Goal: Task Accomplishment & Management: Manage account settings

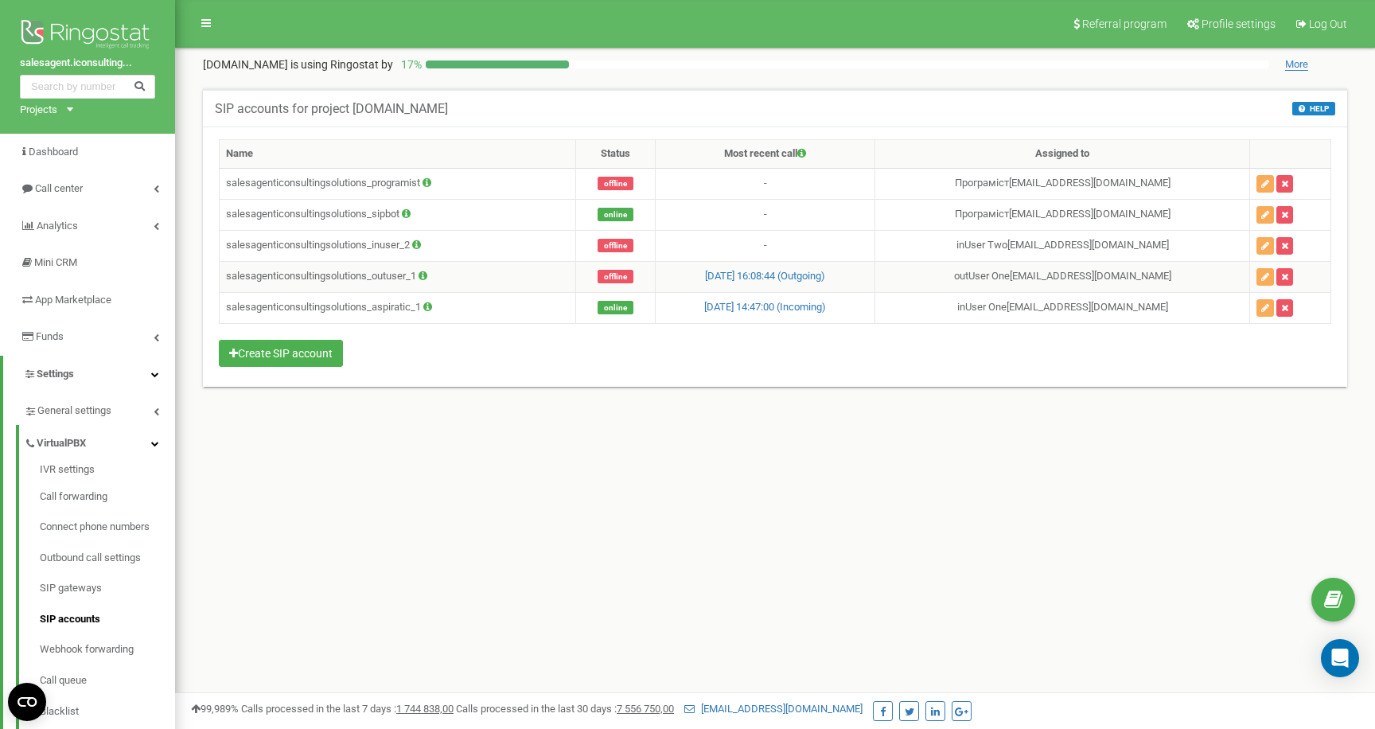
click at [402, 275] on td "salesagenticonsultingsolutions_outuser_1" at bounding box center [398, 276] width 357 height 31
copy td "salesagenticonsultingsolutions_outuser_1"
click at [1261, 275] on icon "button" at bounding box center [1265, 277] width 8 height 10
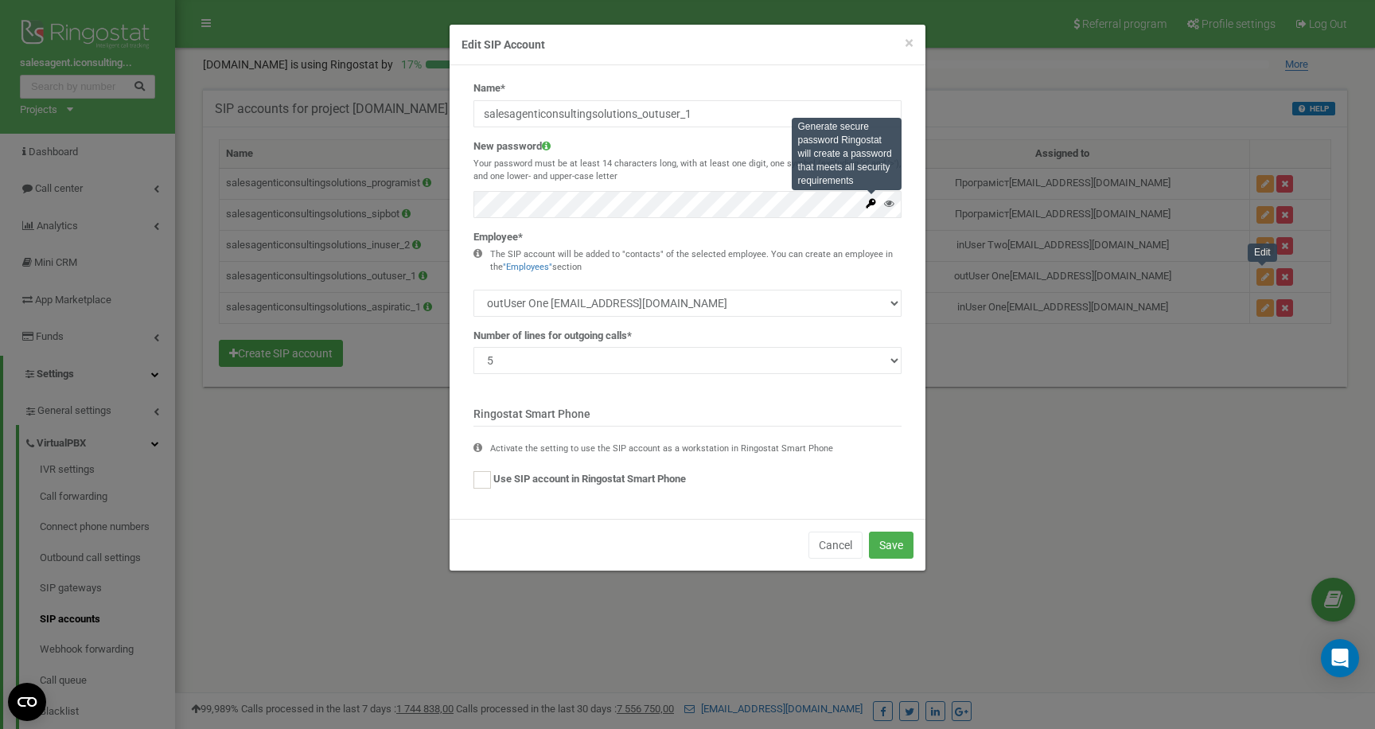
click at [869, 206] on icon at bounding box center [871, 203] width 12 height 12
click at [898, 546] on button "Save" at bounding box center [891, 545] width 45 height 27
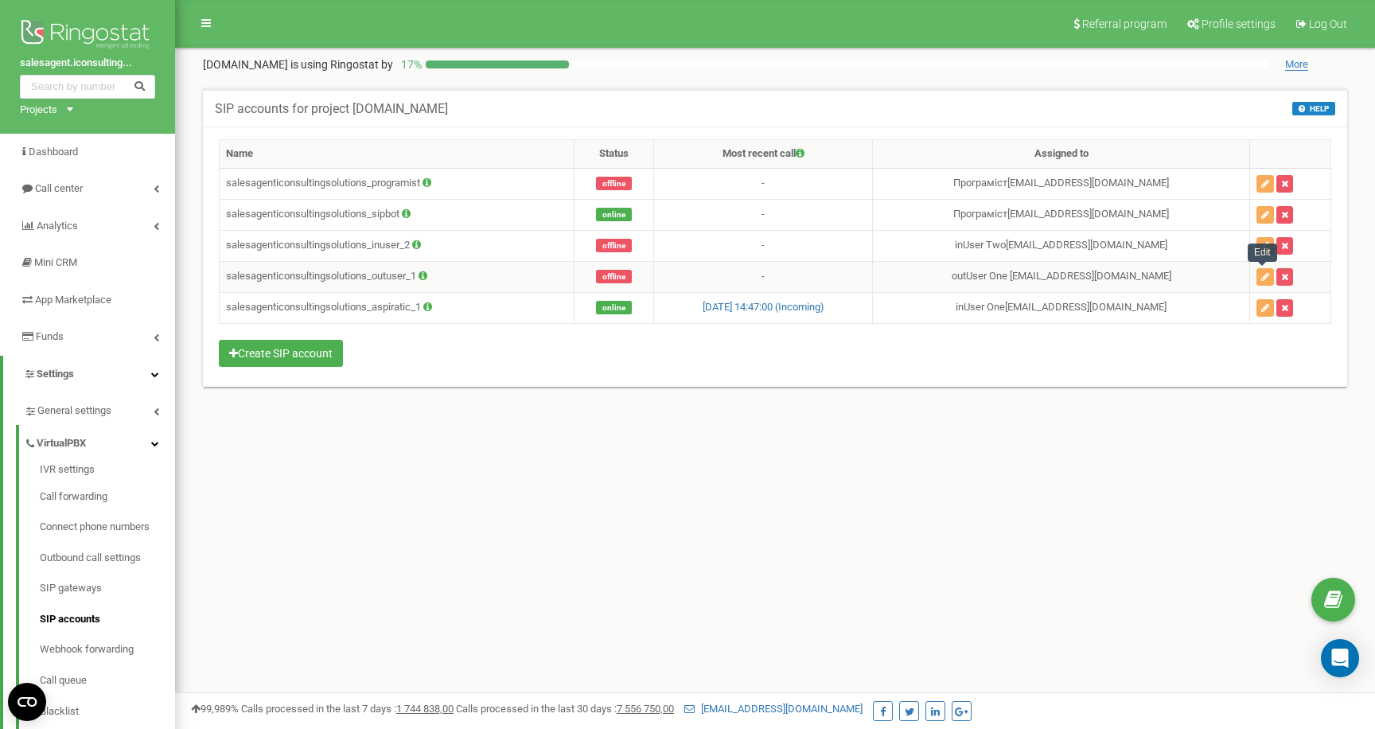
click at [379, 282] on td "salesagenticonsultingsolutions_outuser_1" at bounding box center [397, 276] width 355 height 31
copy td "salesagenticonsultingsolutions_outuser_1"
click at [475, 468] on div "Referral program Profile settings Log Out salesagent.iconsulting.solutions is u…" at bounding box center [775, 477] width 1200 height 955
click at [154, 413] on icon at bounding box center [157, 411] width 6 height 8
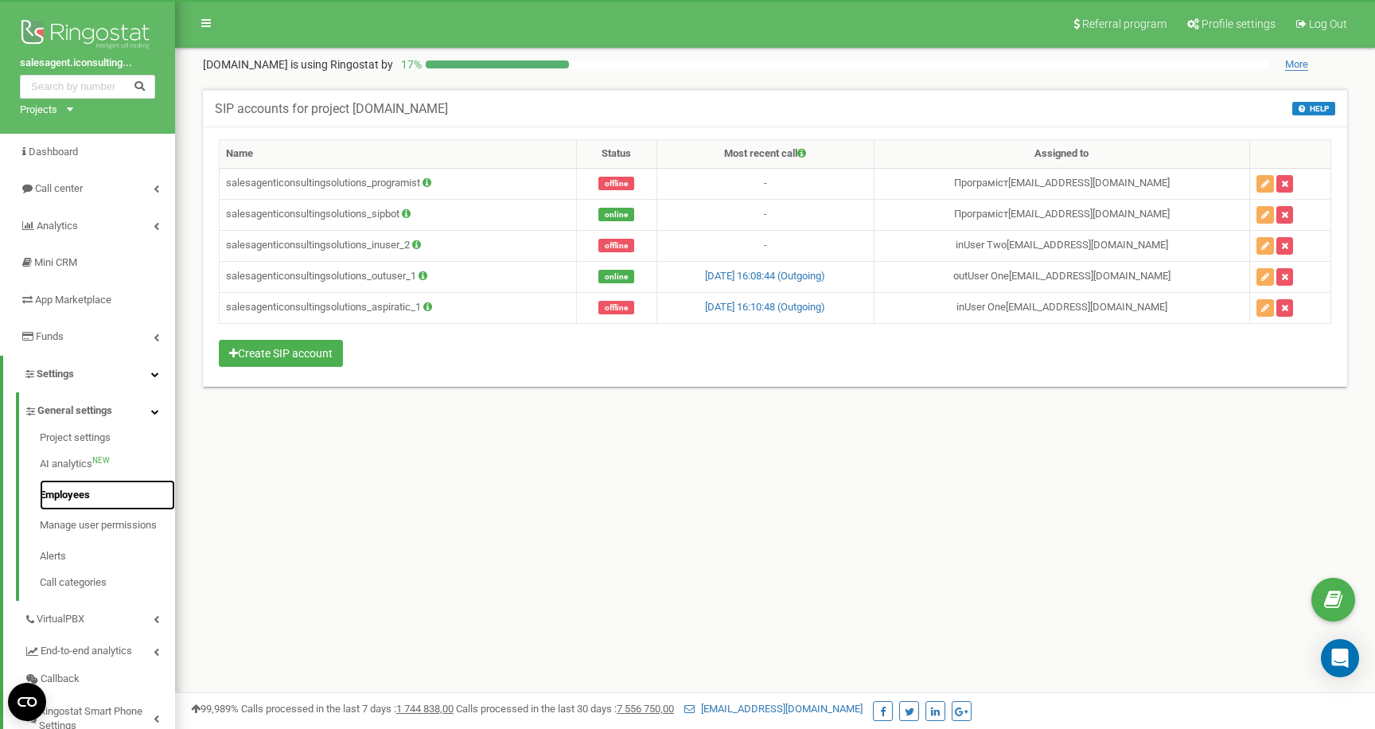
click at [99, 491] on link "Employees" at bounding box center [107, 495] width 135 height 31
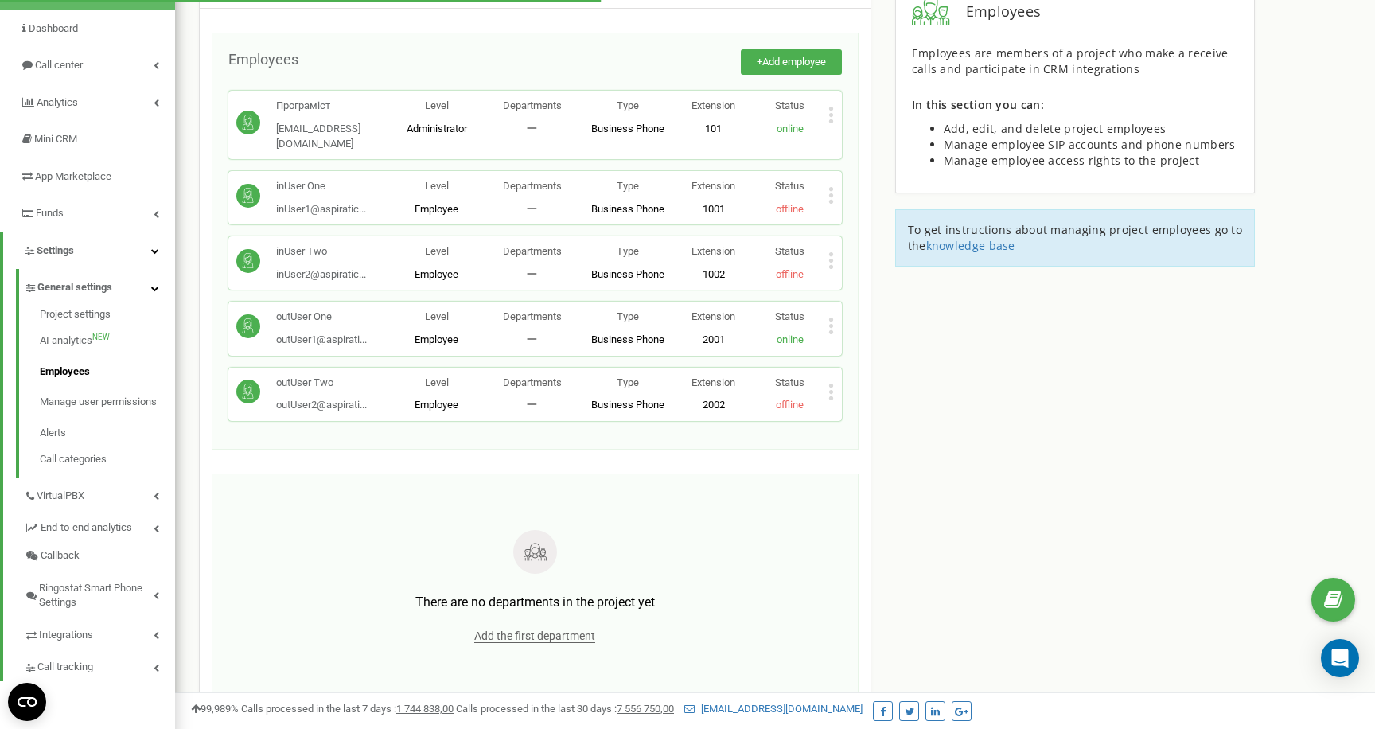
scroll to position [127, 0]
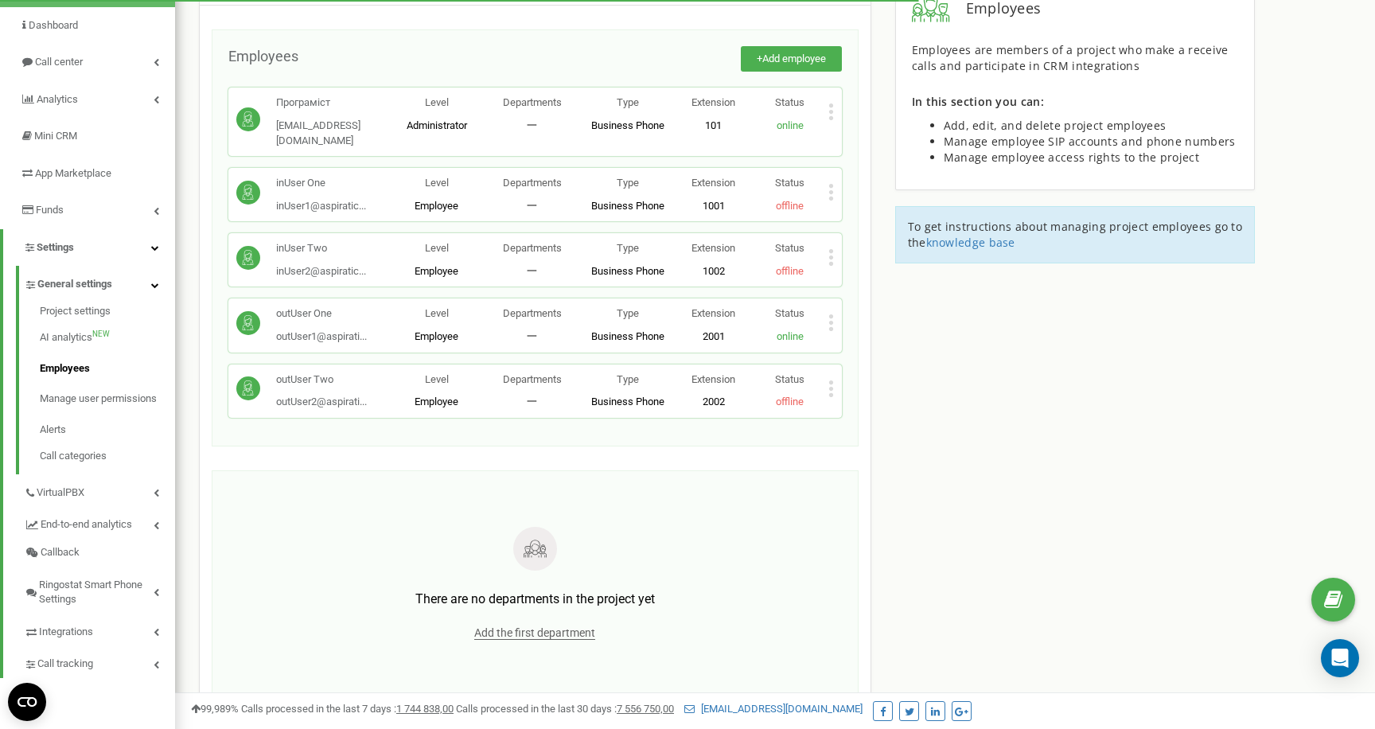
click at [832, 321] on icon at bounding box center [831, 323] width 4 height 4
click at [857, 344] on span "Edit" at bounding box center [862, 349] width 25 height 10
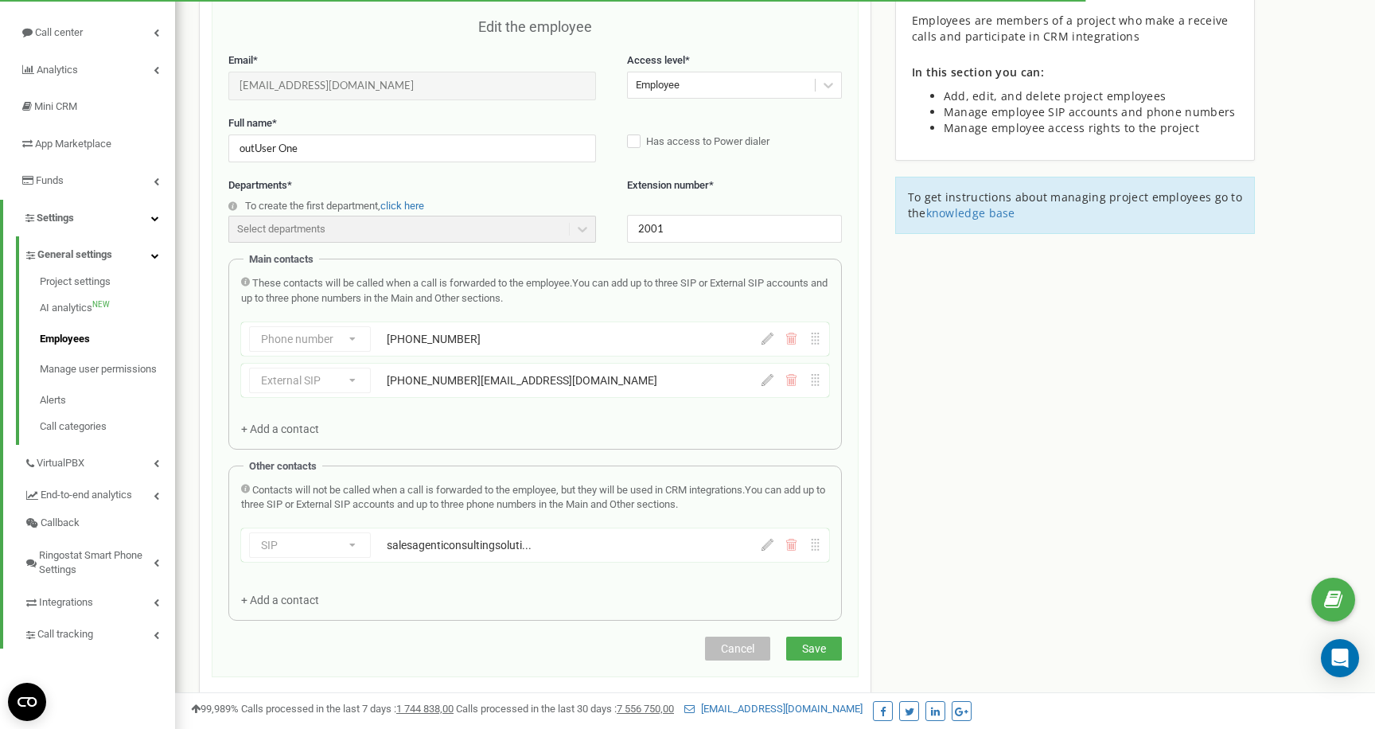
scroll to position [159, 0]
click at [795, 340] on icon at bounding box center [791, 335] width 12 height 12
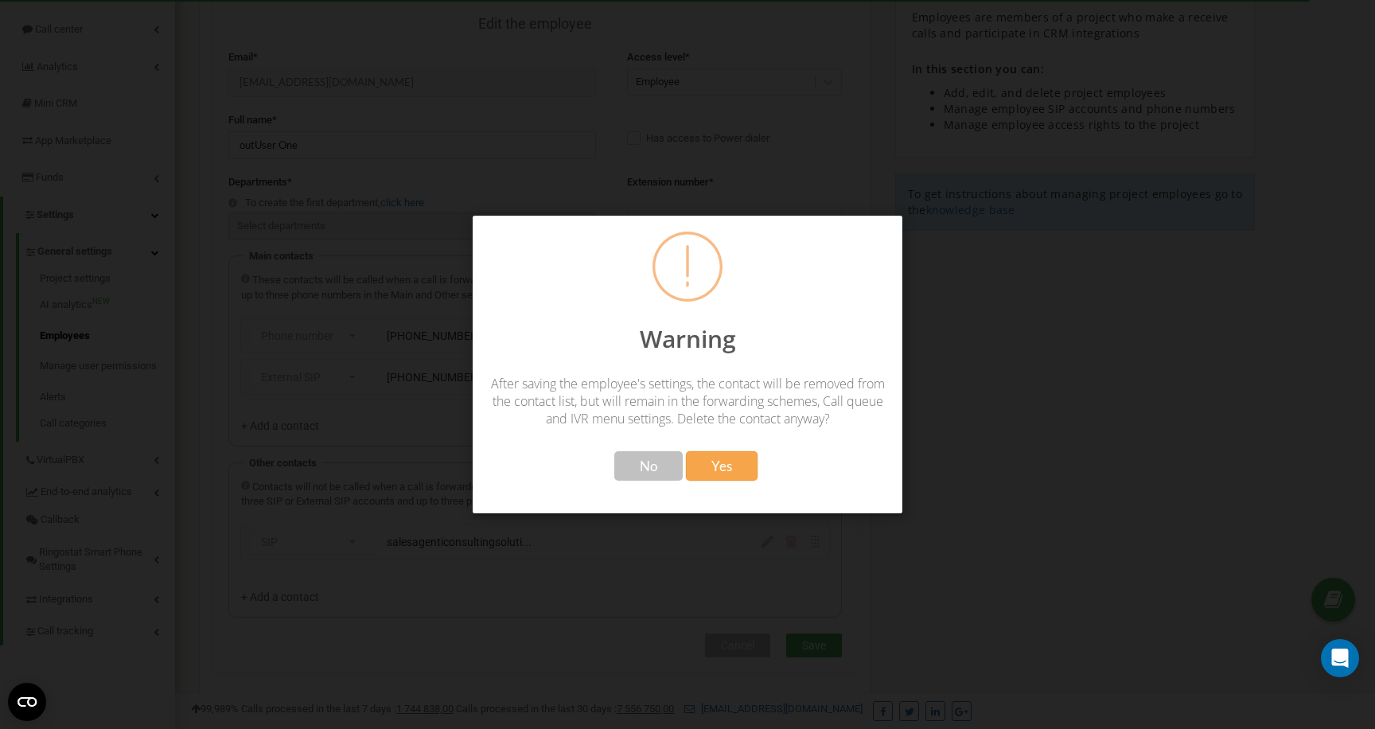
click at [724, 468] on span "Yes" at bounding box center [721, 466] width 21 height 17
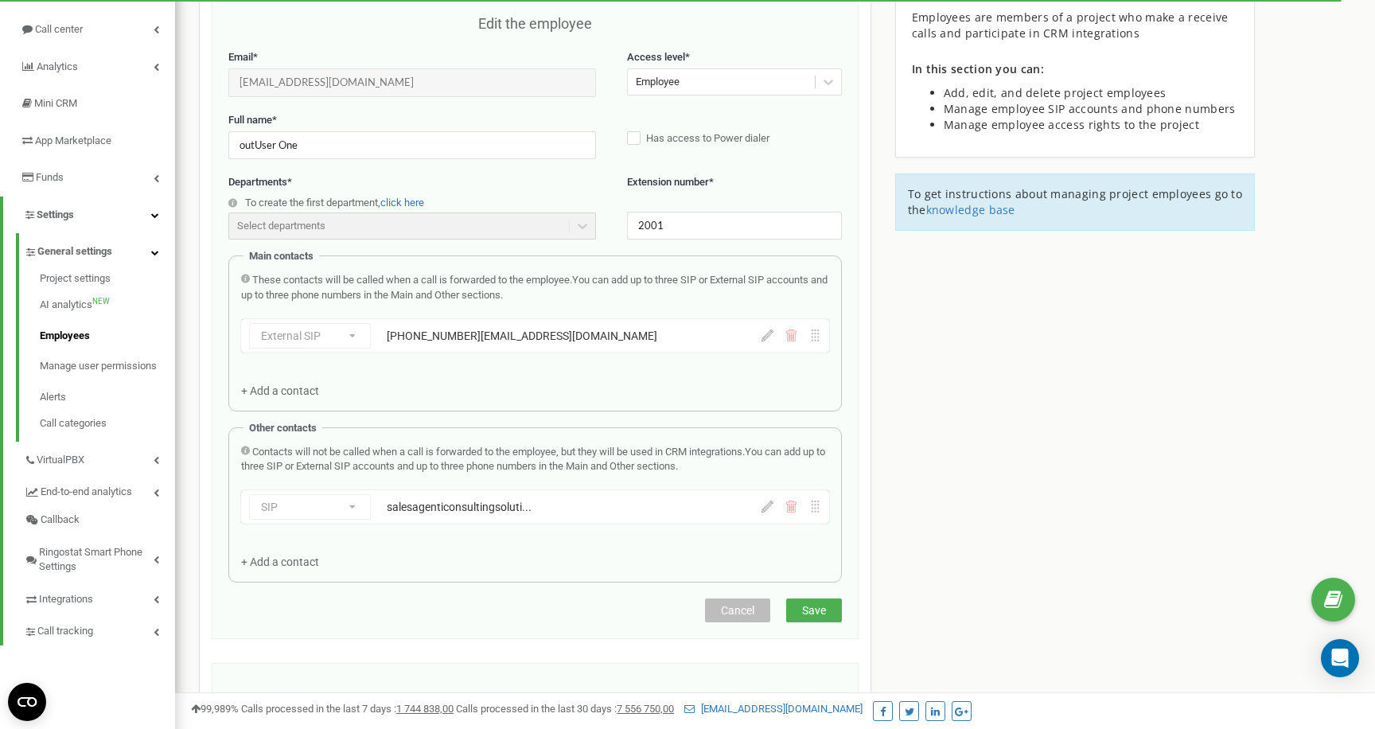
click at [793, 334] on icon at bounding box center [791, 335] width 12 height 12
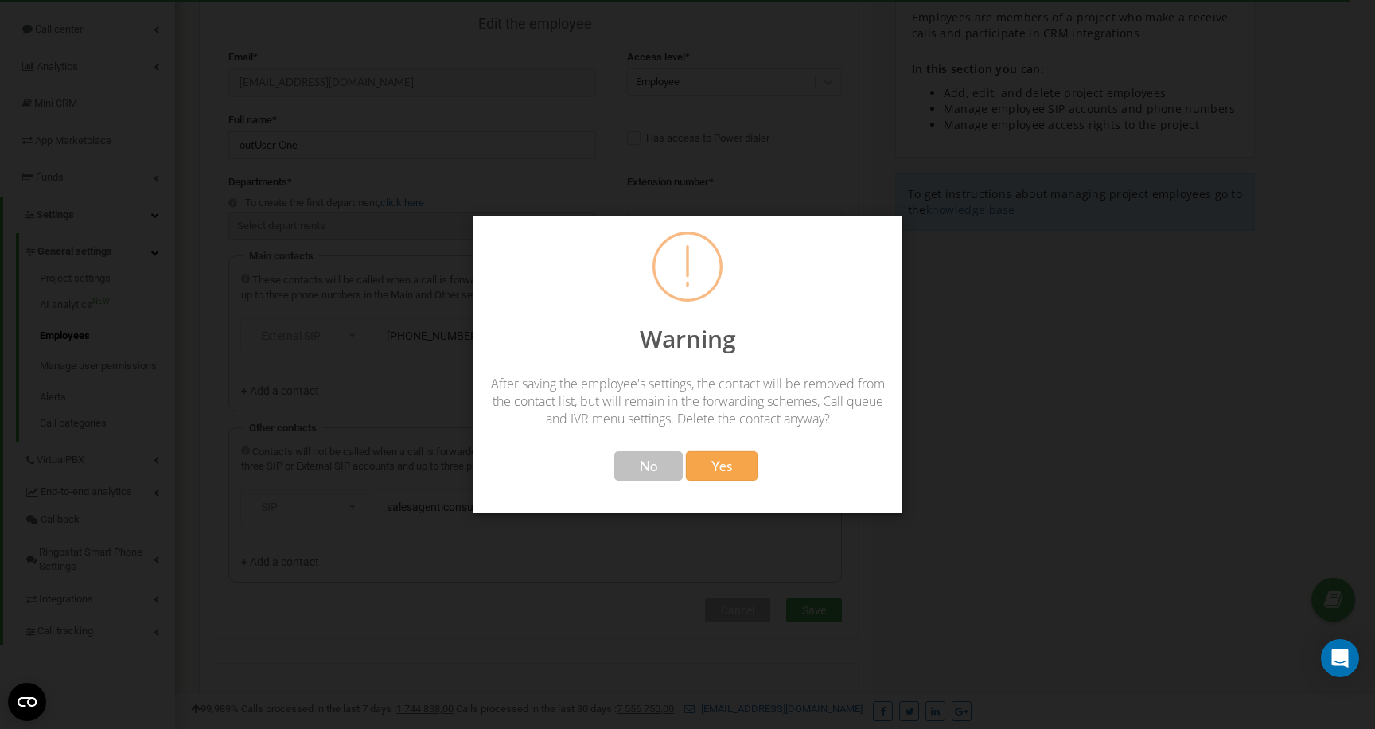
click at [714, 466] on span "Yes" at bounding box center [721, 466] width 21 height 17
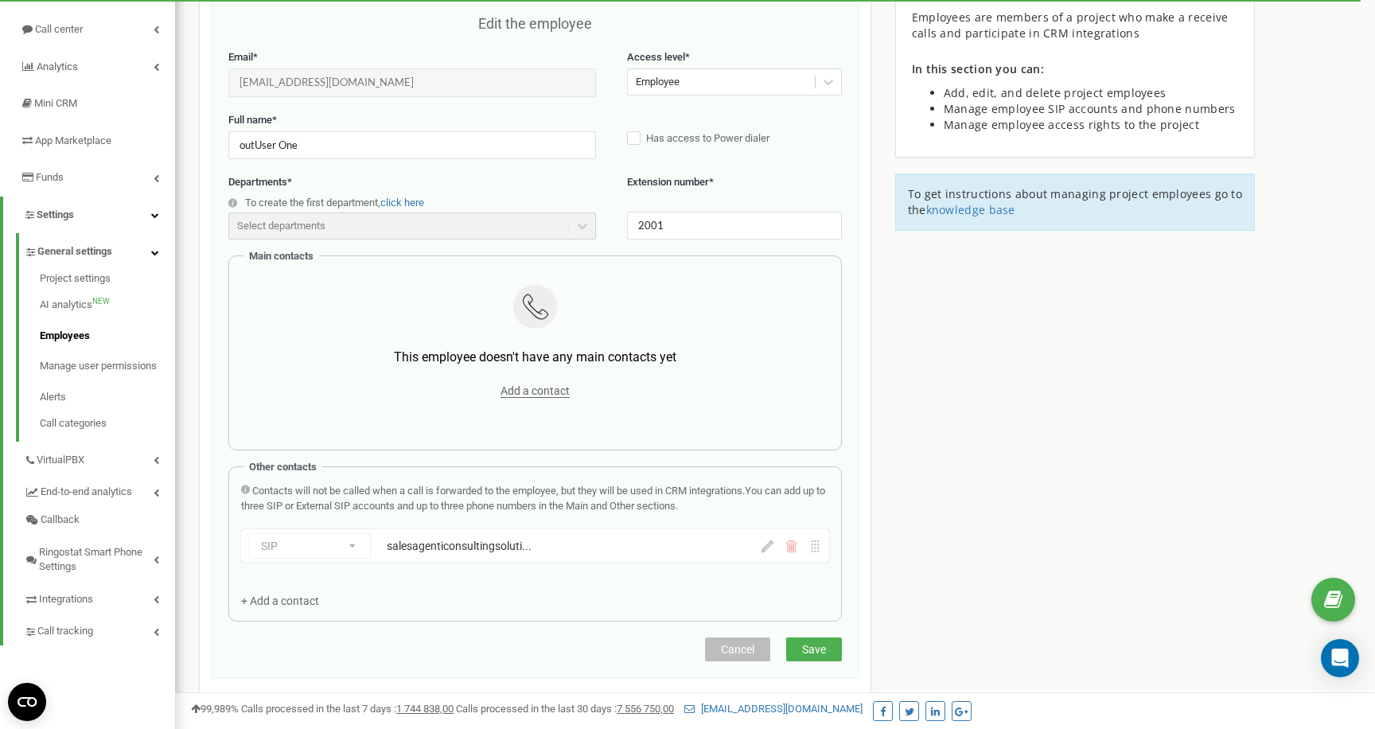
click at [817, 651] on span "Save" at bounding box center [814, 649] width 24 height 13
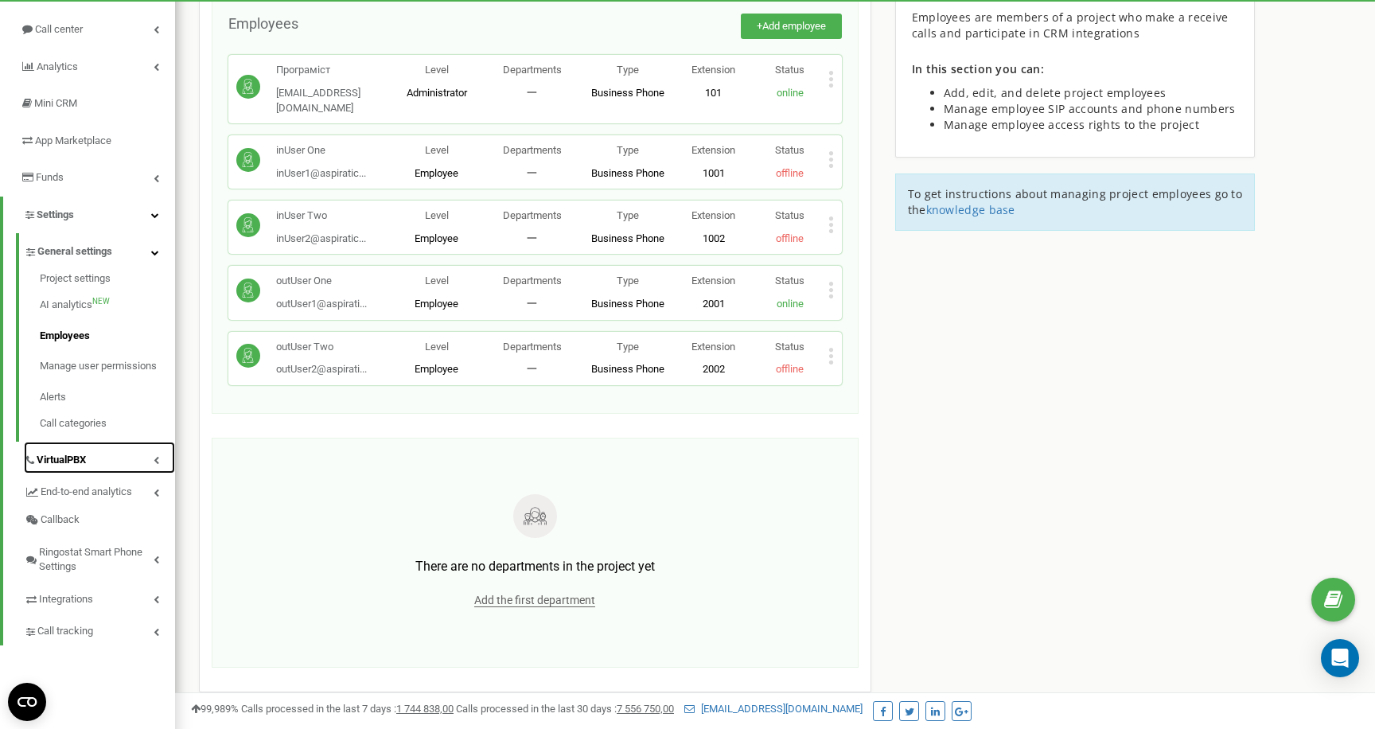
click at [94, 460] on link "VirtualPBX" at bounding box center [99, 458] width 151 height 33
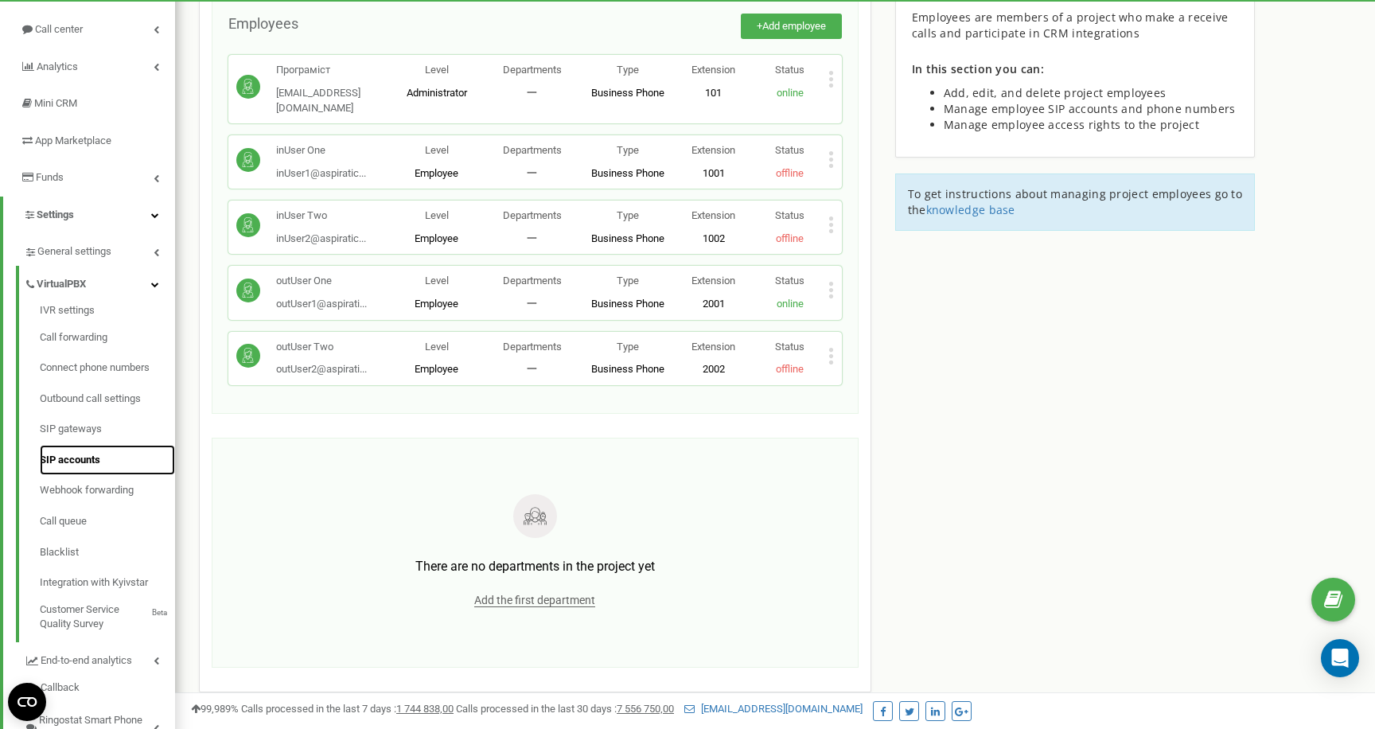
click at [85, 455] on link "SIP accounts" at bounding box center [107, 460] width 135 height 31
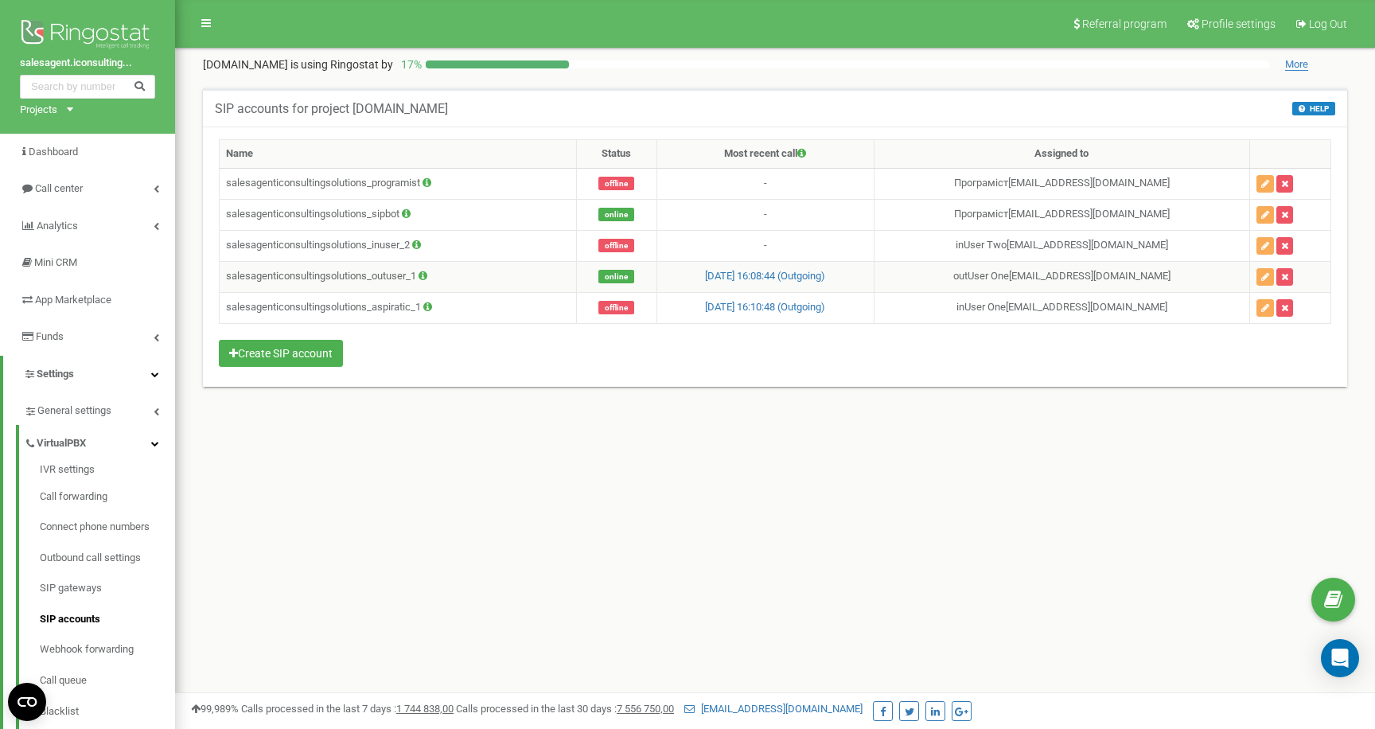
click at [373, 279] on td "salesagenticonsultingsolutions_outuser_1" at bounding box center [398, 276] width 357 height 31
copy td "salesagenticonsultingsolutions_outuser_1"
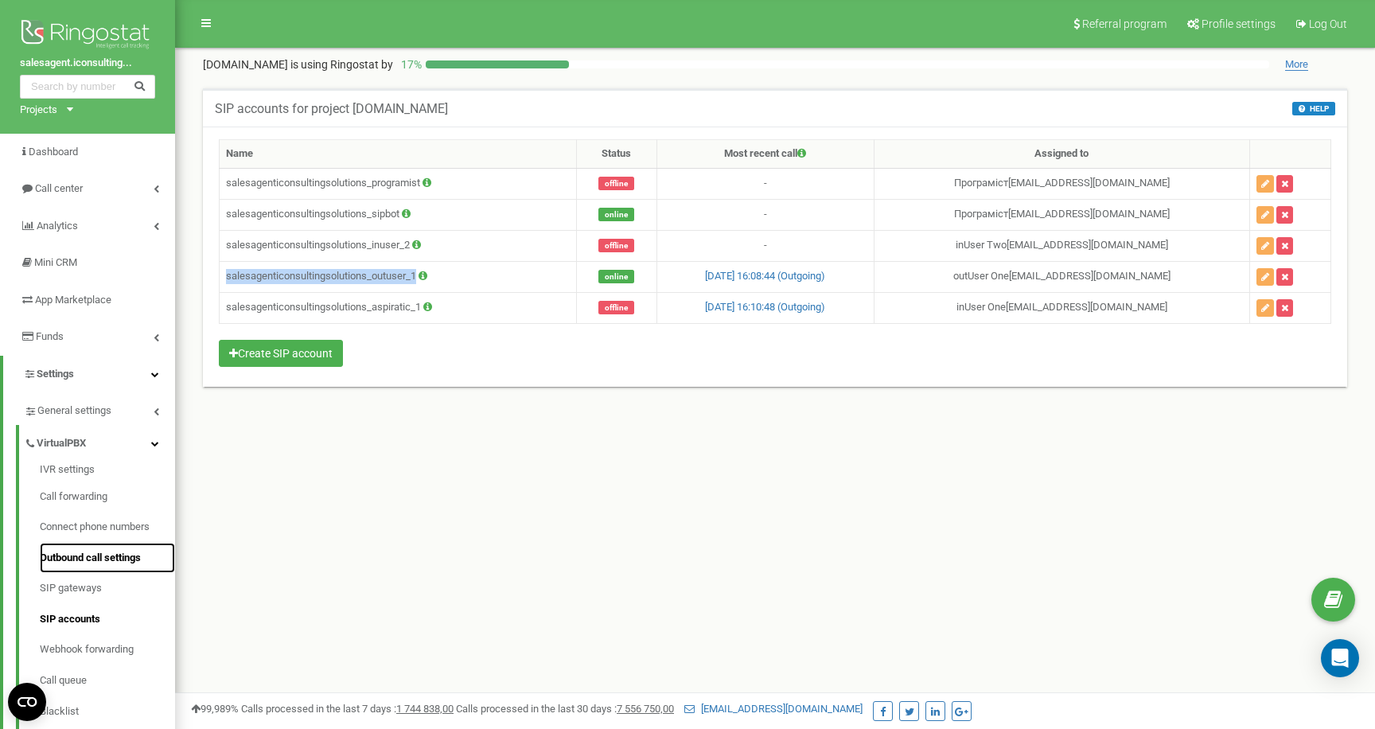
click at [90, 553] on link "Outbound call settings" at bounding box center [107, 558] width 135 height 31
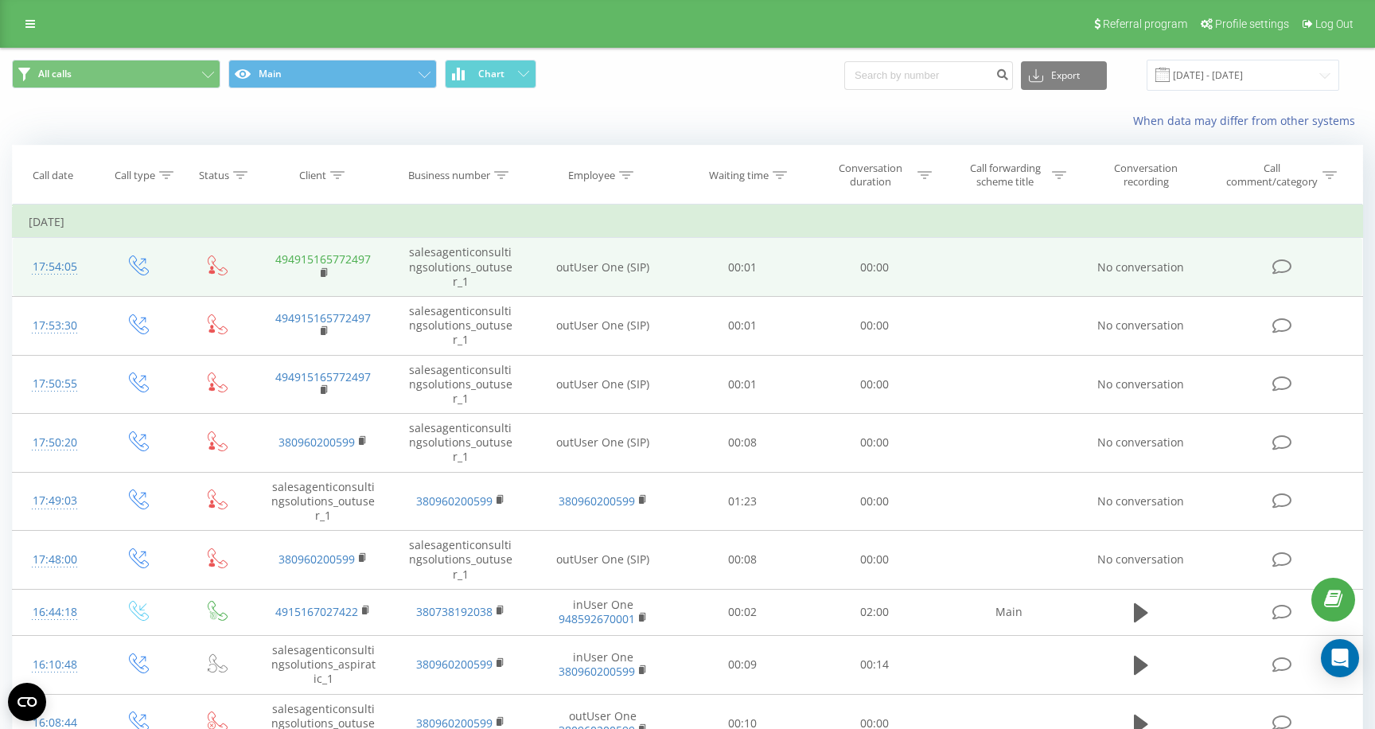
click at [363, 259] on link "494915165772497" at bounding box center [322, 258] width 95 height 15
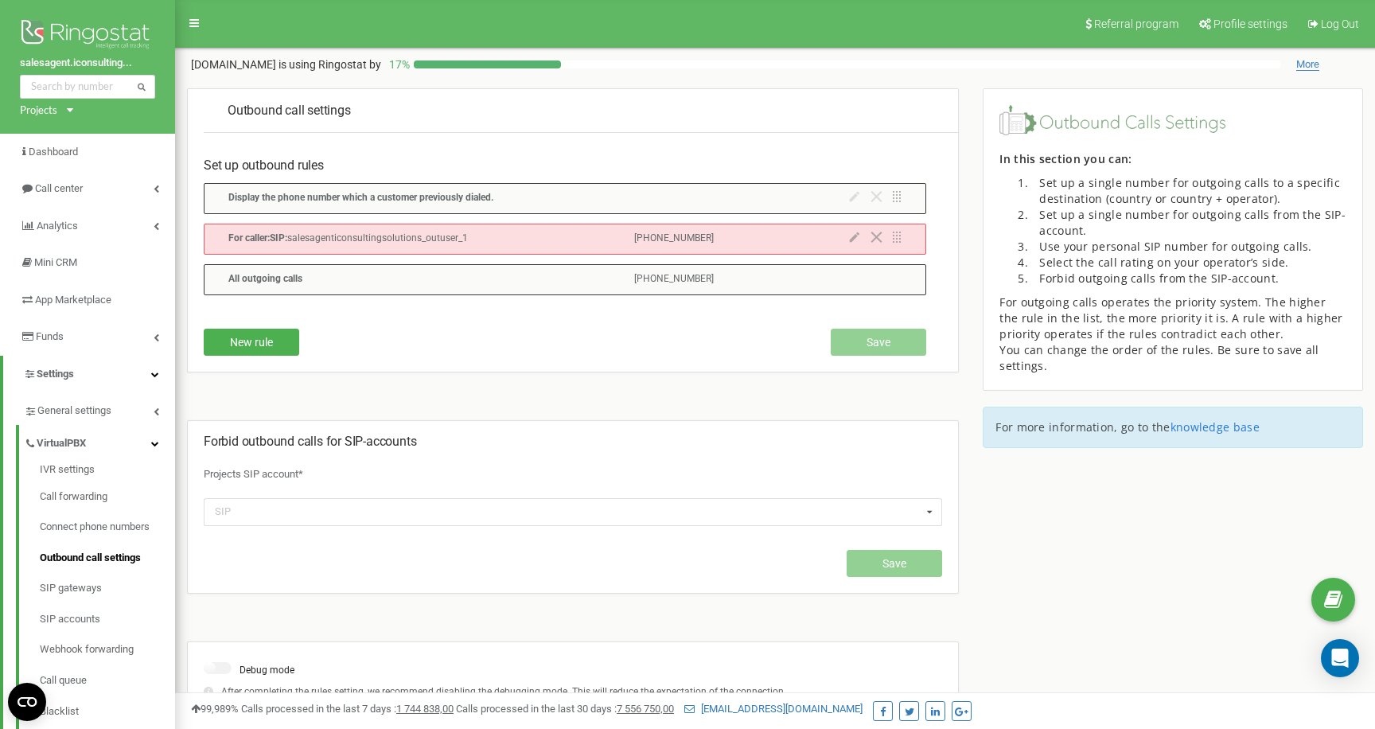
click at [855, 236] on icon at bounding box center [855, 237] width 10 height 10
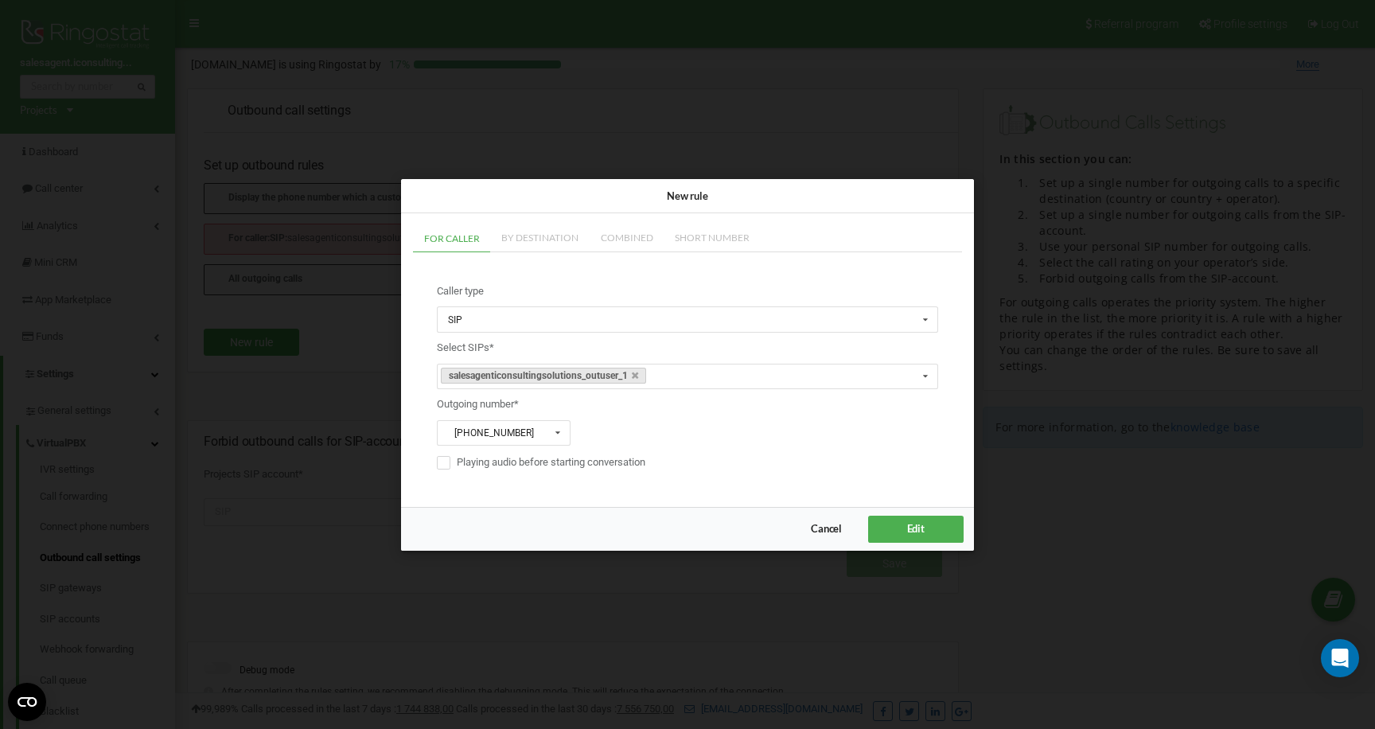
click at [823, 516] on button "Cancel" at bounding box center [827, 529] width 62 height 26
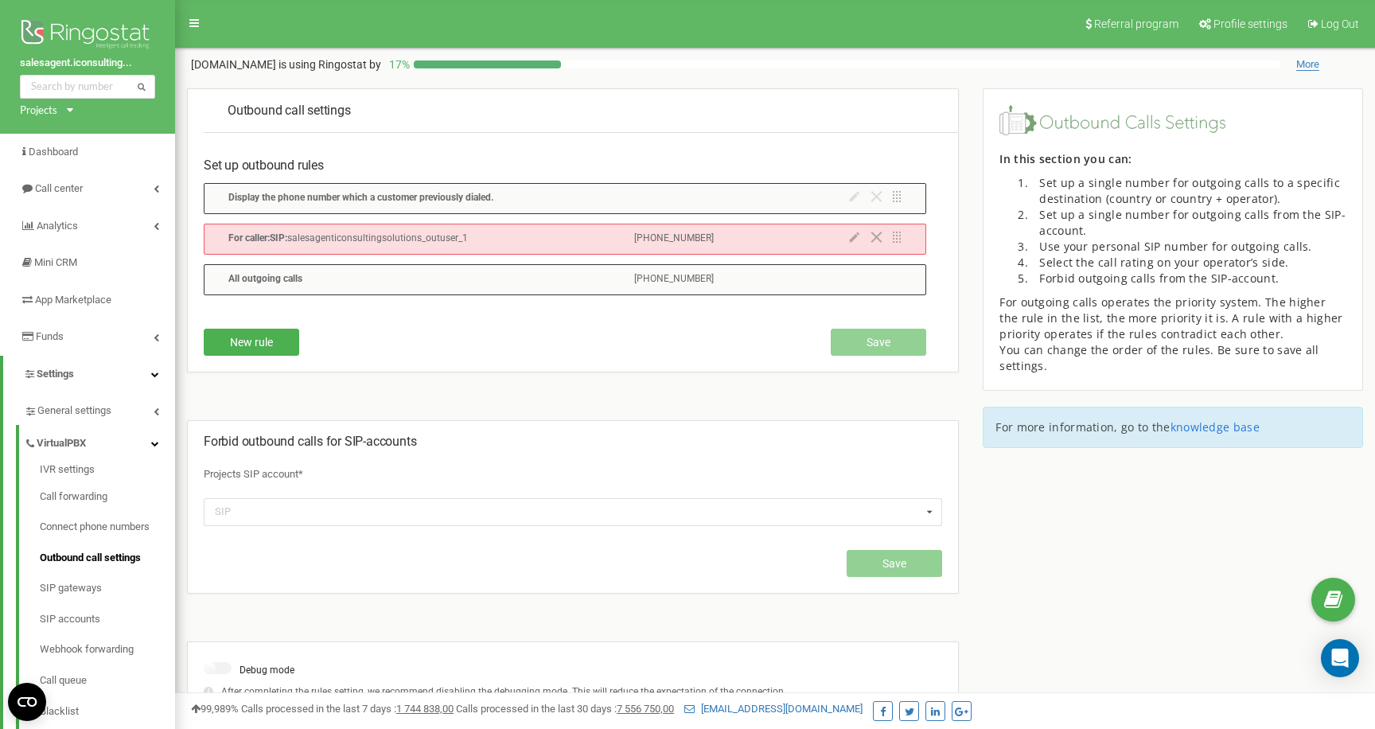
click at [876, 235] on icon at bounding box center [877, 237] width 12 height 11
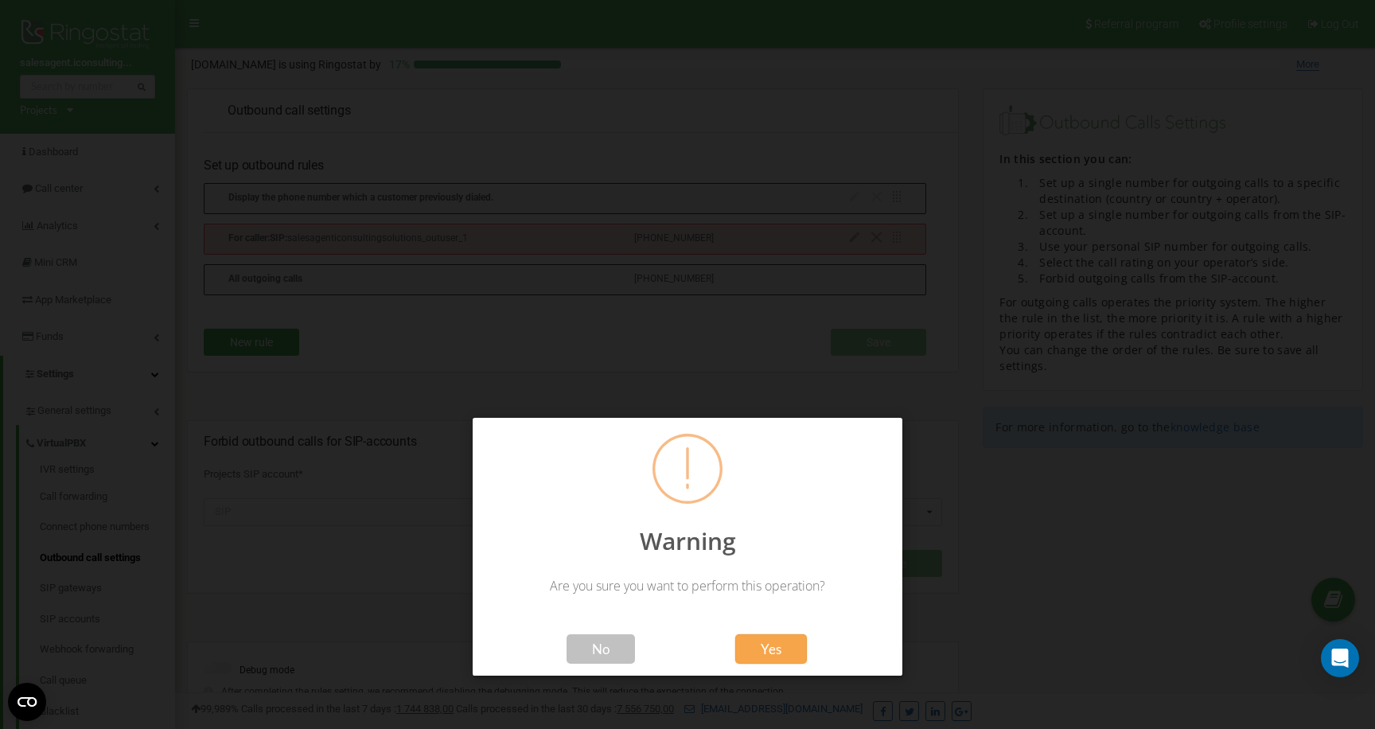
click at [780, 653] on span "Yes" at bounding box center [771, 649] width 21 height 17
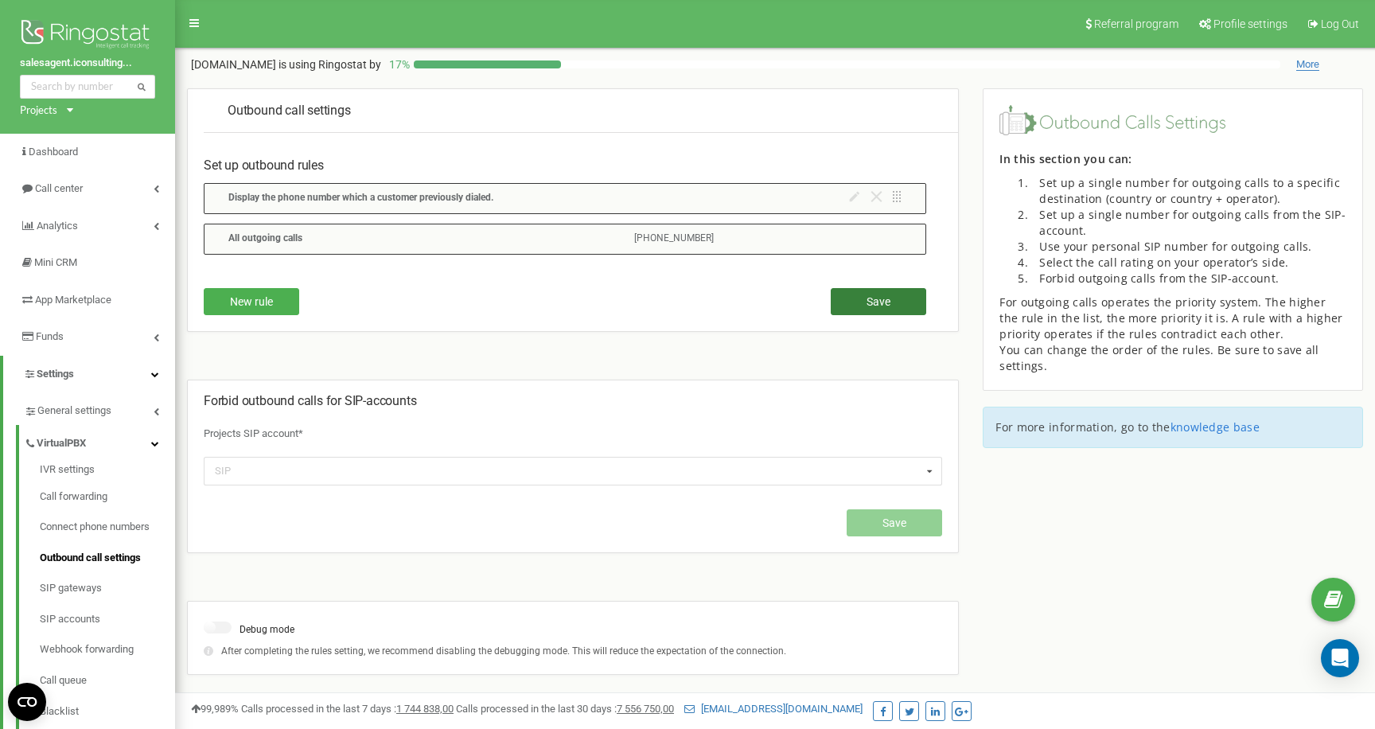
click at [877, 298] on span "Save" at bounding box center [879, 301] width 24 height 13
click at [602, 240] on div "All outgoing calls [PHONE_NUMBER]" at bounding box center [565, 239] width 723 height 31
click at [805, 230] on div "All outgoing calls [PHONE_NUMBER]" at bounding box center [565, 239] width 723 height 31
click at [248, 235] on span "All outgoing calls" at bounding box center [265, 237] width 74 height 11
click at [288, 200] on span "Display the phone number which a customer previously dialed." at bounding box center [360, 197] width 265 height 11
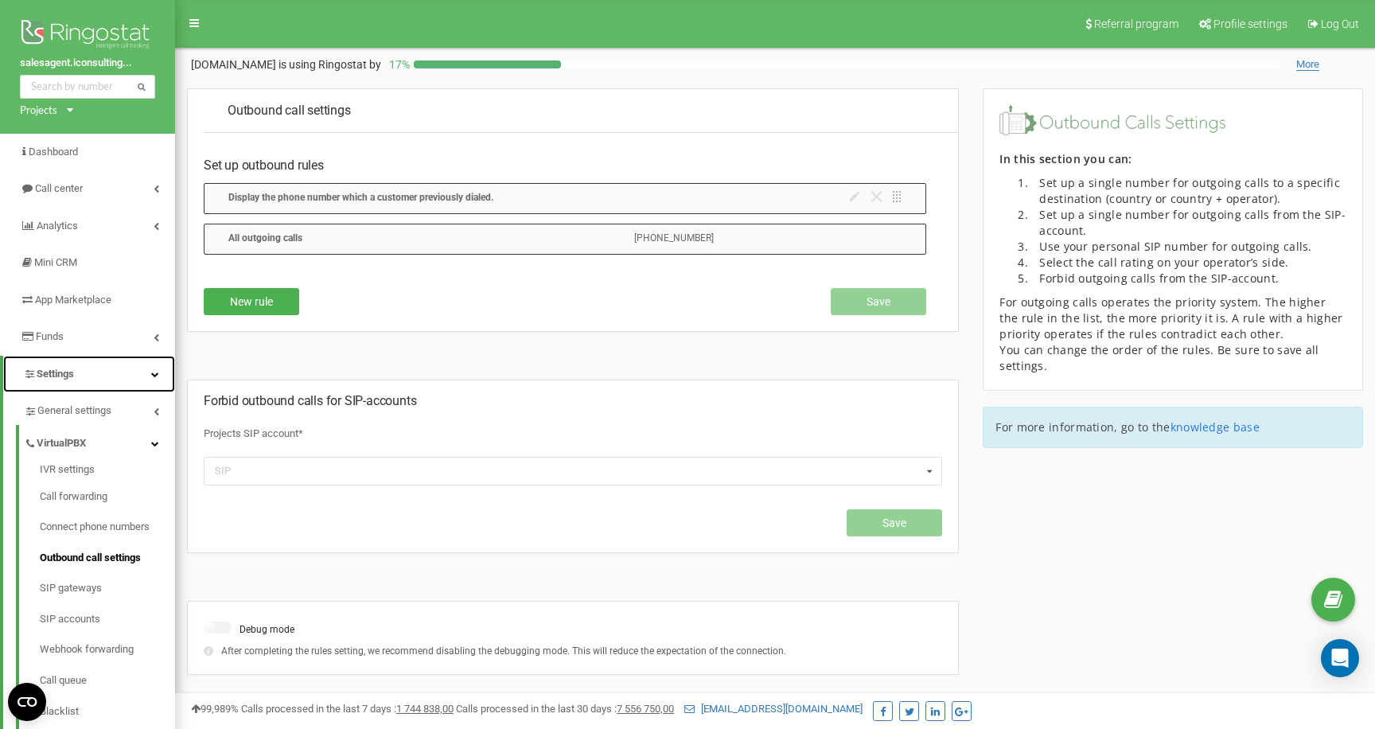
click at [91, 373] on link "Settings" at bounding box center [89, 374] width 172 height 37
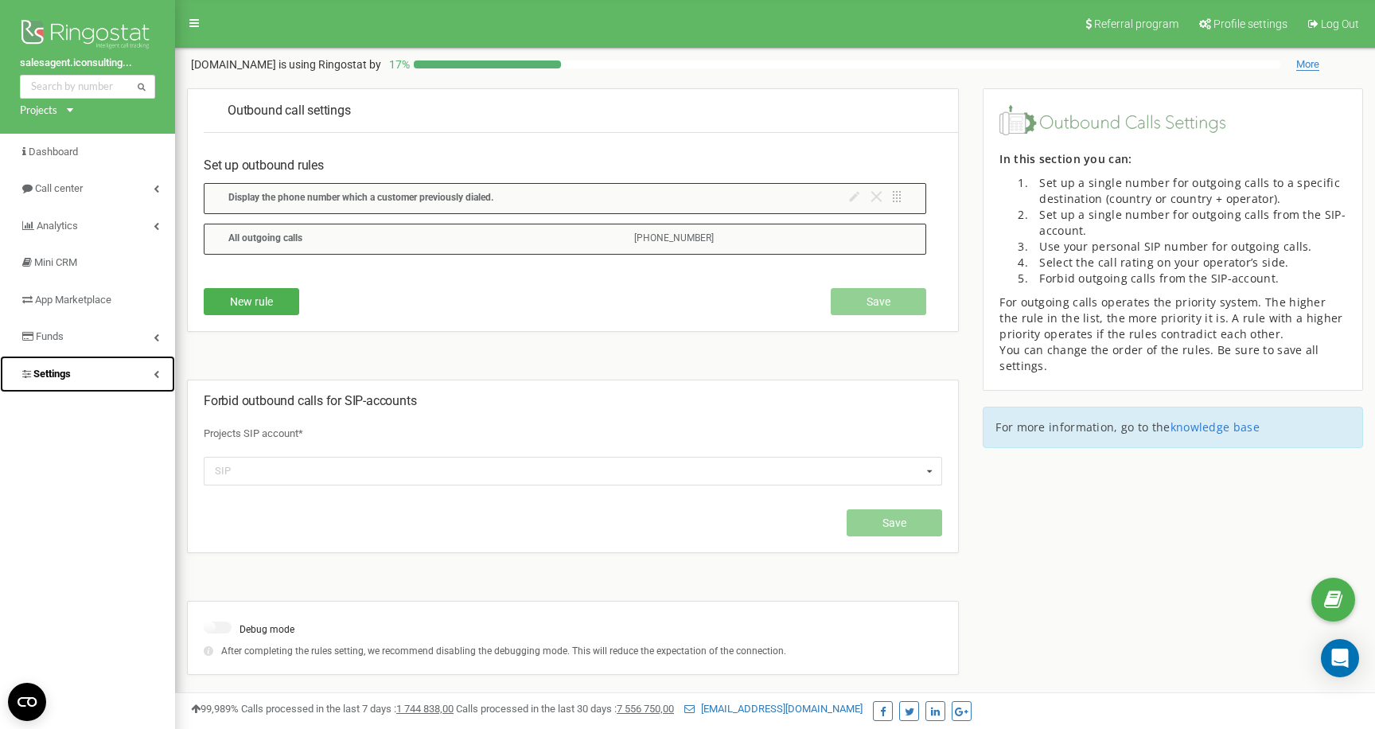
click at [91, 373] on link "Settings" at bounding box center [87, 374] width 175 height 37
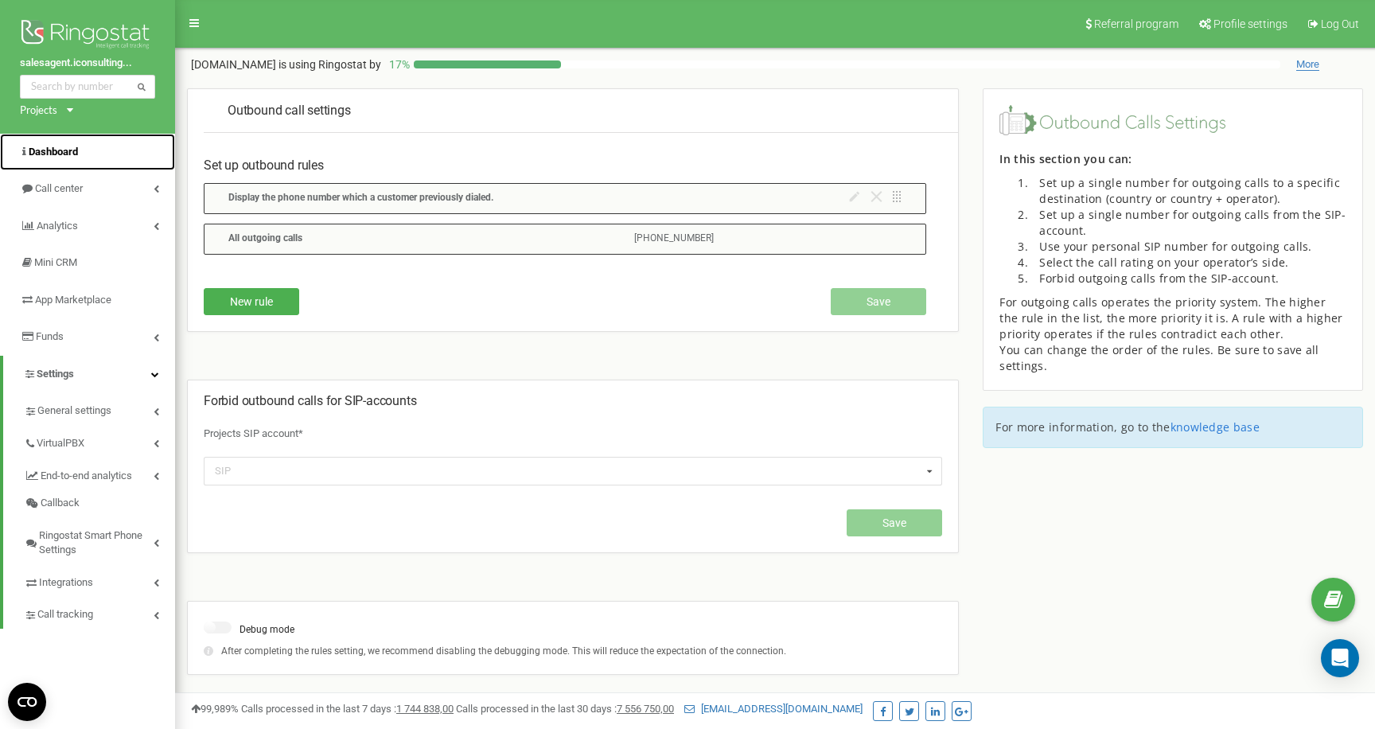
click at [76, 150] on span "Dashboard" at bounding box center [53, 152] width 49 height 12
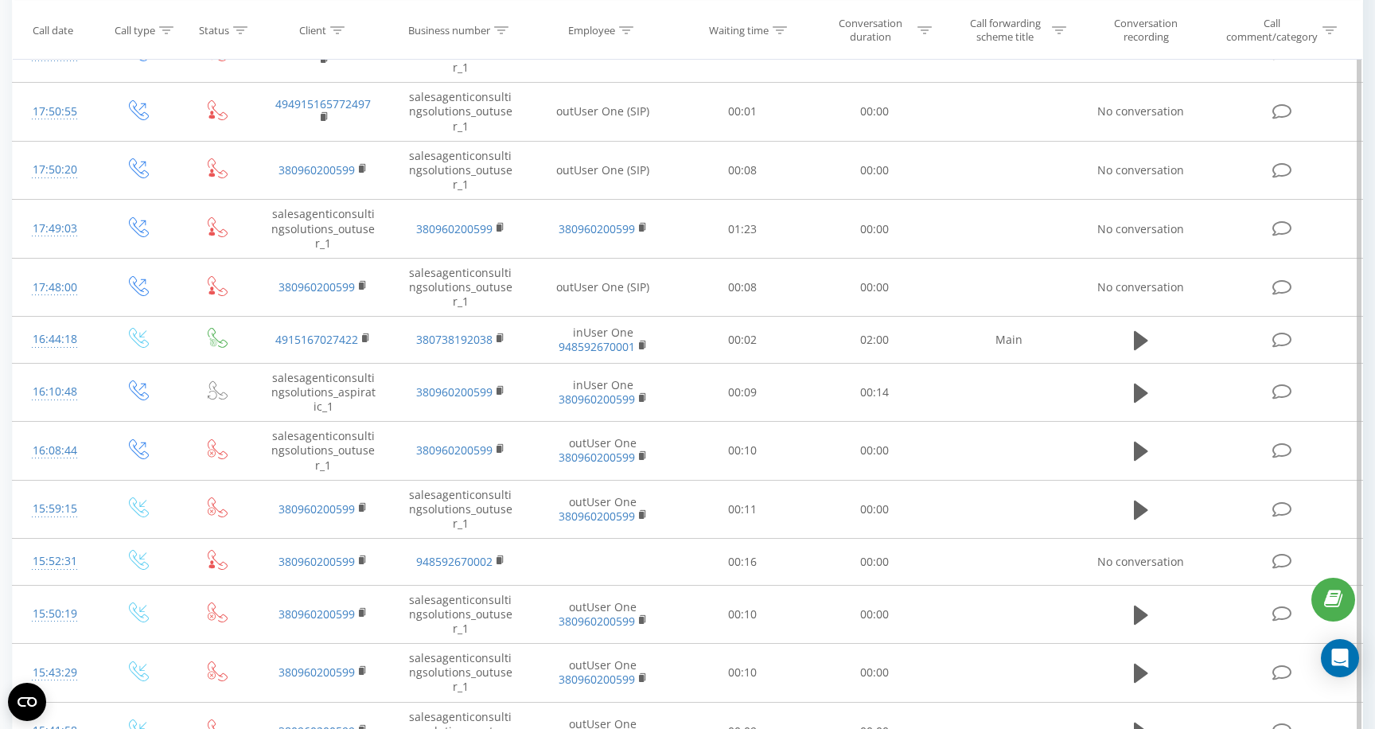
scroll to position [450, 0]
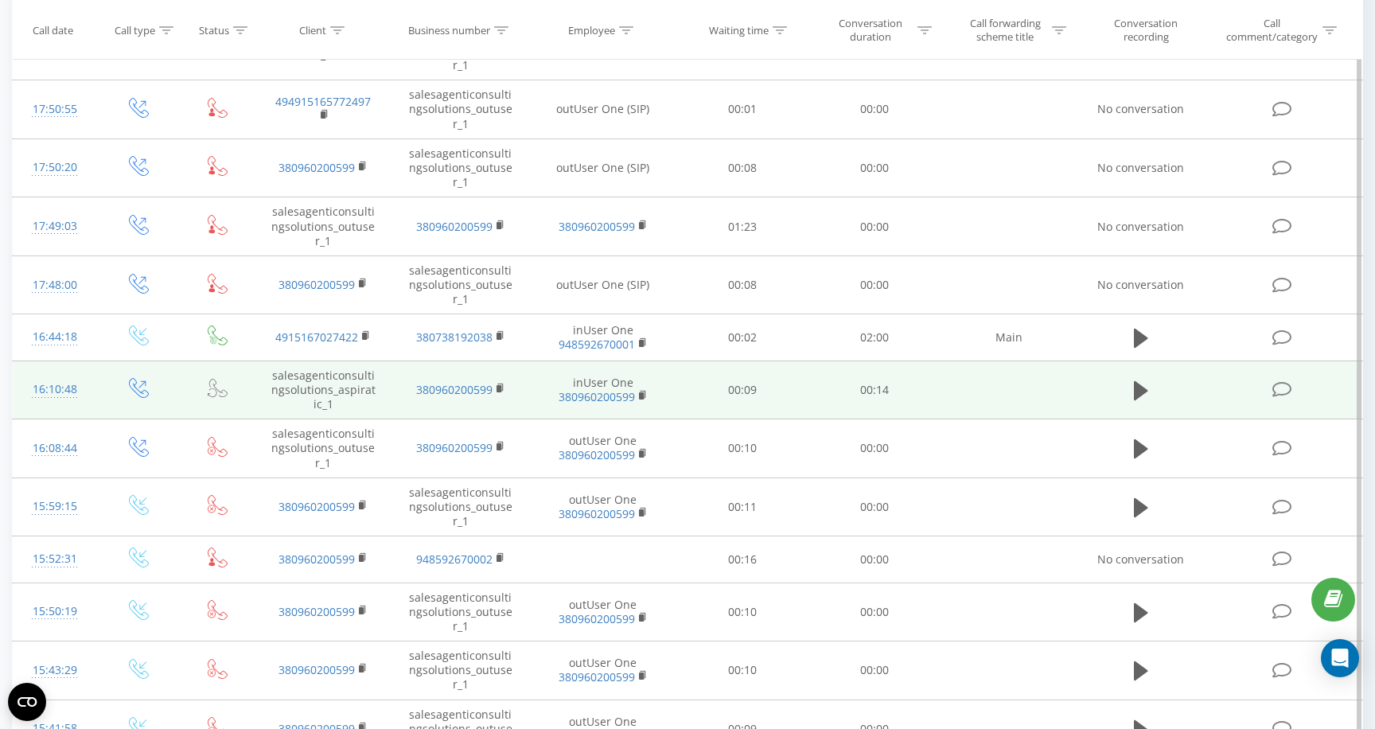
click at [357, 372] on td "salesagenticonsultingsolutions_aspiratic_1" at bounding box center [323, 390] width 137 height 59
copy td "salesagenticonsultingsolutions_aspiratic_1"
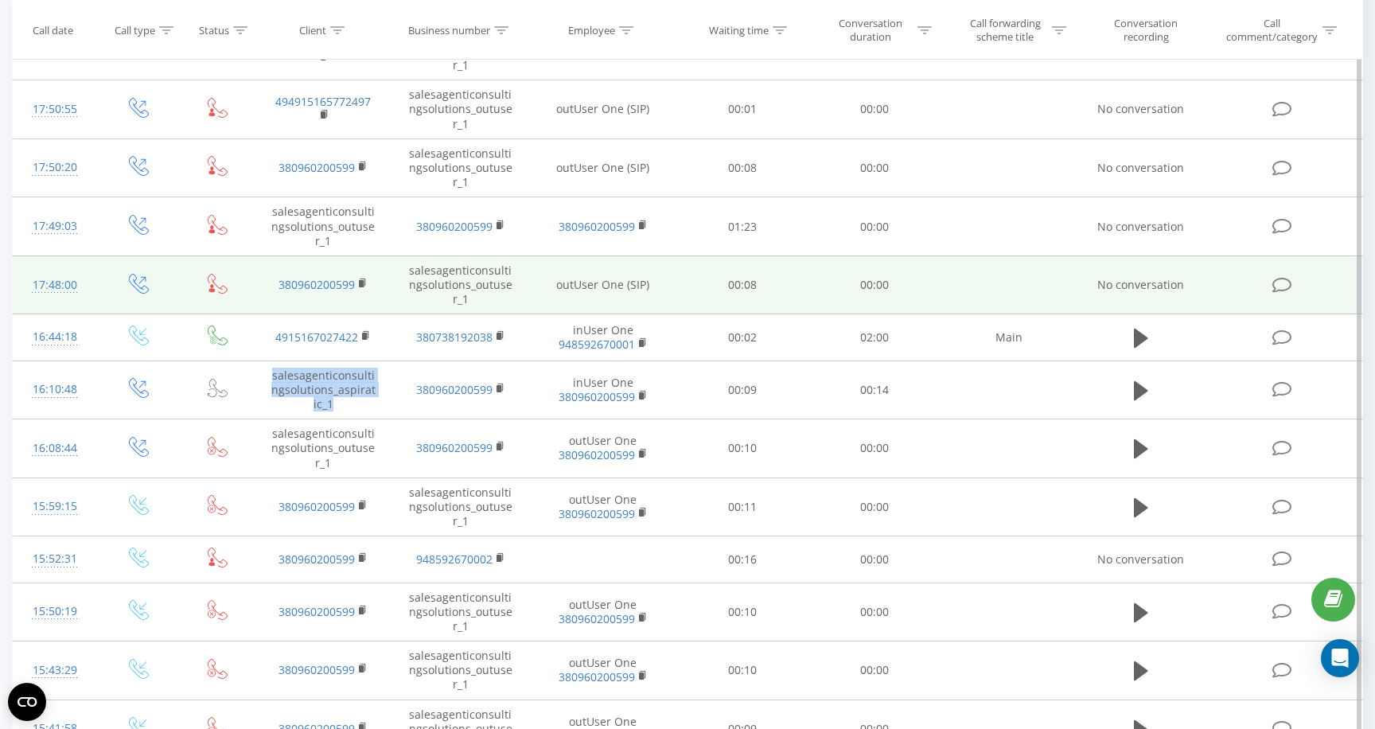
scroll to position [0, 0]
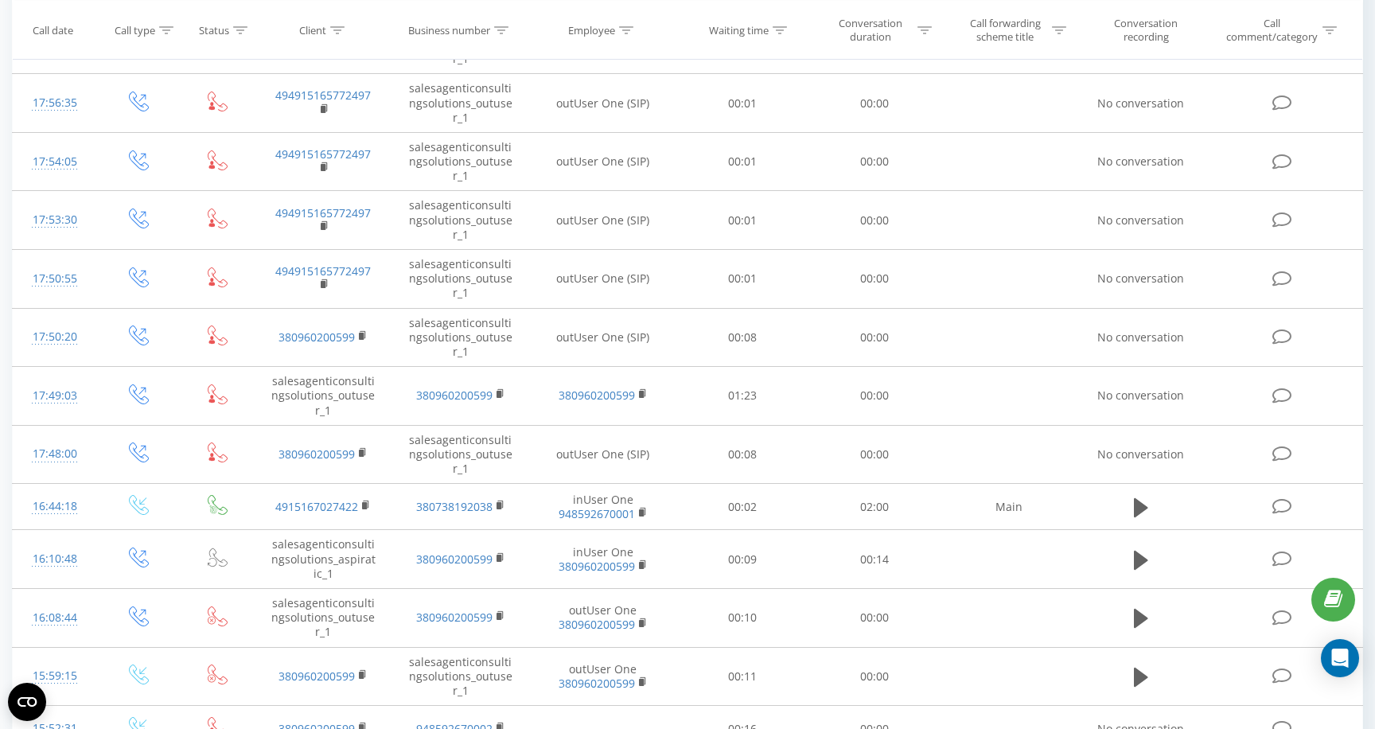
scroll to position [573, 0]
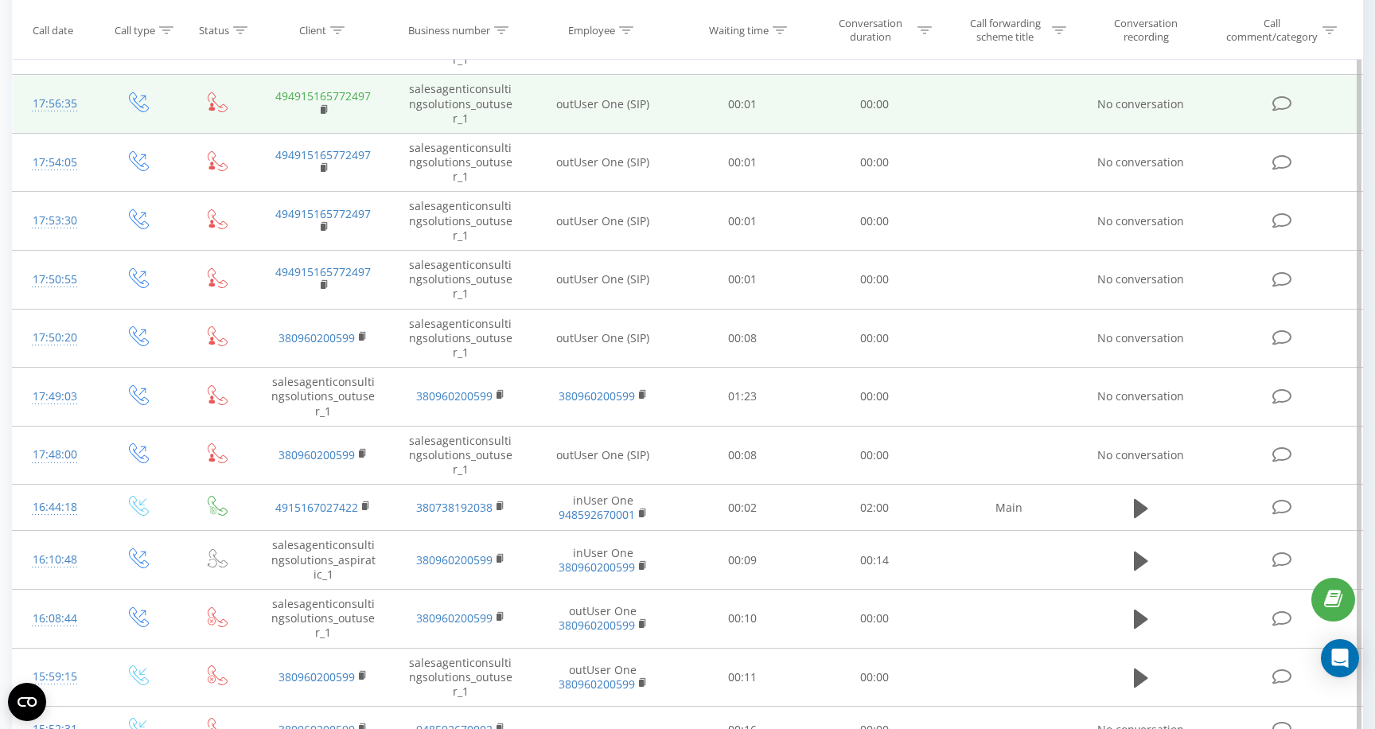
click at [337, 100] on link "494915165772497" at bounding box center [322, 95] width 95 height 15
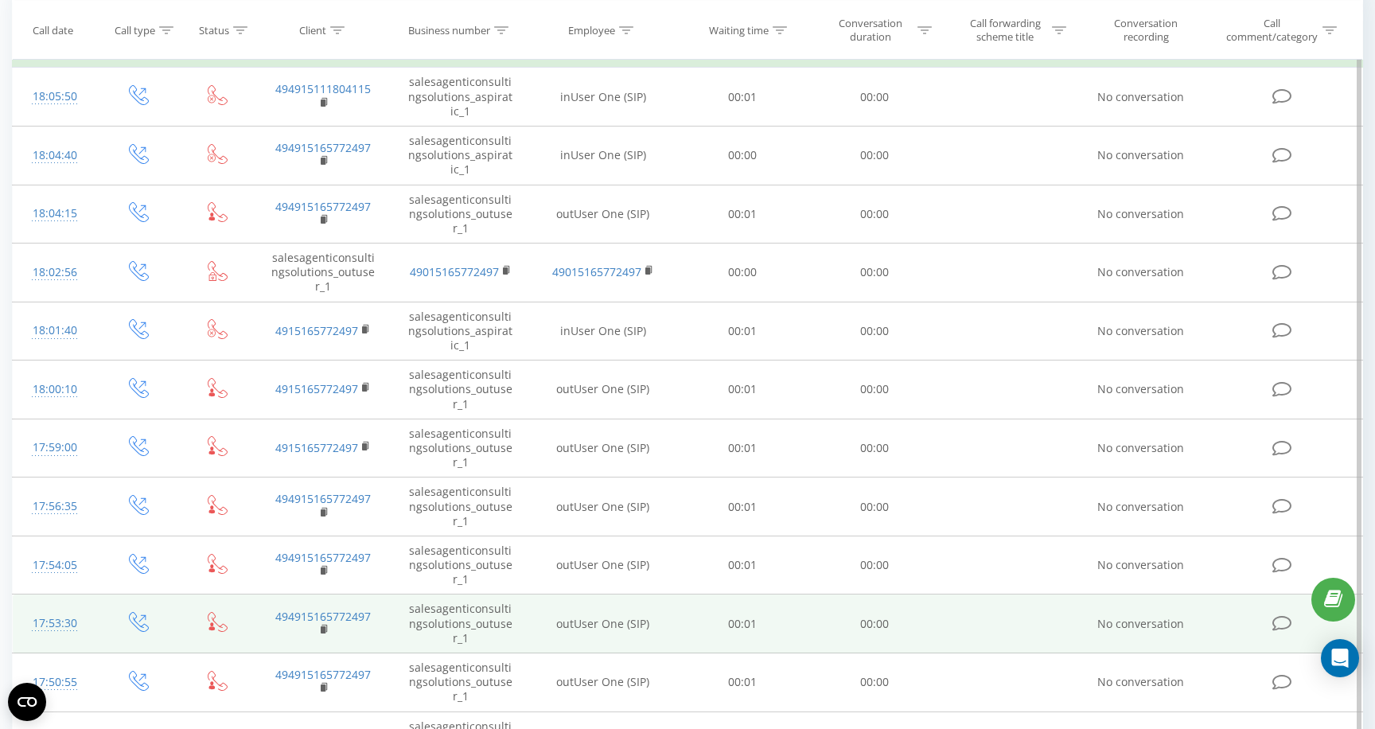
scroll to position [0, 0]
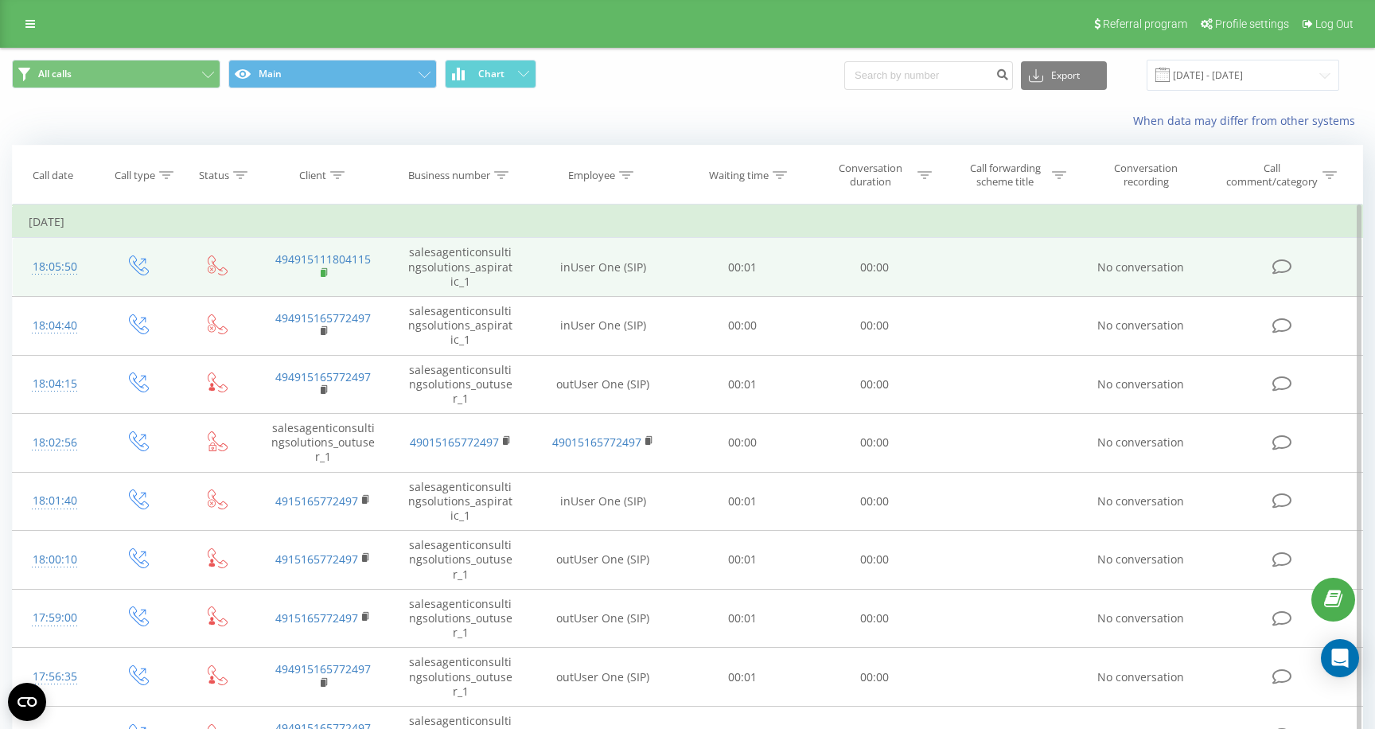
click at [326, 271] on icon at bounding box center [325, 271] width 6 height 7
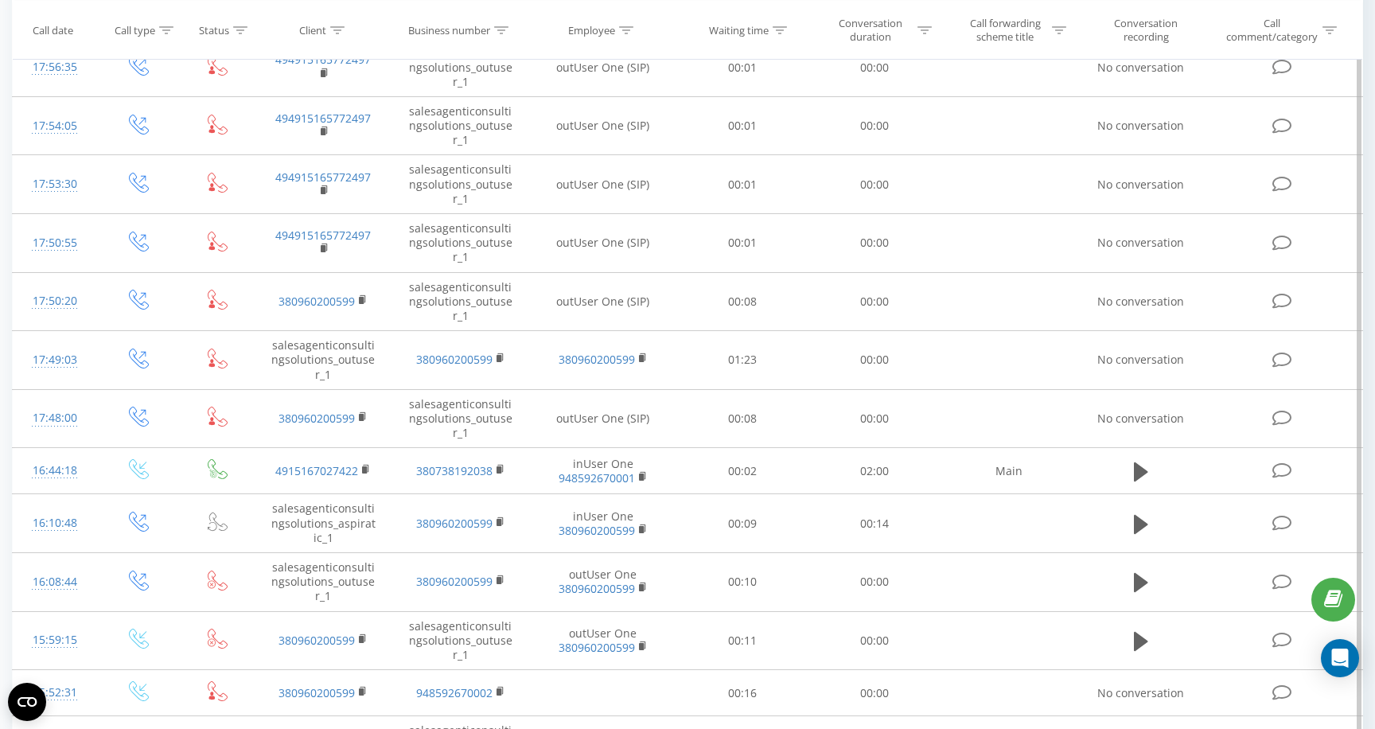
scroll to position [609, 0]
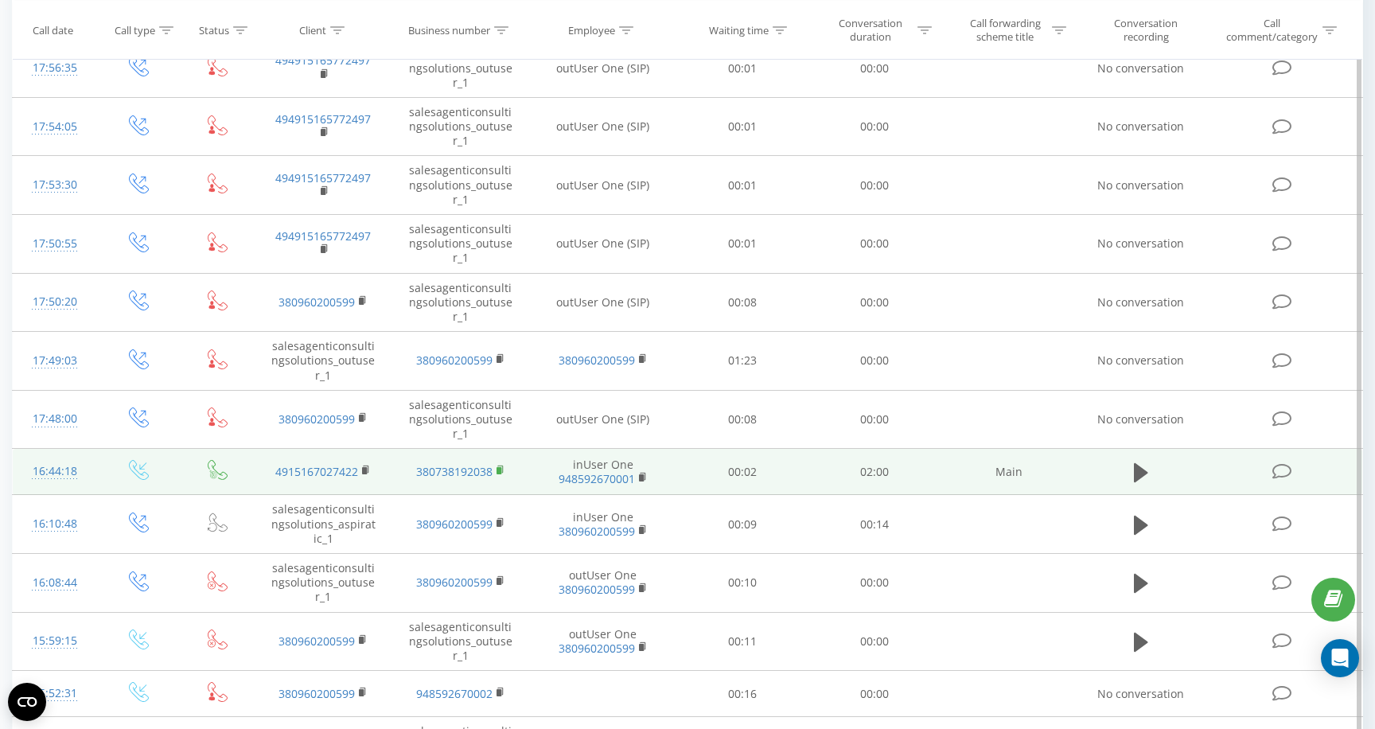
click at [501, 470] on rect at bounding box center [499, 470] width 5 height 7
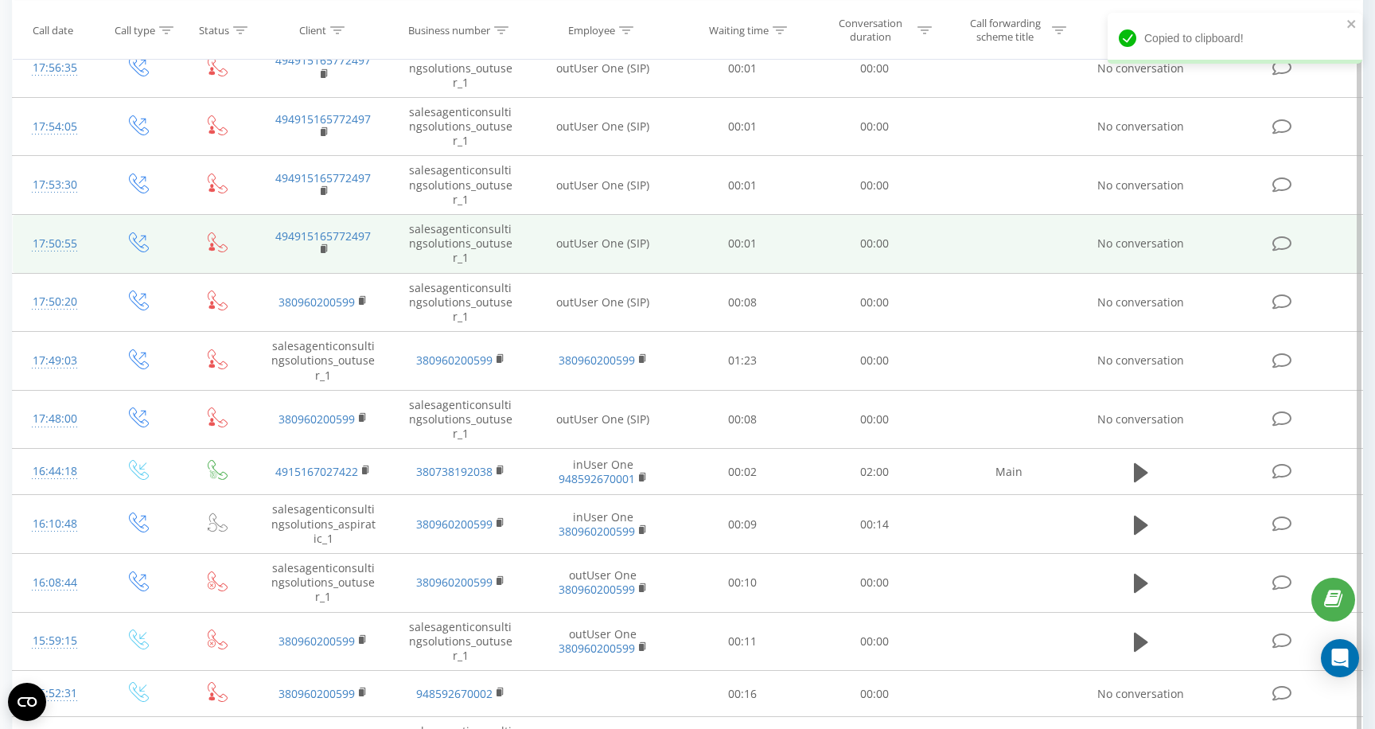
scroll to position [0, 0]
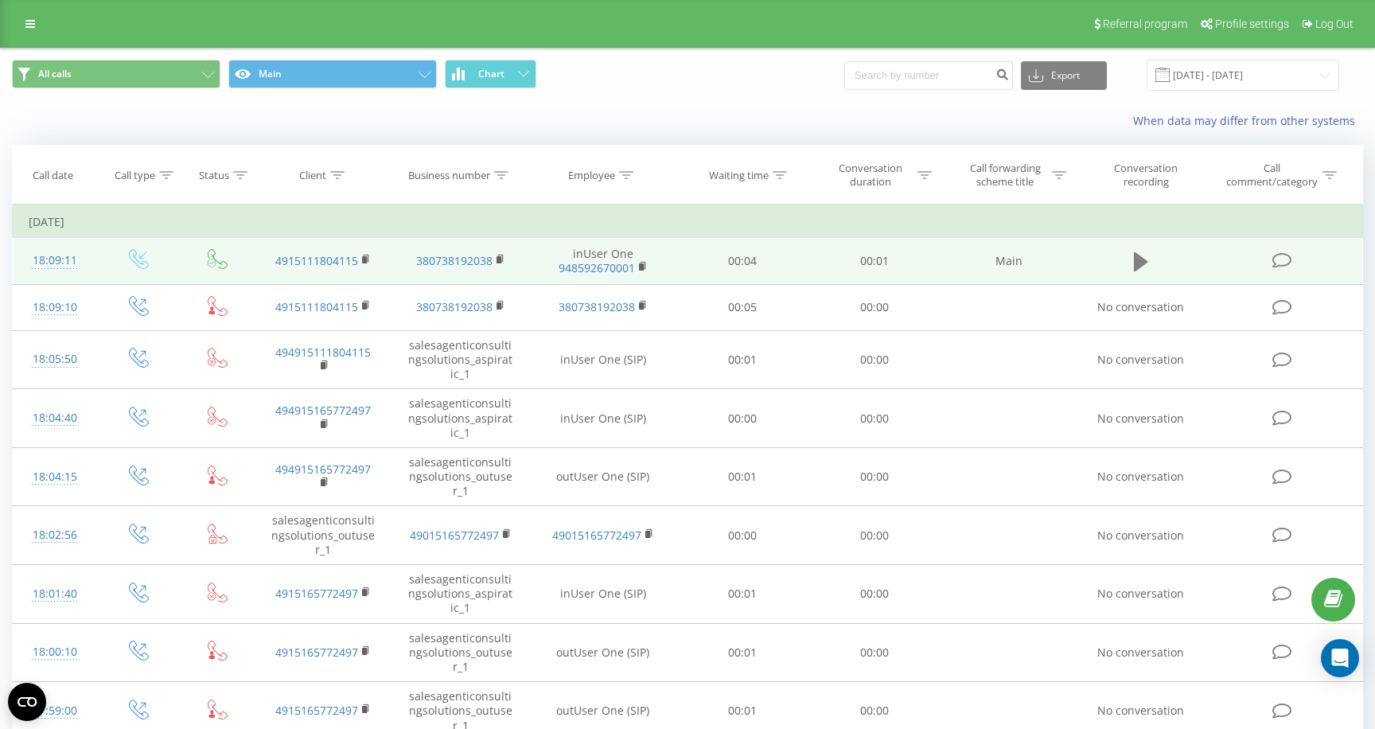
click at [1134, 268] on icon at bounding box center [1141, 262] width 14 height 22
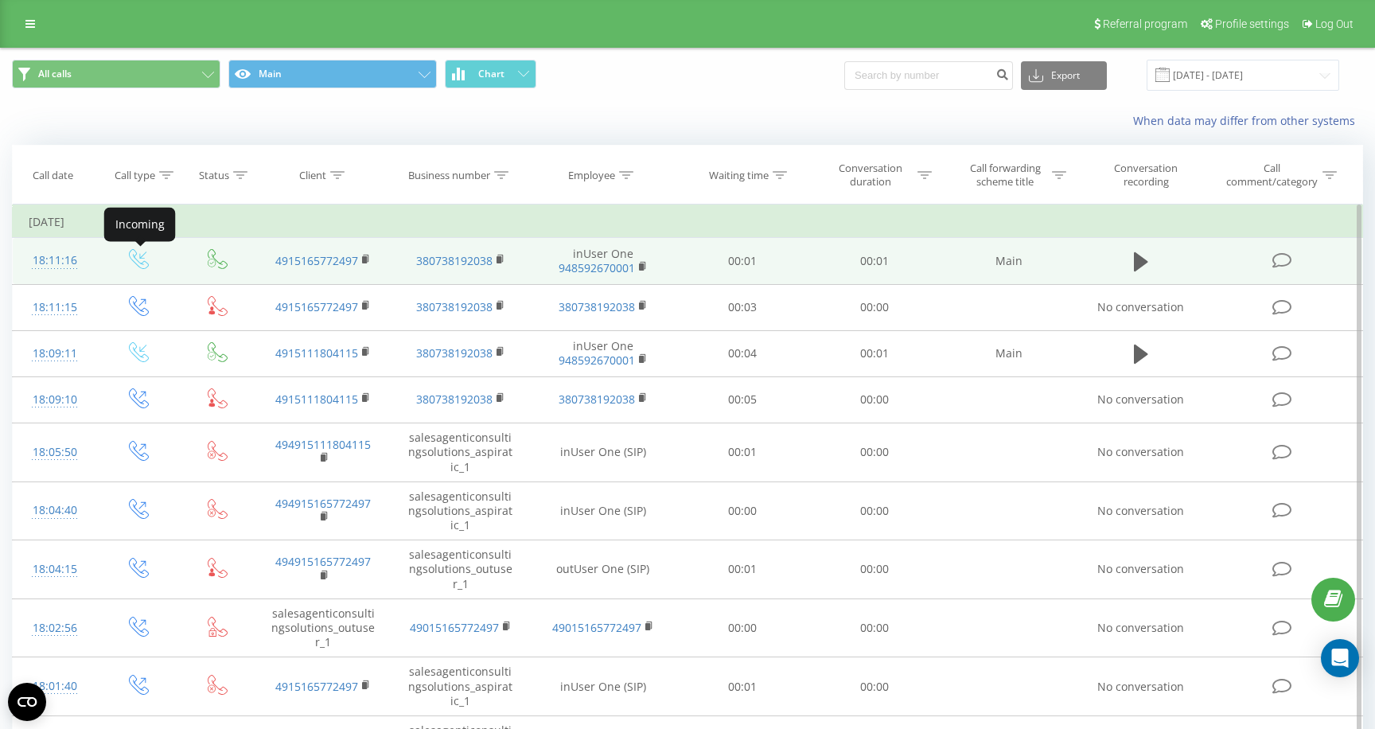
scroll to position [959, 0]
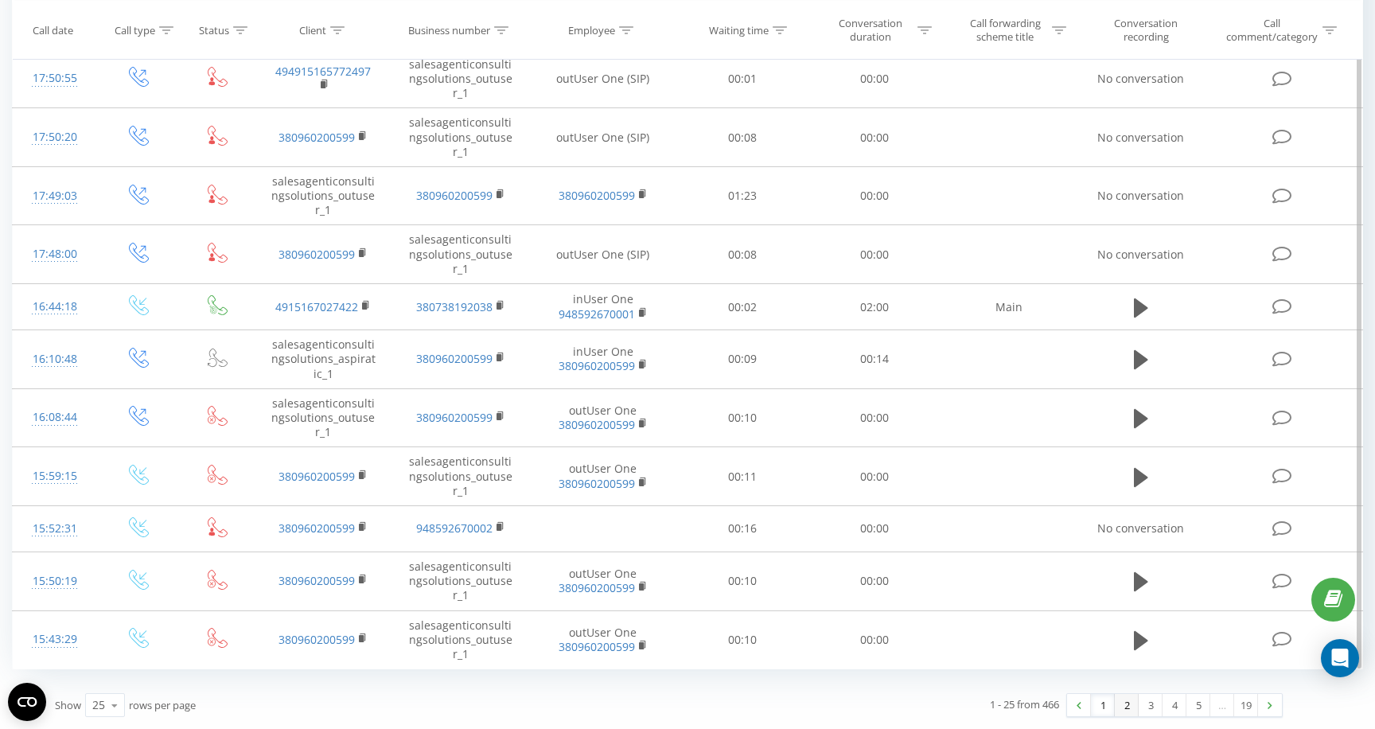
click at [1126, 706] on link "2" at bounding box center [1127, 705] width 24 height 22
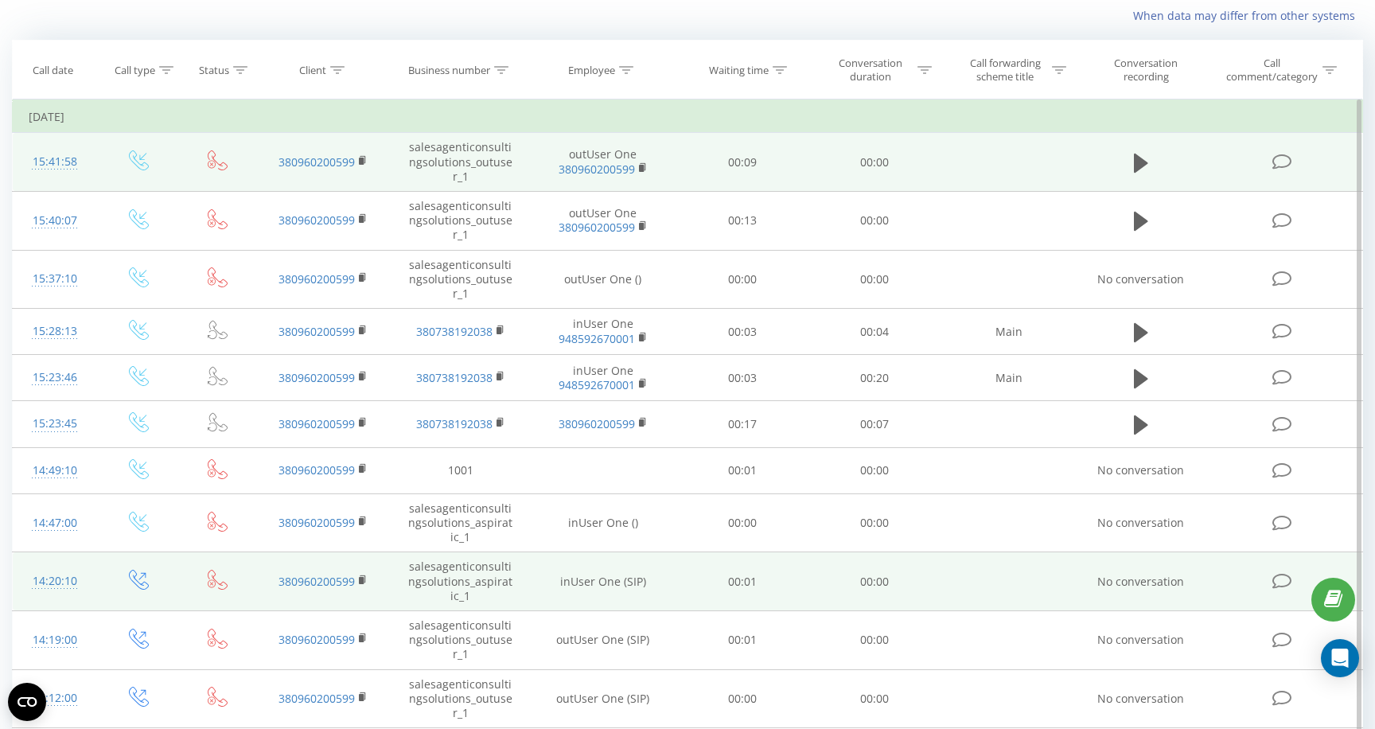
scroll to position [837, 0]
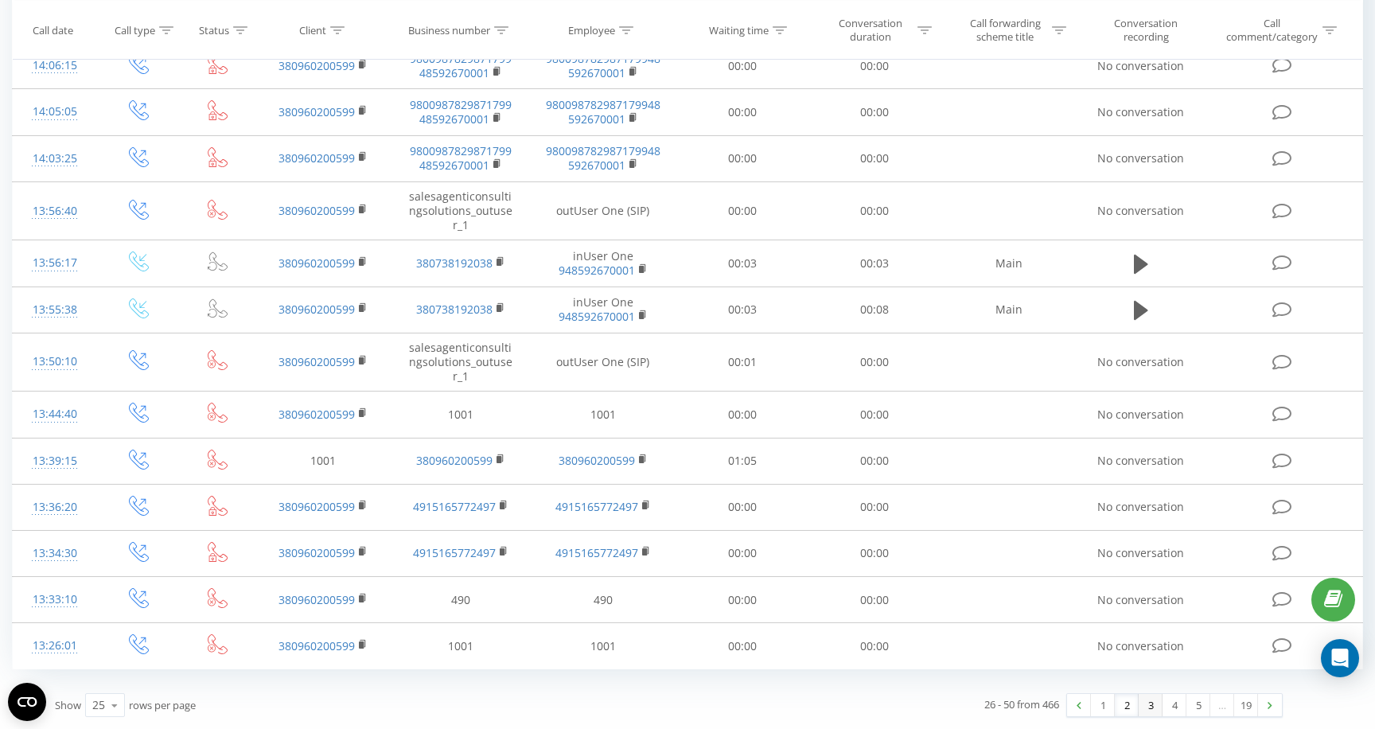
click at [1155, 711] on link "3" at bounding box center [1151, 705] width 24 height 22
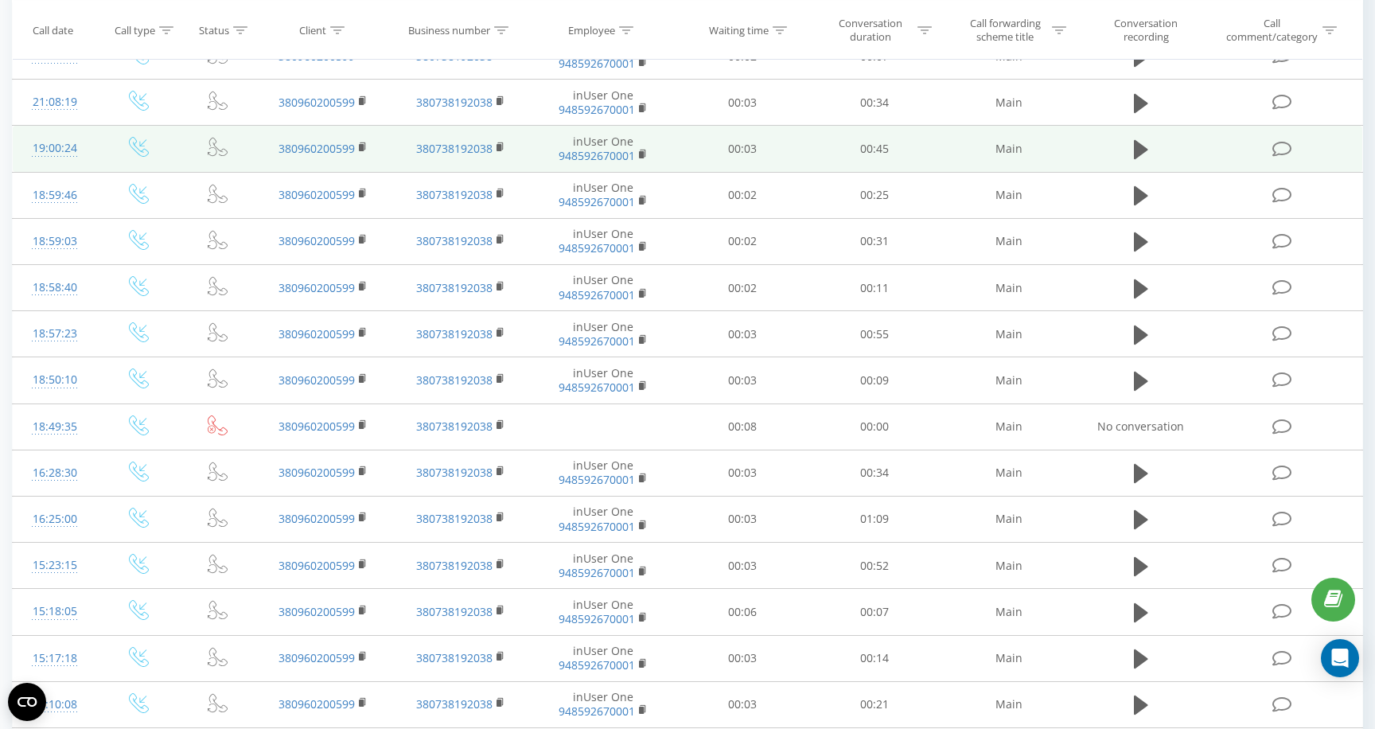
scroll to position [758, 0]
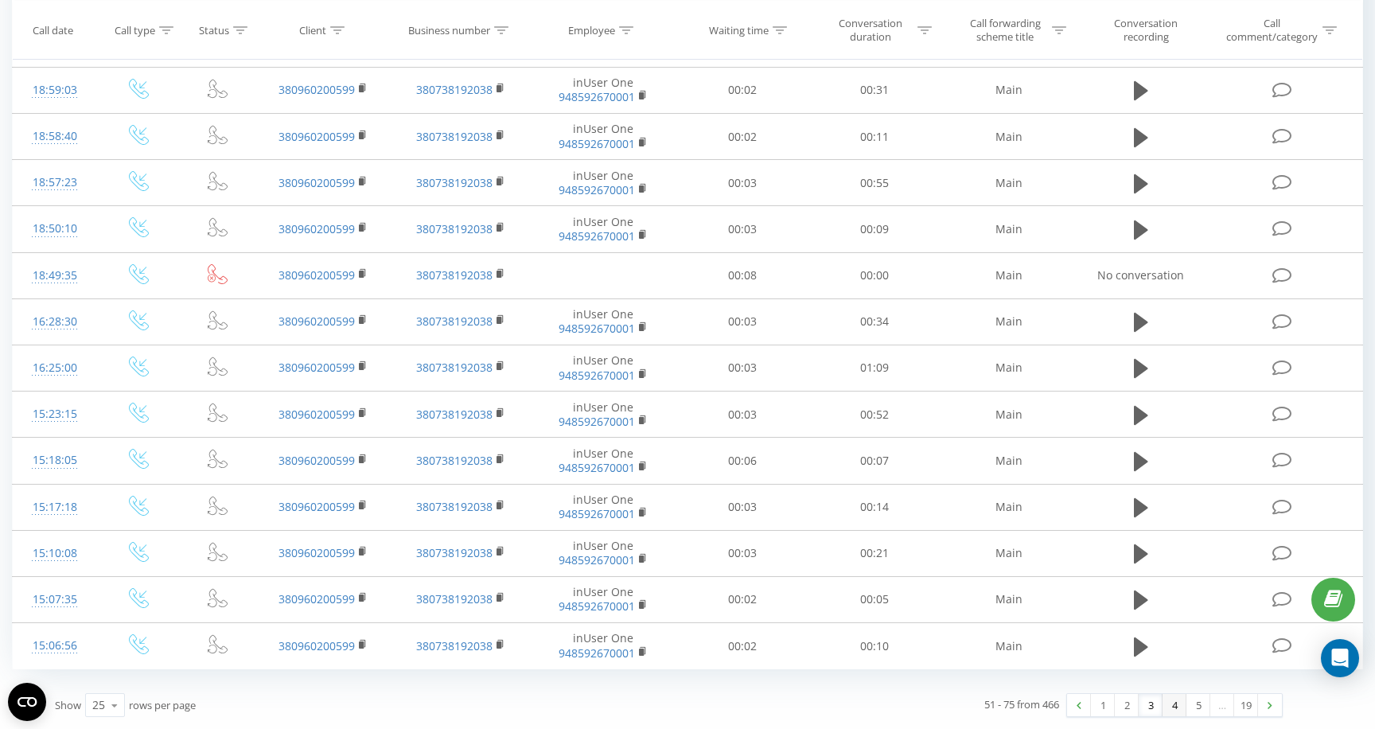
click at [1183, 704] on link "4" at bounding box center [1175, 705] width 24 height 22
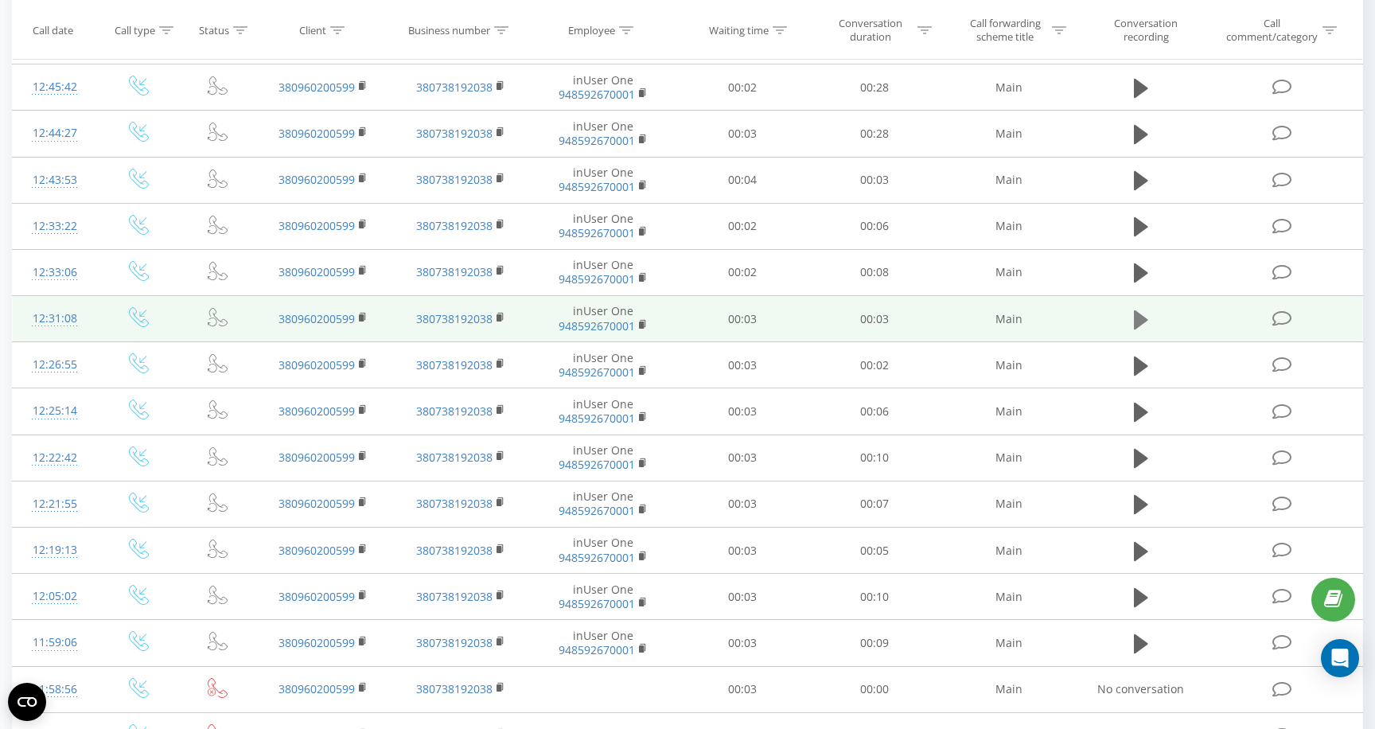
scroll to position [727, 0]
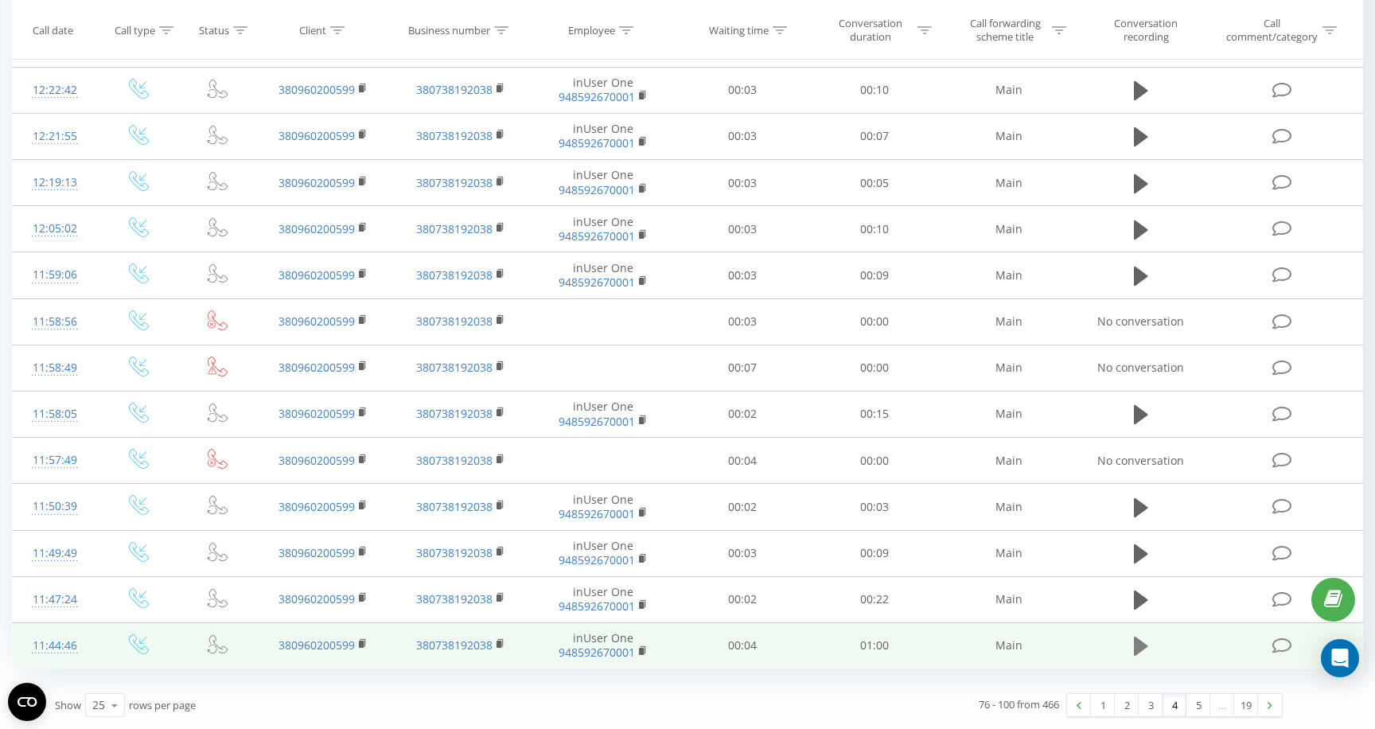
click at [1142, 651] on icon at bounding box center [1141, 646] width 14 height 22
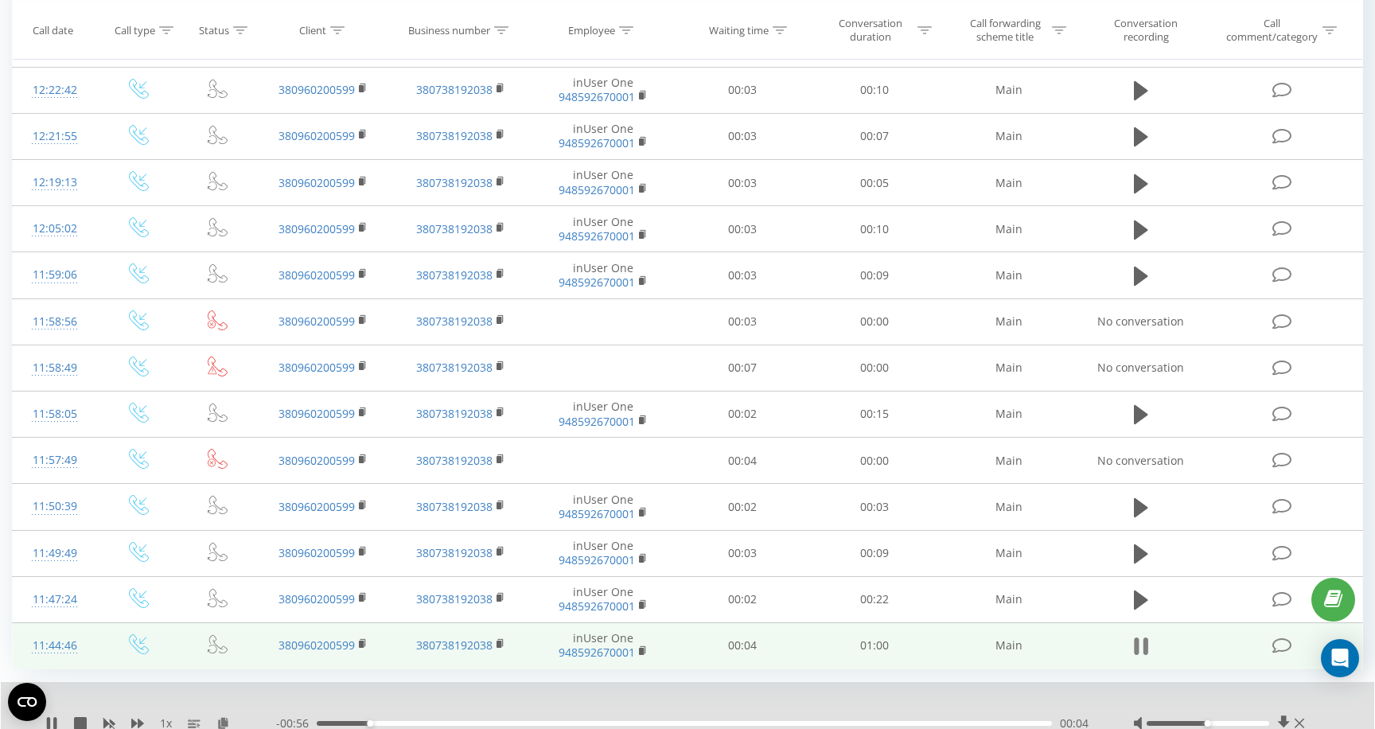
click at [1139, 647] on icon at bounding box center [1141, 646] width 14 height 22
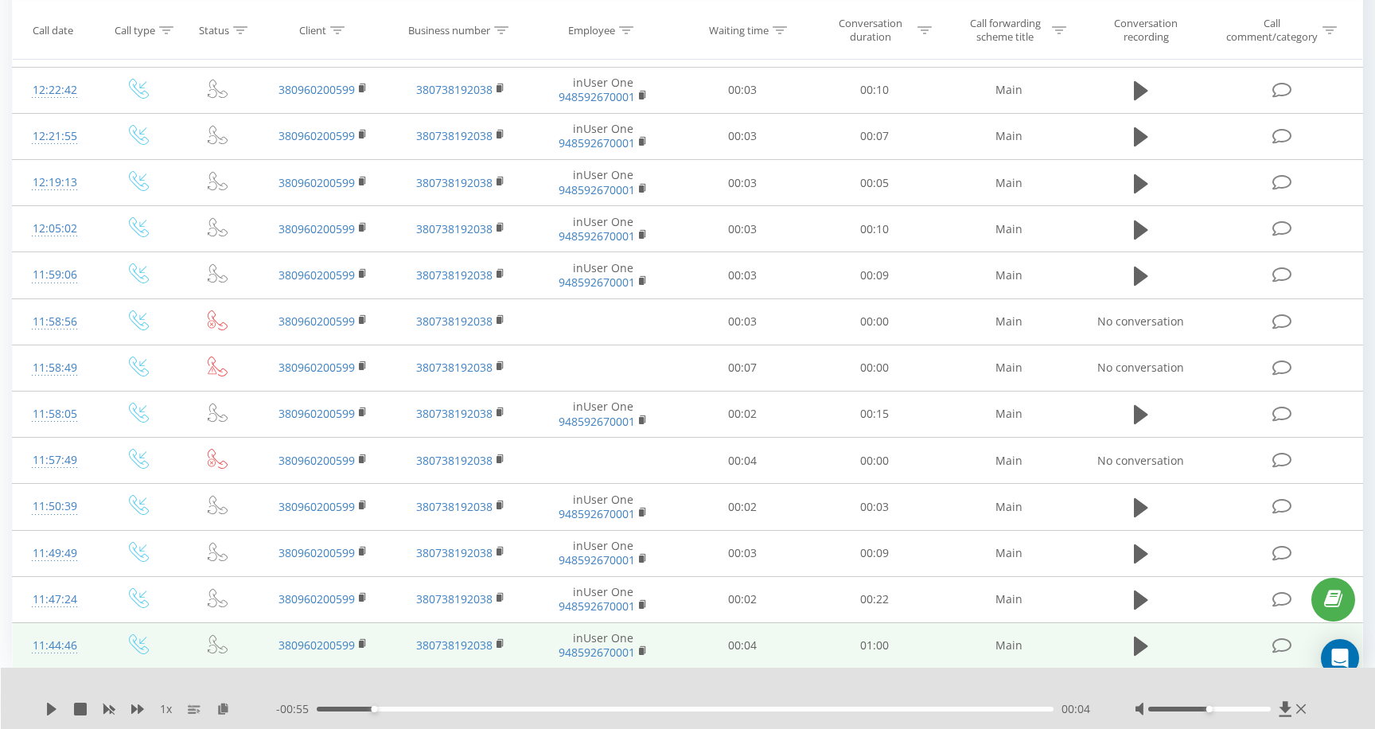
scroll to position [788, 0]
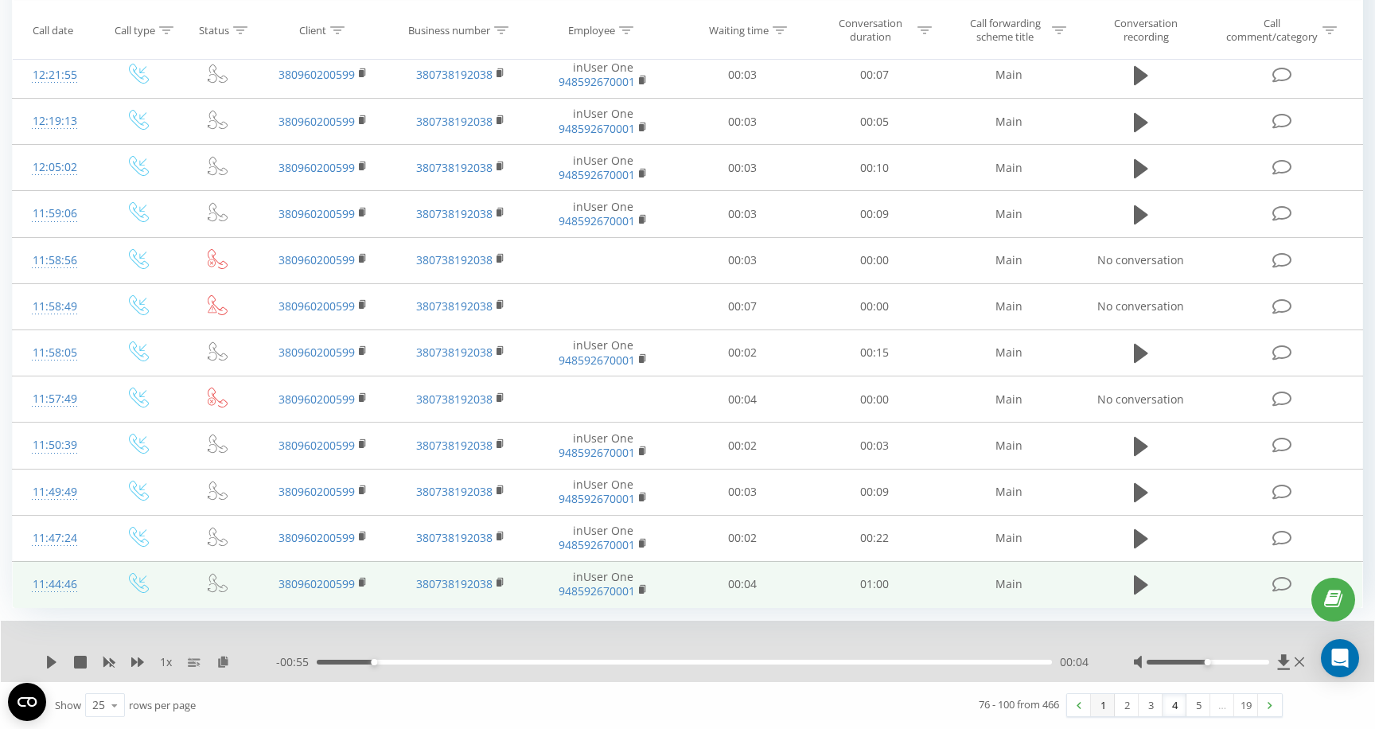
click at [1104, 703] on link "1" at bounding box center [1103, 705] width 24 height 22
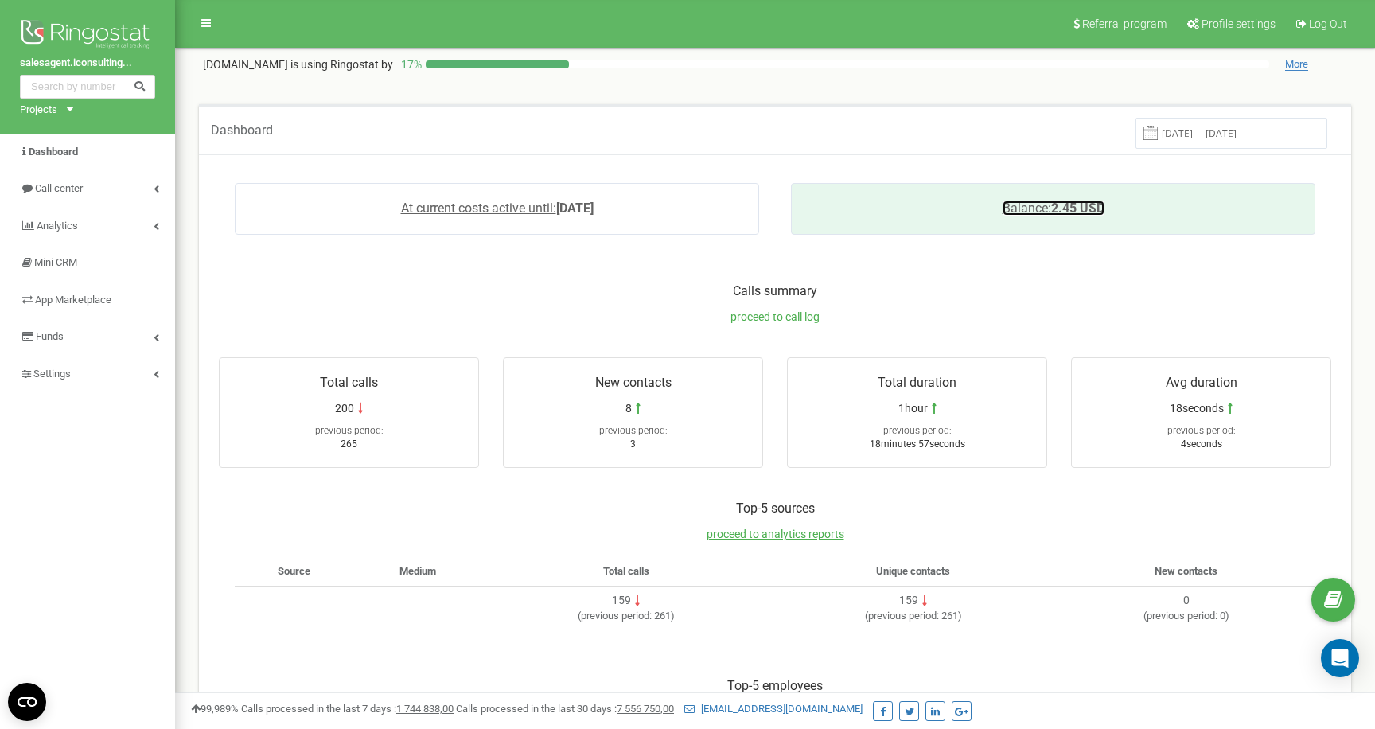
click at [1043, 202] on span "Balance:" at bounding box center [1027, 208] width 49 height 15
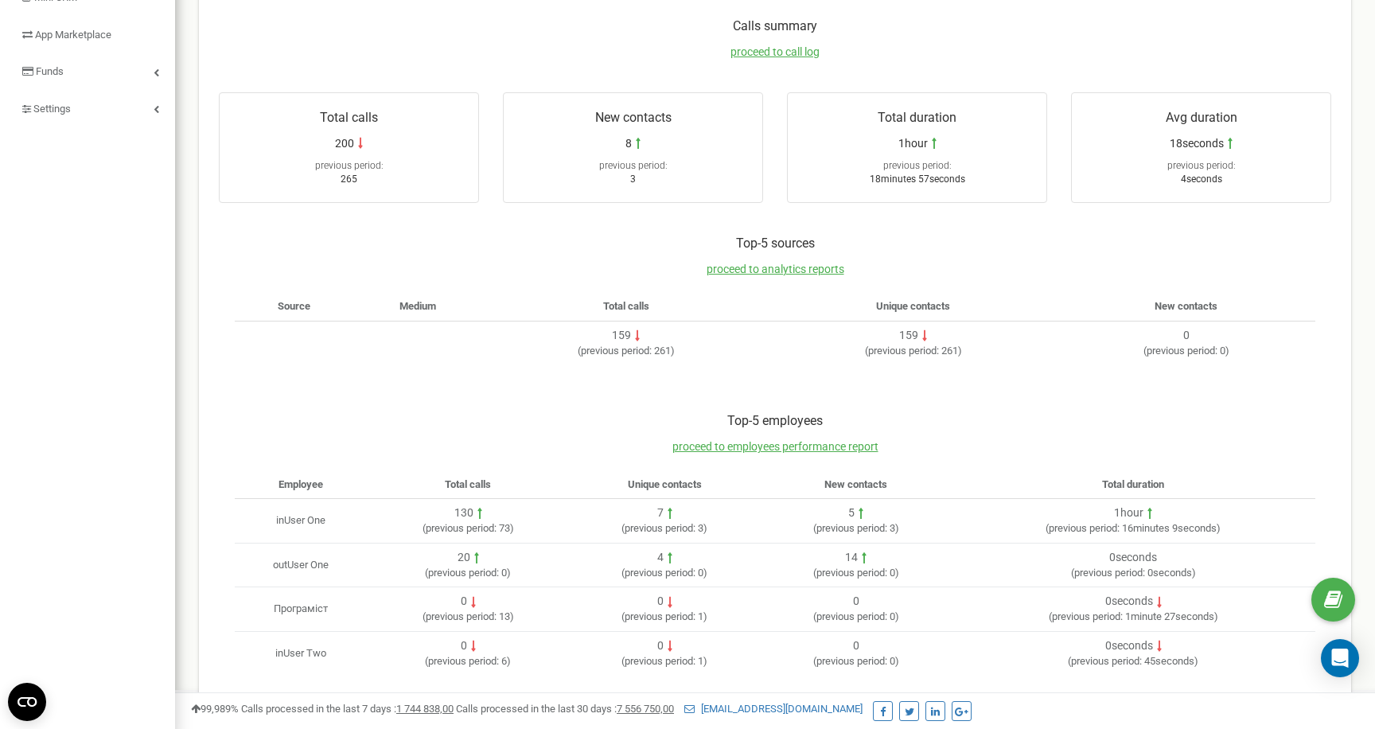
scroll to position [278, 0]
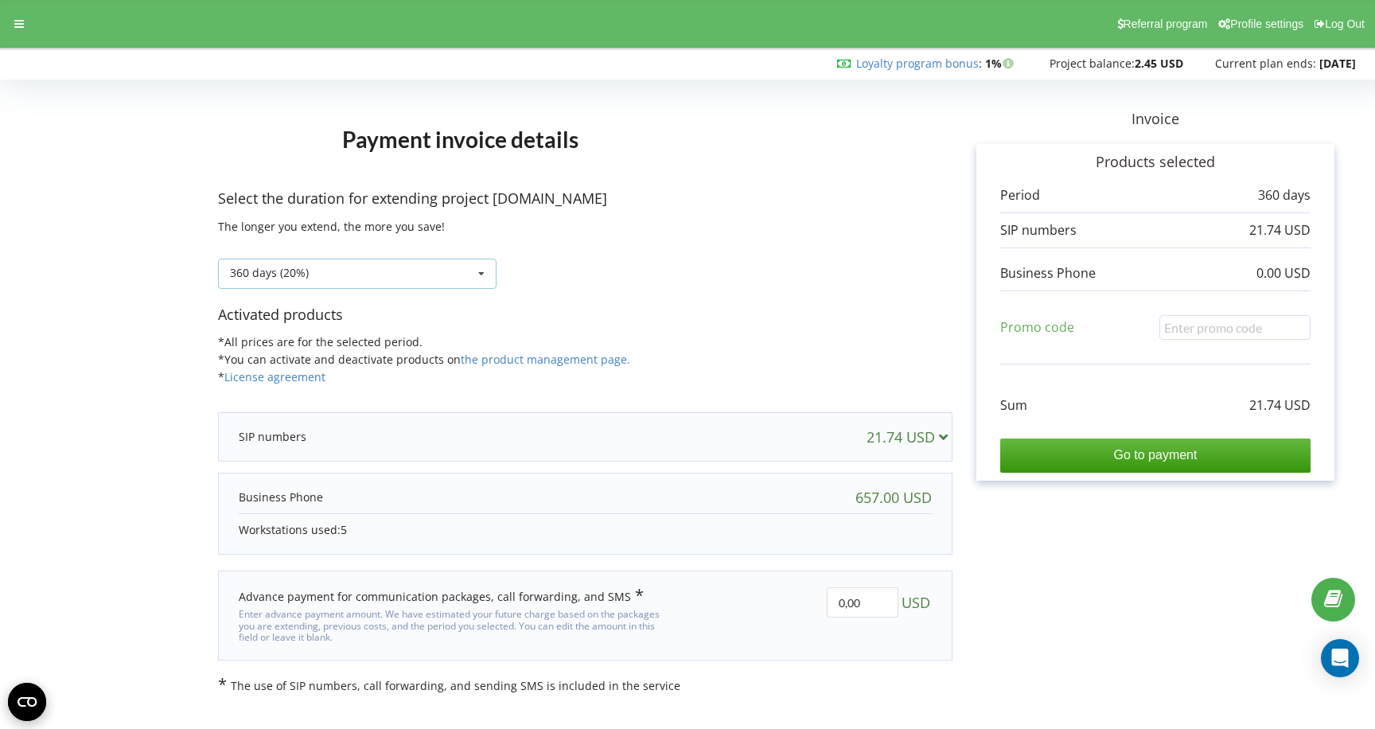
click at [479, 274] on icon at bounding box center [482, 273] width 24 height 29
click at [550, 243] on div "360 days (20%)" at bounding box center [585, 262] width 735 height 54
click at [641, 444] on div "21.74 USD" at bounding box center [585, 437] width 725 height 32
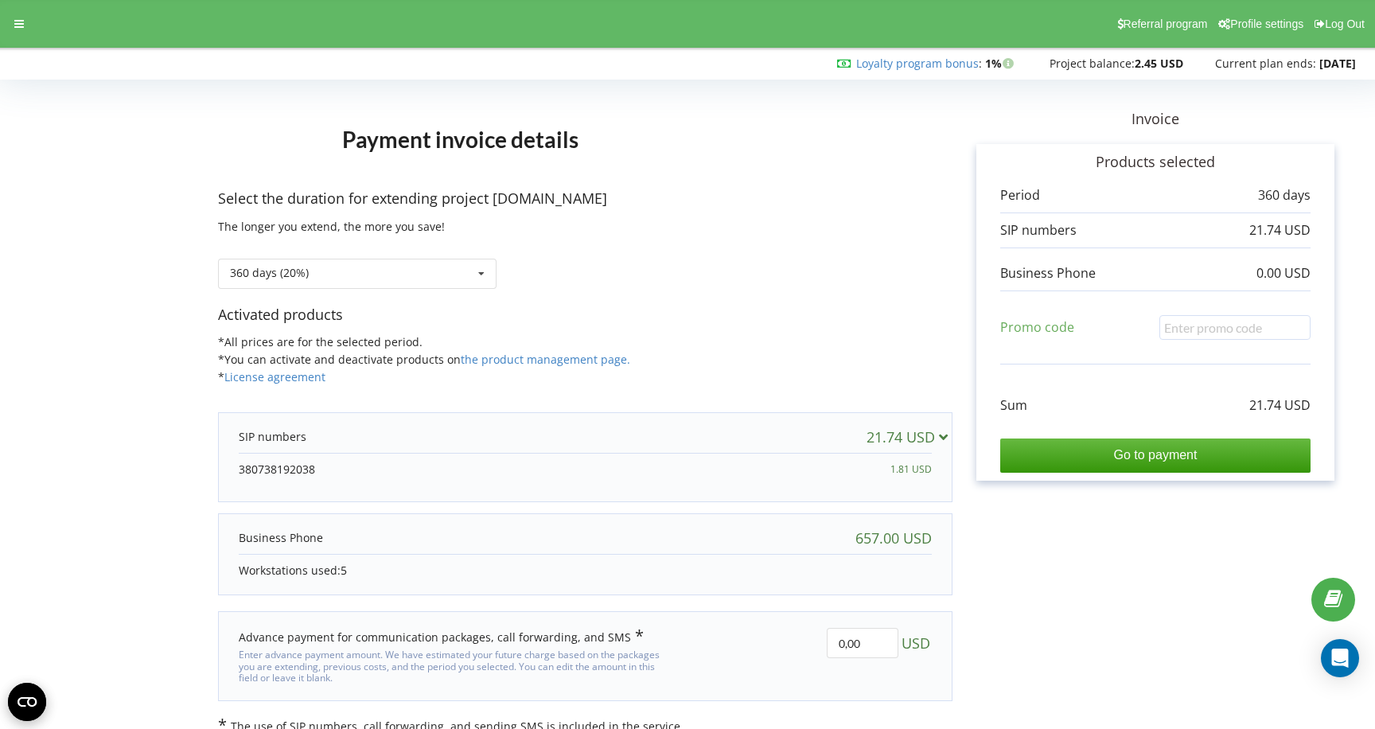
click at [641, 444] on div "21.74 USD" at bounding box center [585, 437] width 725 height 32
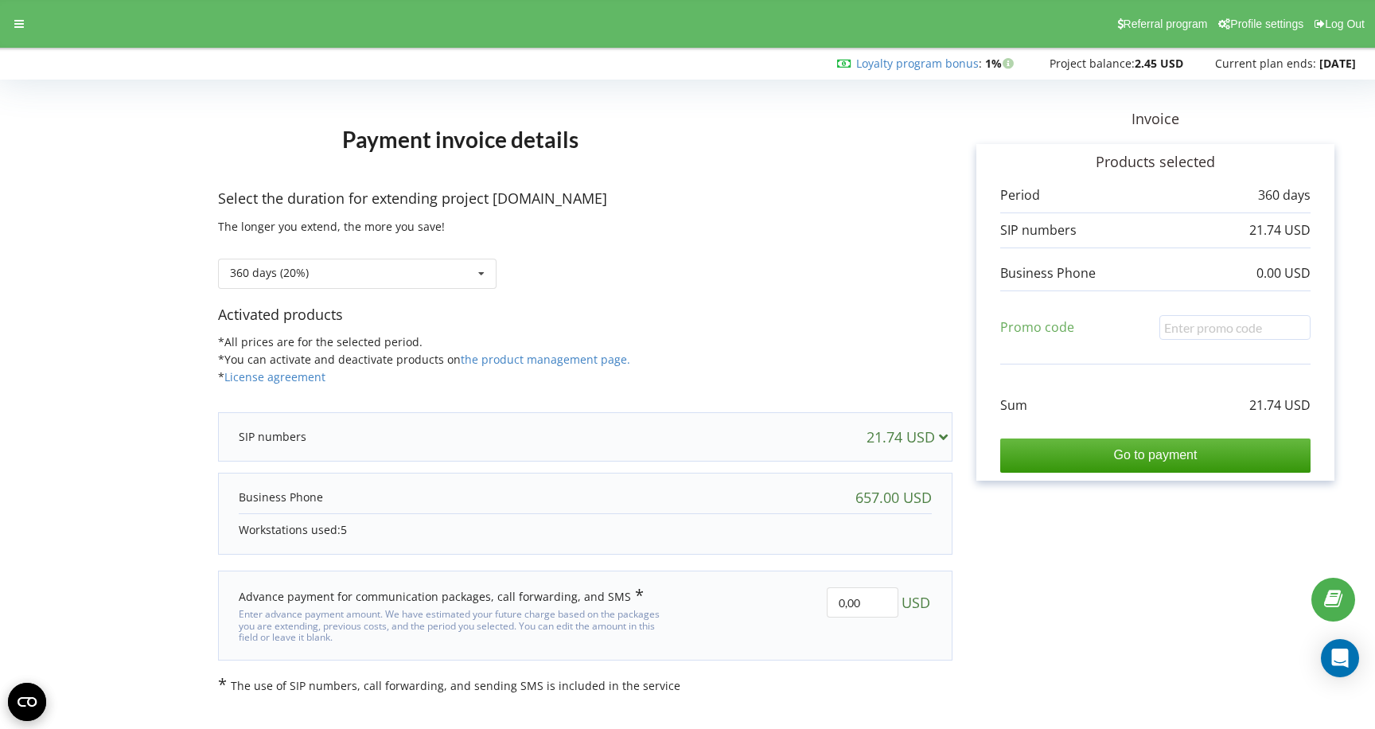
click at [890, 495] on div "657.00 USD" at bounding box center [894, 497] width 76 height 16
click at [267, 484] on div "657.00 USD" at bounding box center [585, 497] width 725 height 32
click at [266, 489] on p at bounding box center [281, 497] width 84 height 16
click at [349, 526] on p "Workstations used: 5" at bounding box center [585, 530] width 693 height 16
click at [356, 281] on div "360 days (20%) 360 days (20%)" at bounding box center [357, 274] width 279 height 30
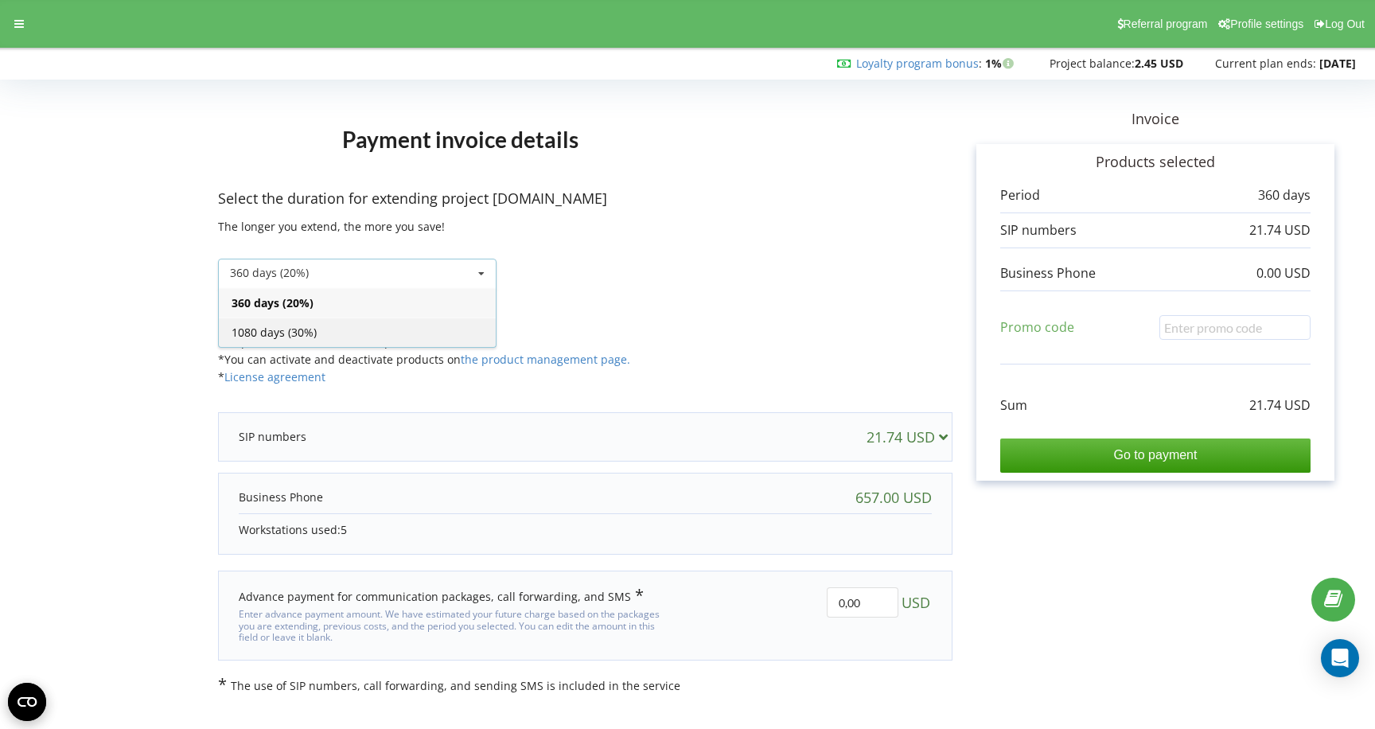
click at [344, 331] on div "1080 days (30%)" at bounding box center [357, 332] width 277 height 29
click at [345, 268] on div "1080 days (30%) 360 days (20%)" at bounding box center [357, 274] width 279 height 30
click at [340, 301] on div "360 days (20%)" at bounding box center [357, 302] width 277 height 29
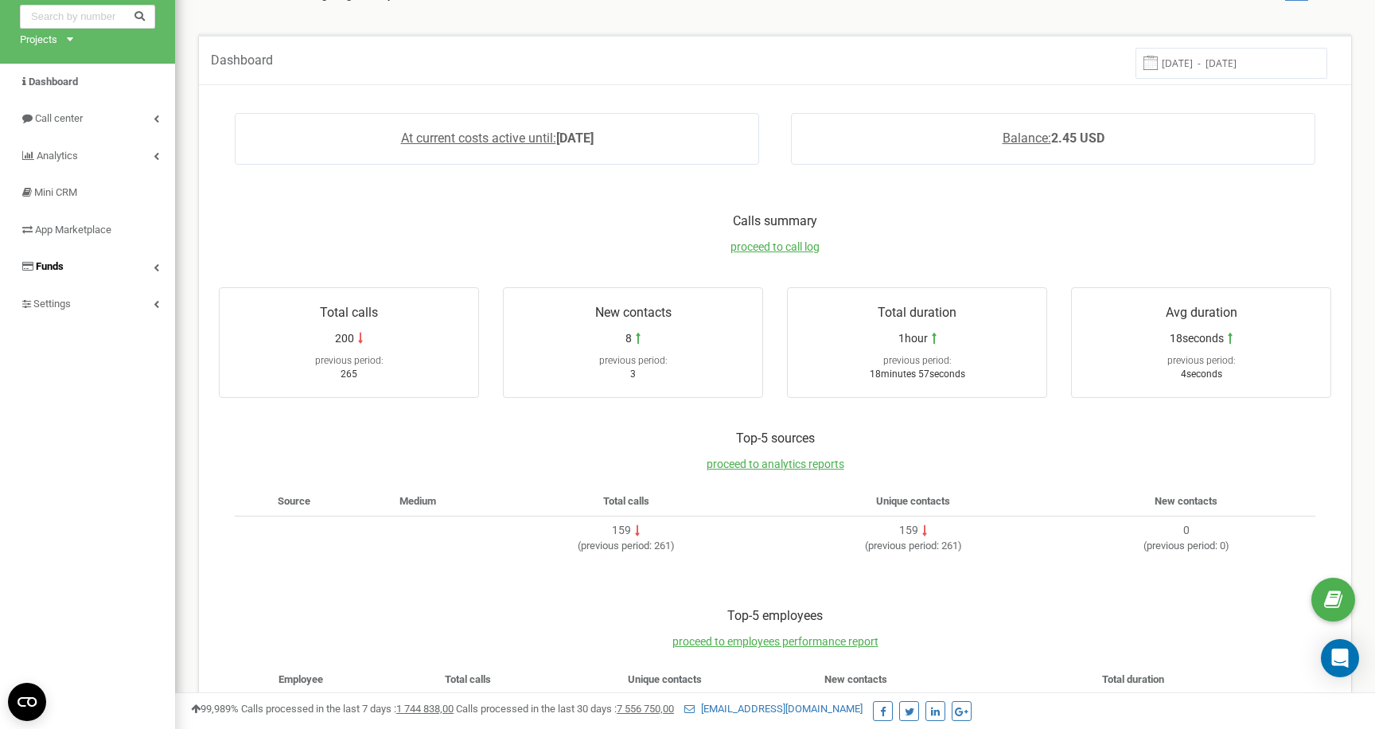
scroll to position [69, 0]
click at [64, 263] on span "Funds" at bounding box center [50, 267] width 28 height 12
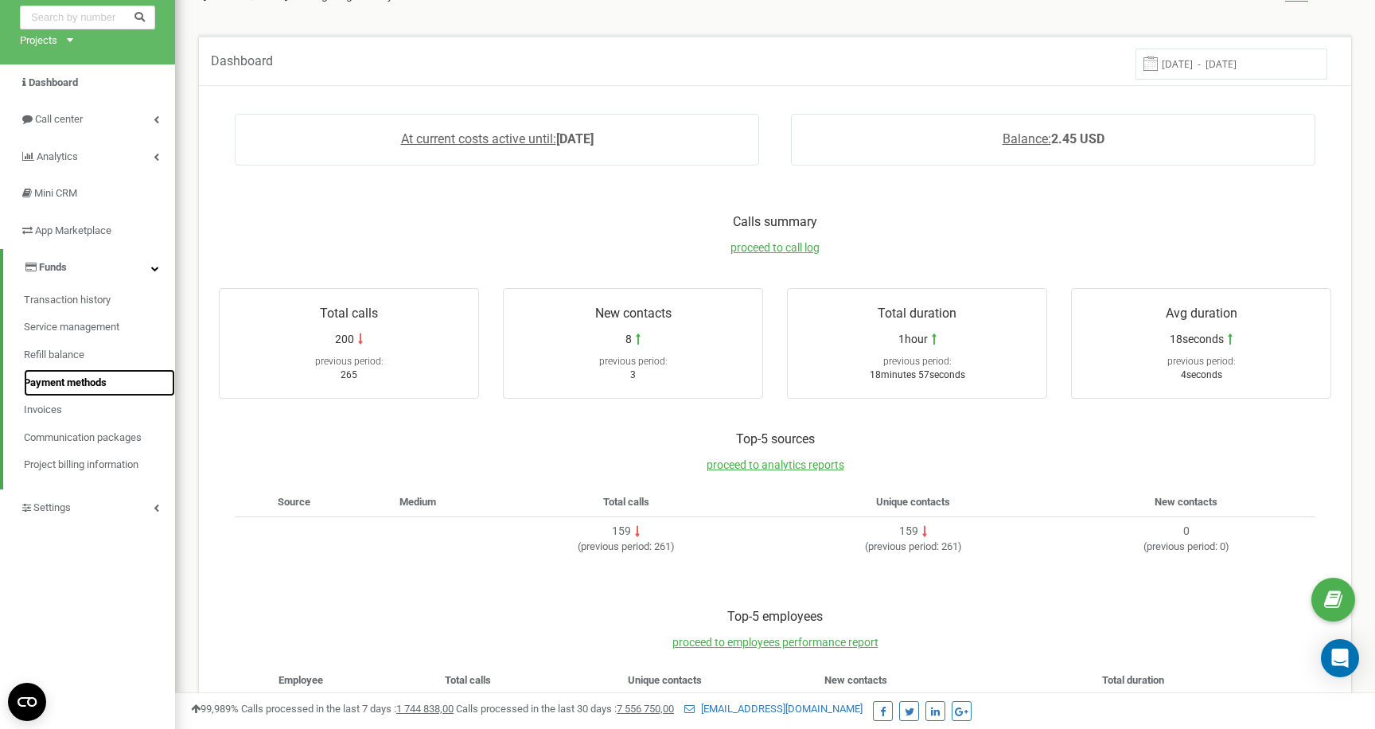
click at [93, 378] on span "Payment methods" at bounding box center [65, 383] width 83 height 15
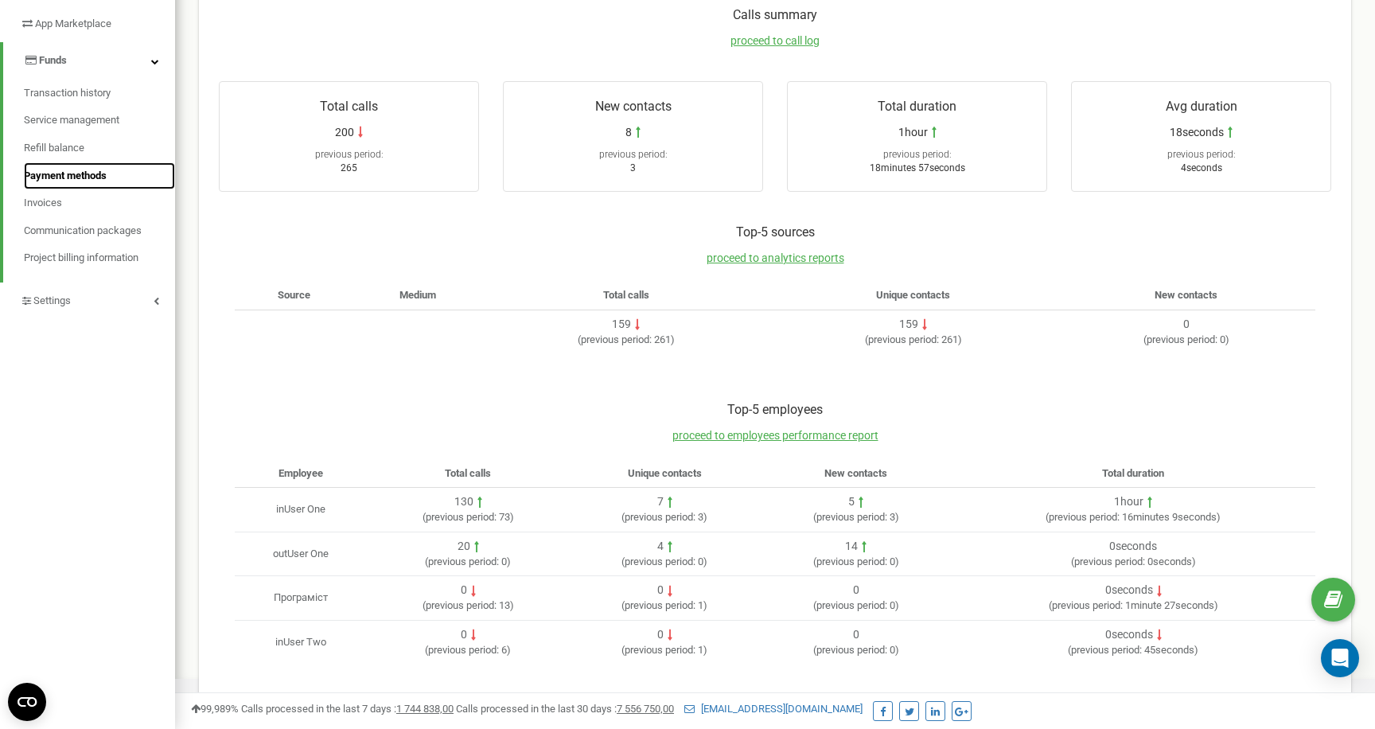
scroll to position [278, 0]
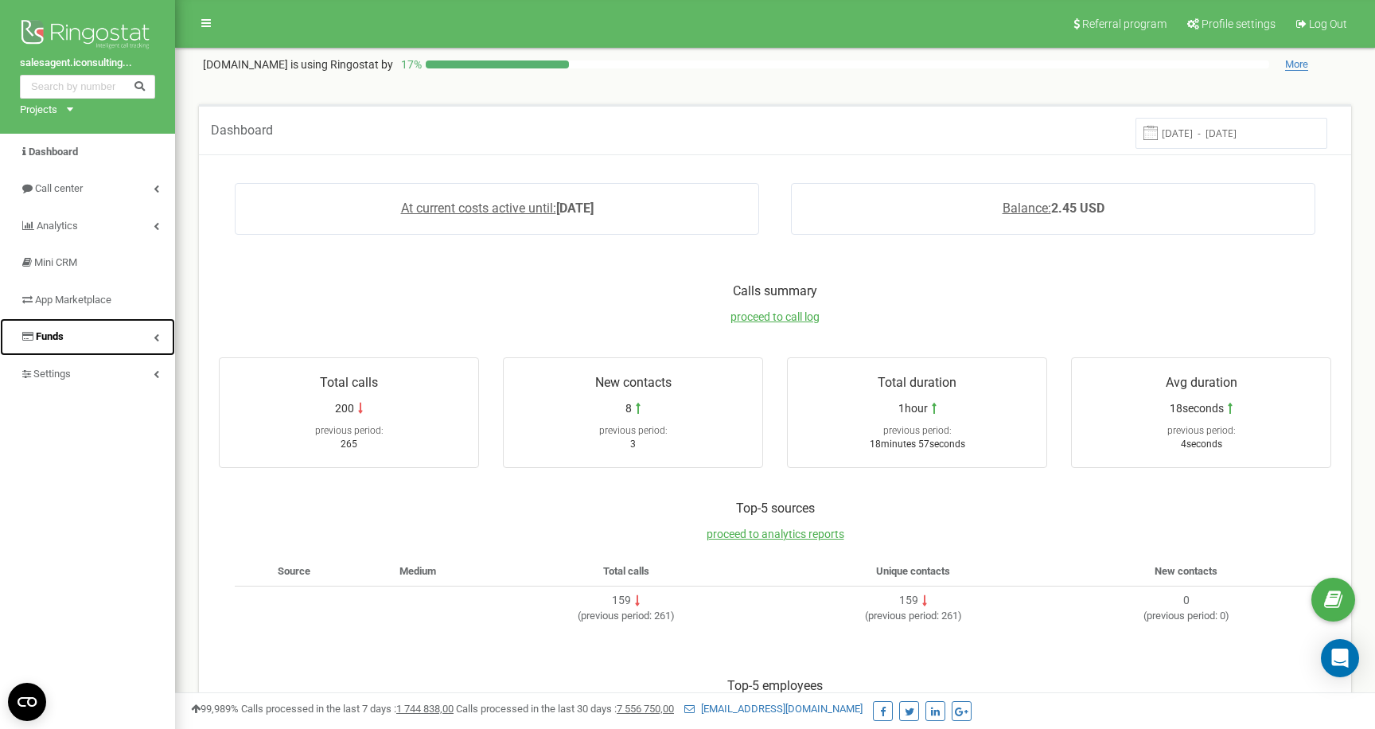
click at [154, 341] on link "Funds" at bounding box center [87, 336] width 175 height 37
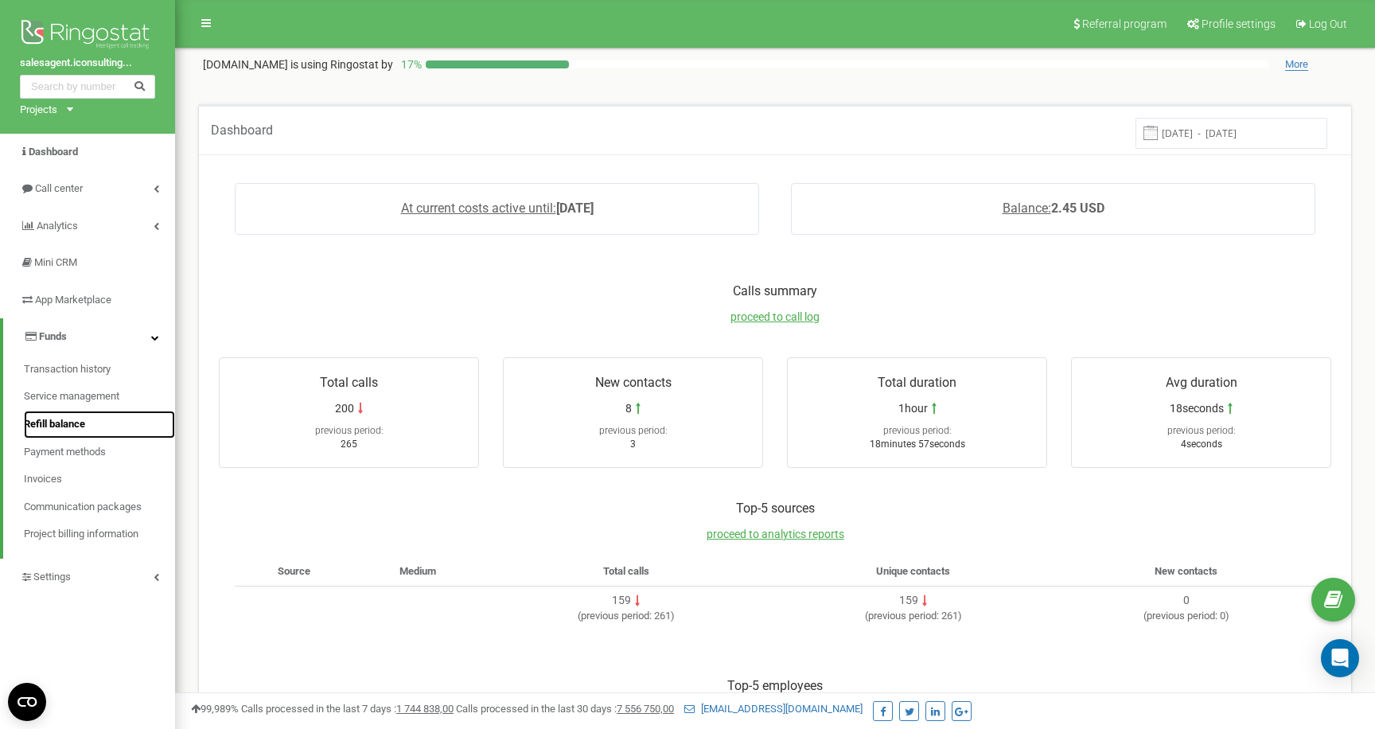
click at [64, 428] on span "Refill balance" at bounding box center [54, 424] width 61 height 15
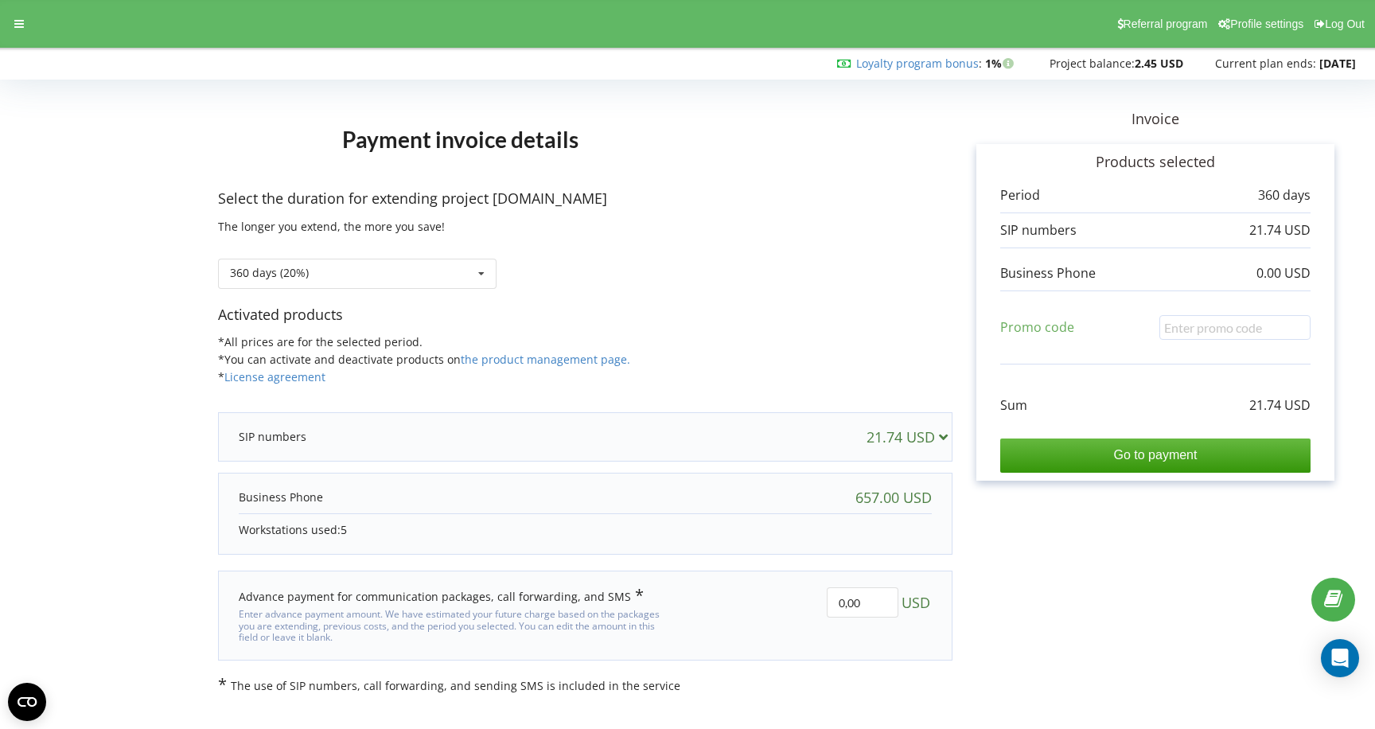
click at [856, 489] on div "657.00 USD" at bounding box center [894, 497] width 76 height 16
click at [932, 439] on div "21.74 USD" at bounding box center [911, 437] width 88 height 16
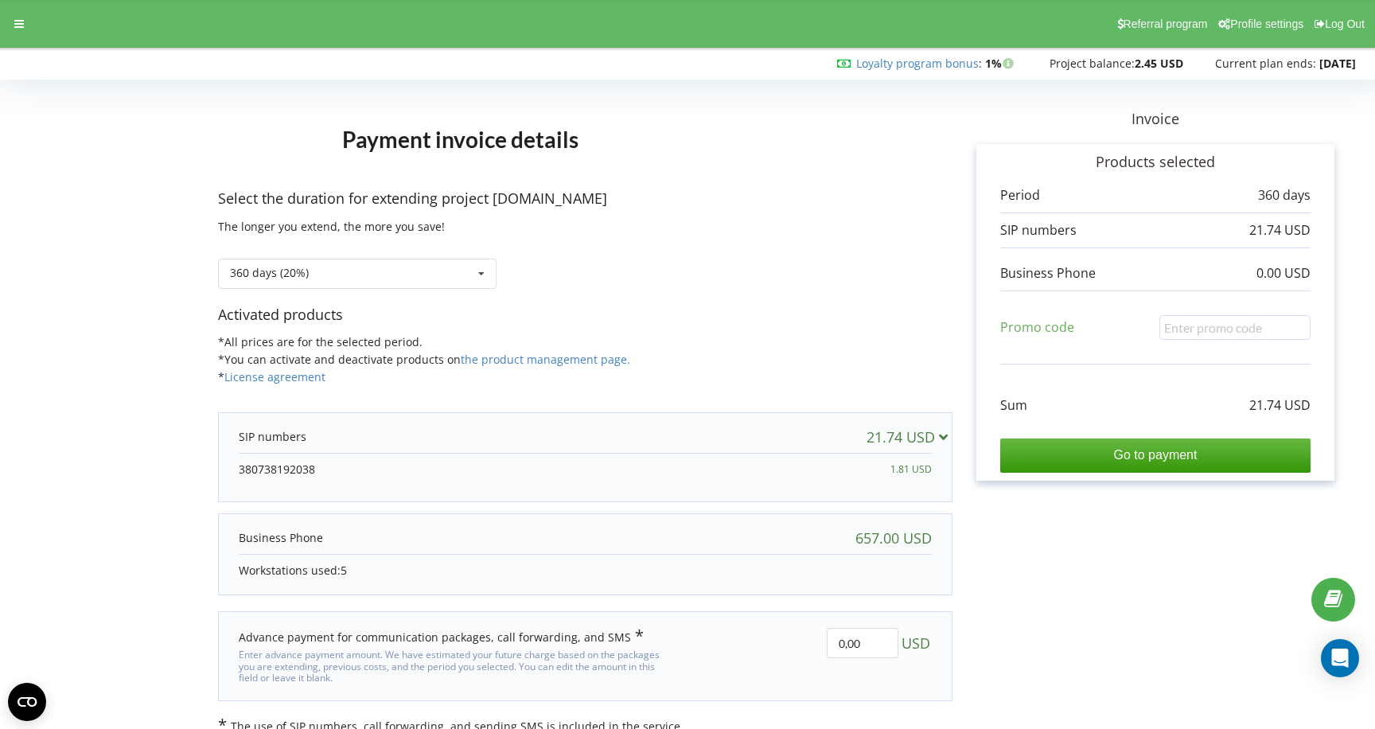
click at [904, 462] on div "1.81 USD" at bounding box center [911, 470] width 41 height 16
click at [934, 429] on div "21.74 USD" at bounding box center [911, 437] width 88 height 16
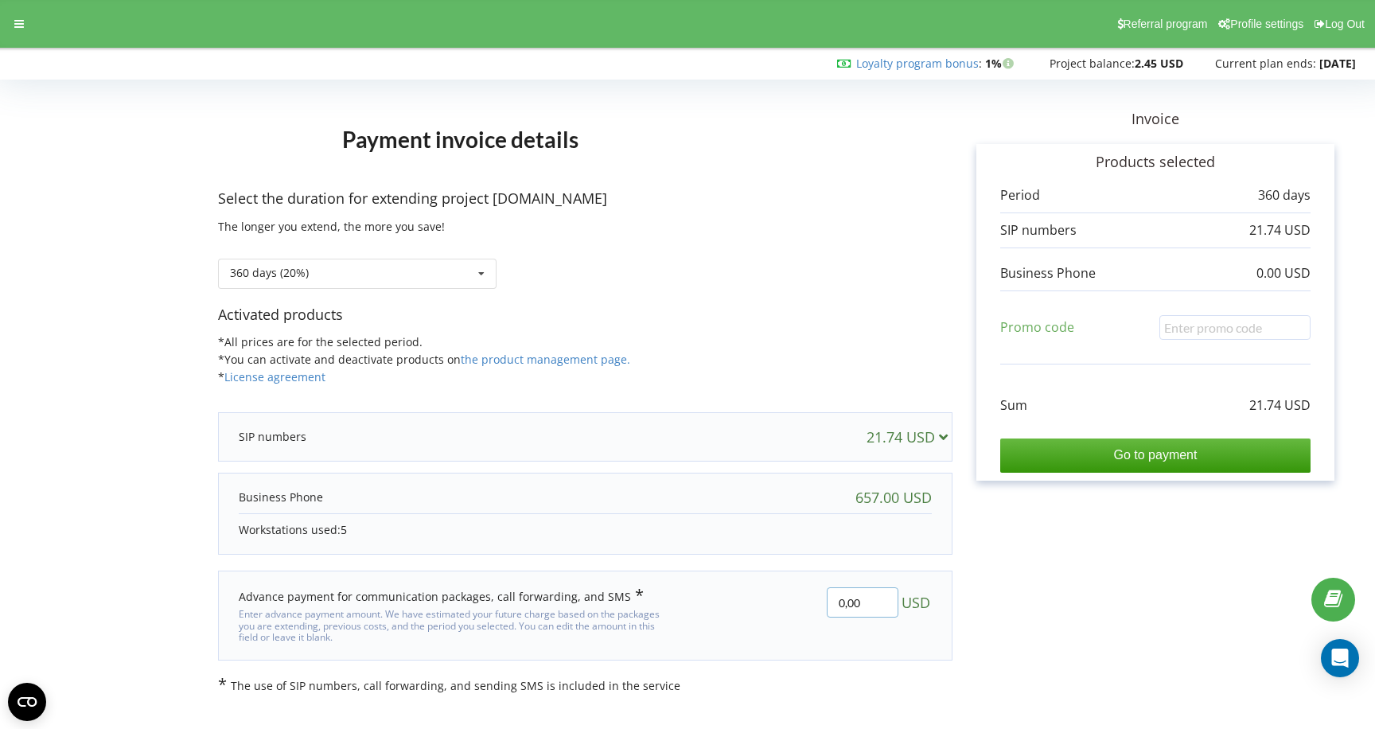
click at [868, 598] on input "0,00" at bounding box center [863, 602] width 72 height 30
type input "20"
click at [1004, 606] on div "Payment invoice details Select the duration for extending project [DOMAIN_NAME]…" at bounding box center [688, 389] width 1342 height 609
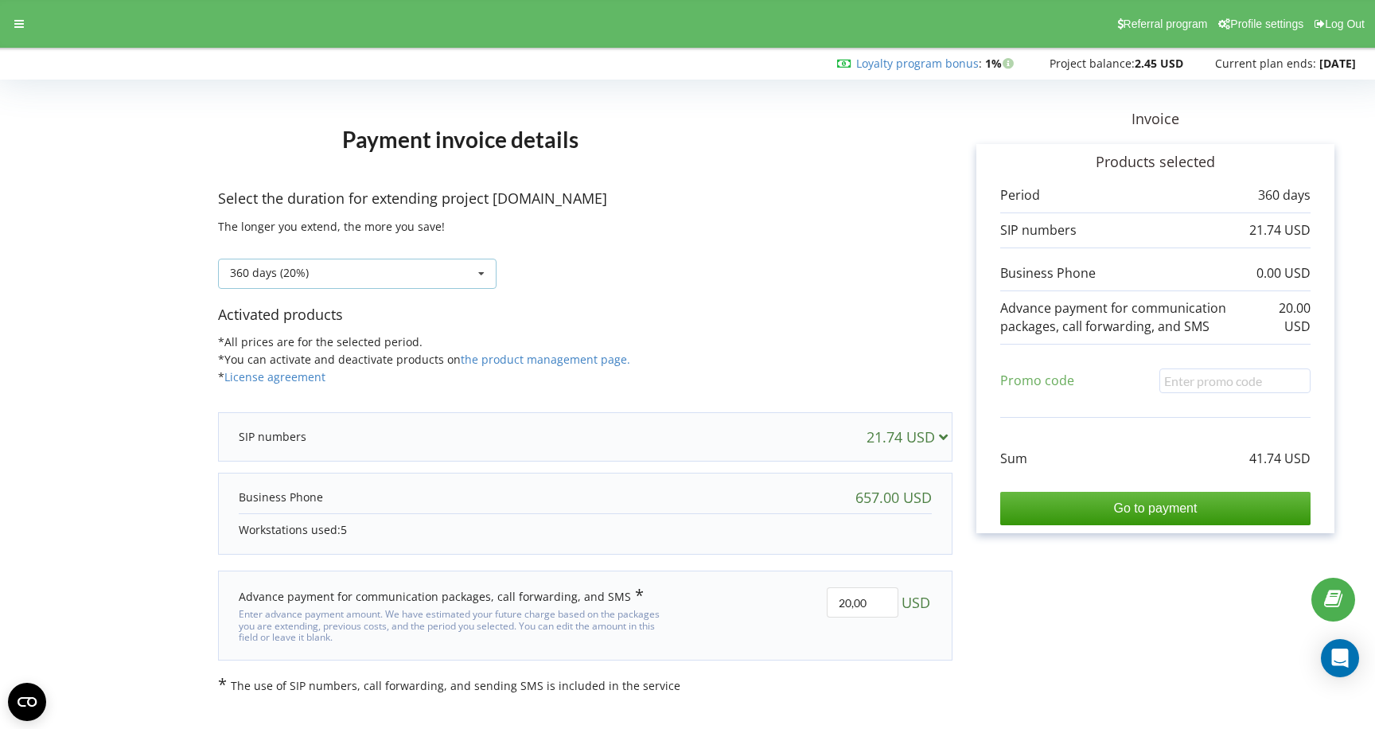
click at [416, 275] on div "360 days (20%) 360 days (20%)" at bounding box center [357, 274] width 279 height 30
click at [937, 436] on icon at bounding box center [943, 436] width 17 height 14
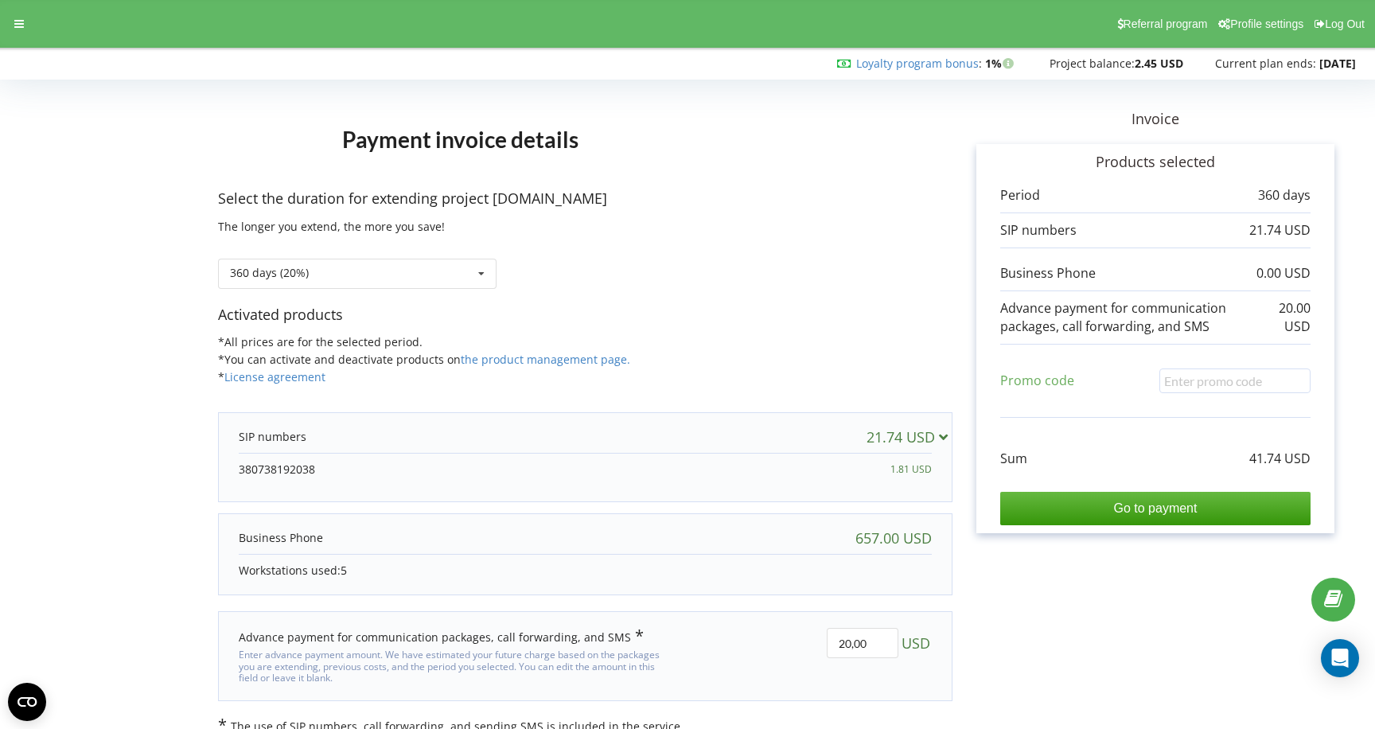
click at [914, 466] on div "1.81 USD" at bounding box center [911, 470] width 41 height 16
click at [939, 431] on icon at bounding box center [943, 436] width 17 height 14
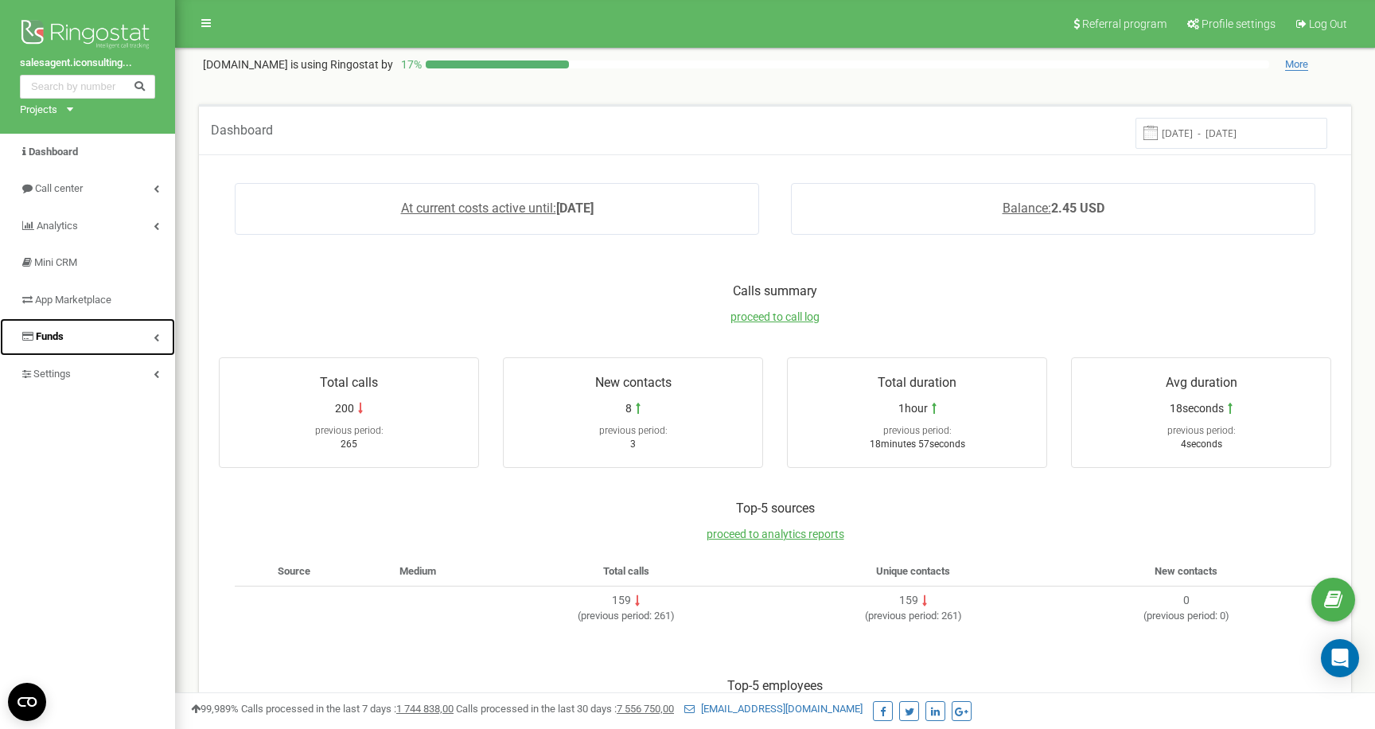
click at [158, 341] on icon at bounding box center [157, 337] width 6 height 8
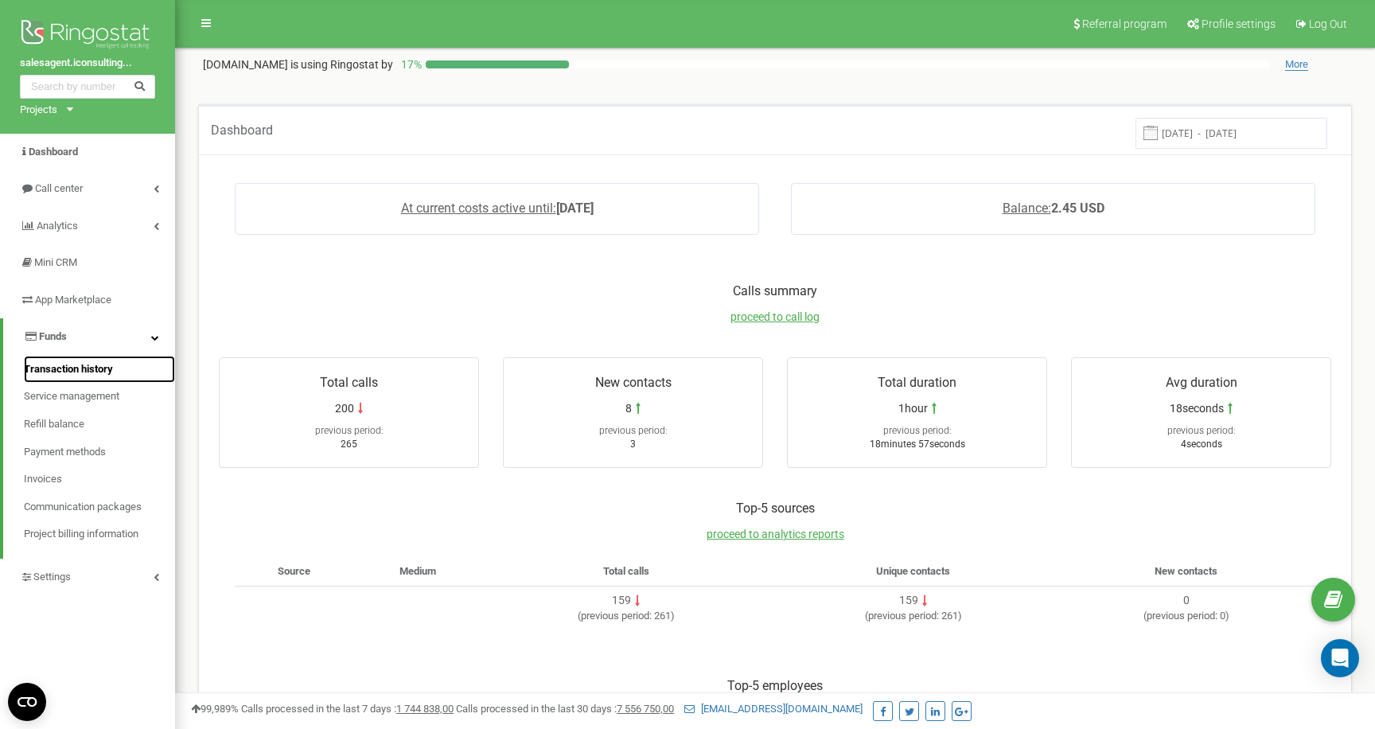
click at [113, 367] on span "Transaction history" at bounding box center [68, 369] width 89 height 15
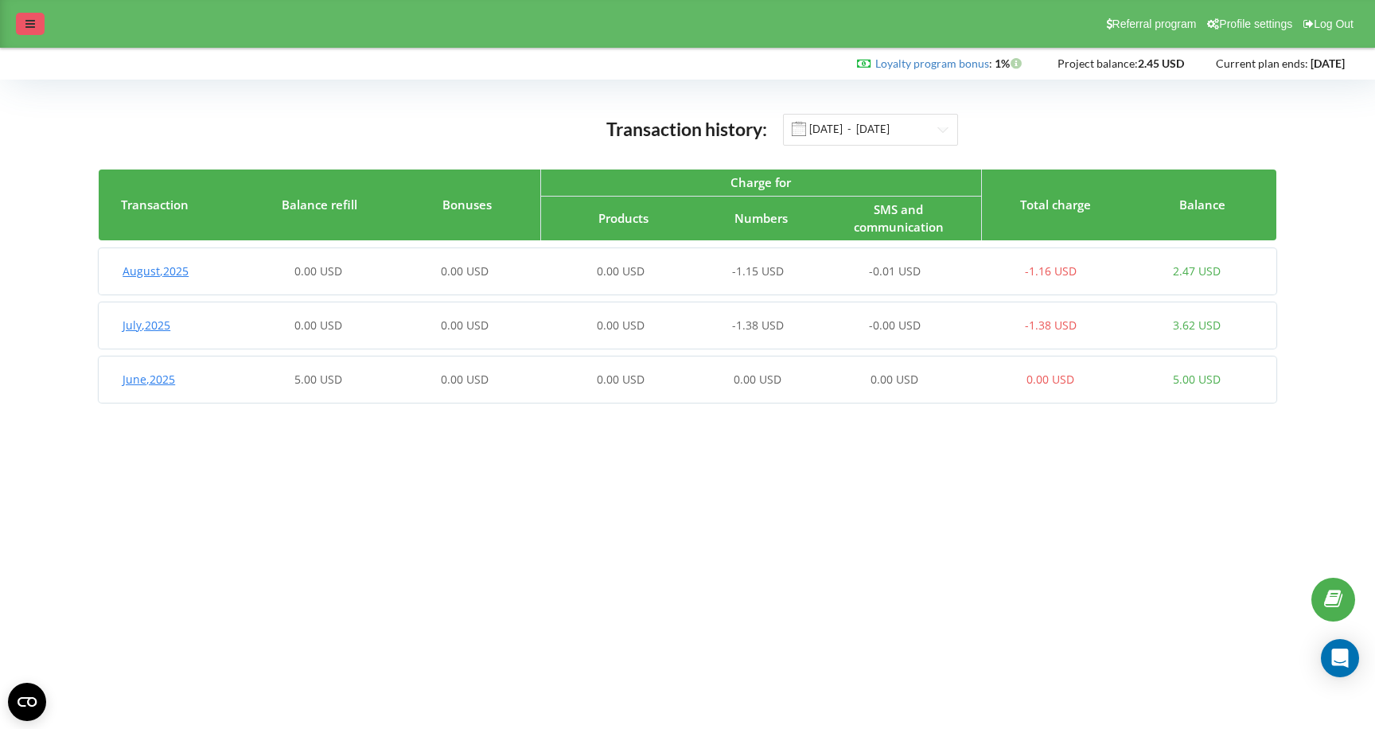
click at [28, 26] on icon at bounding box center [30, 23] width 10 height 11
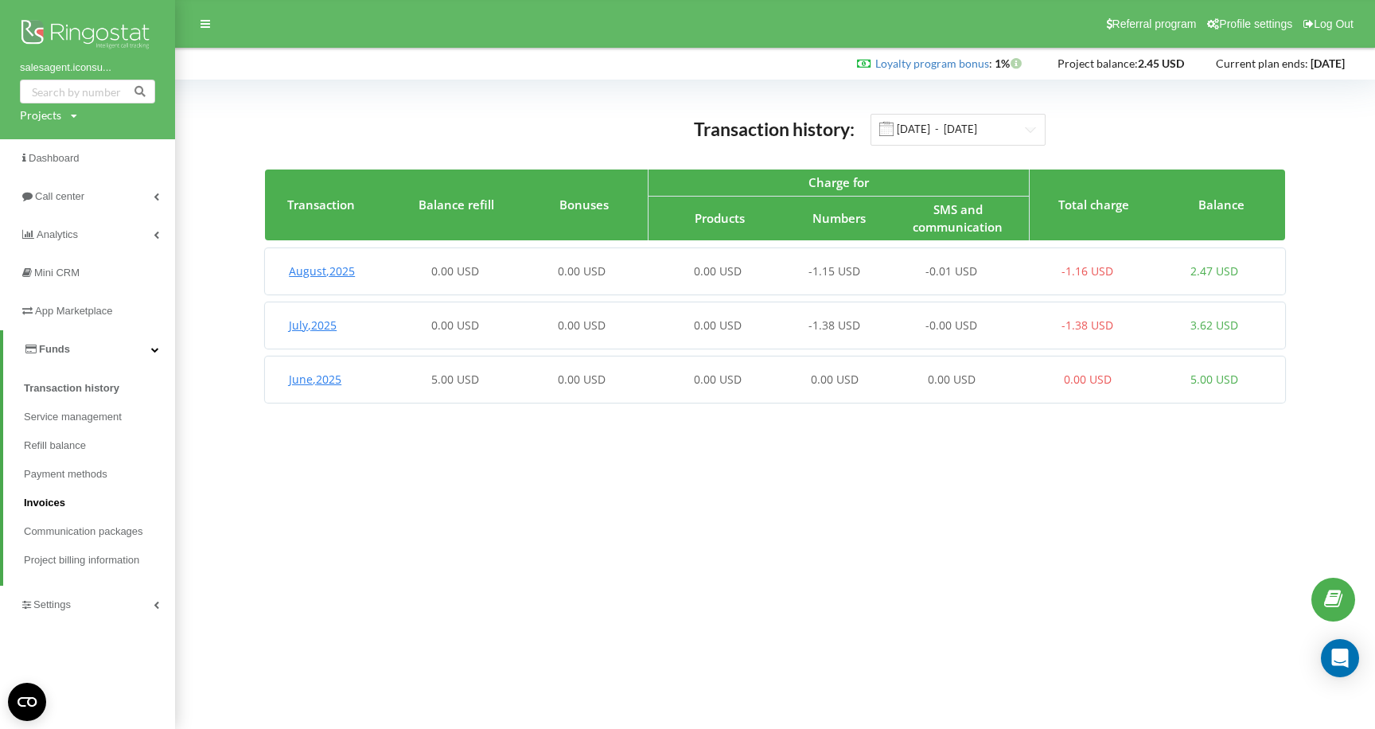
click at [71, 505] on link "Invoices" at bounding box center [99, 503] width 151 height 29
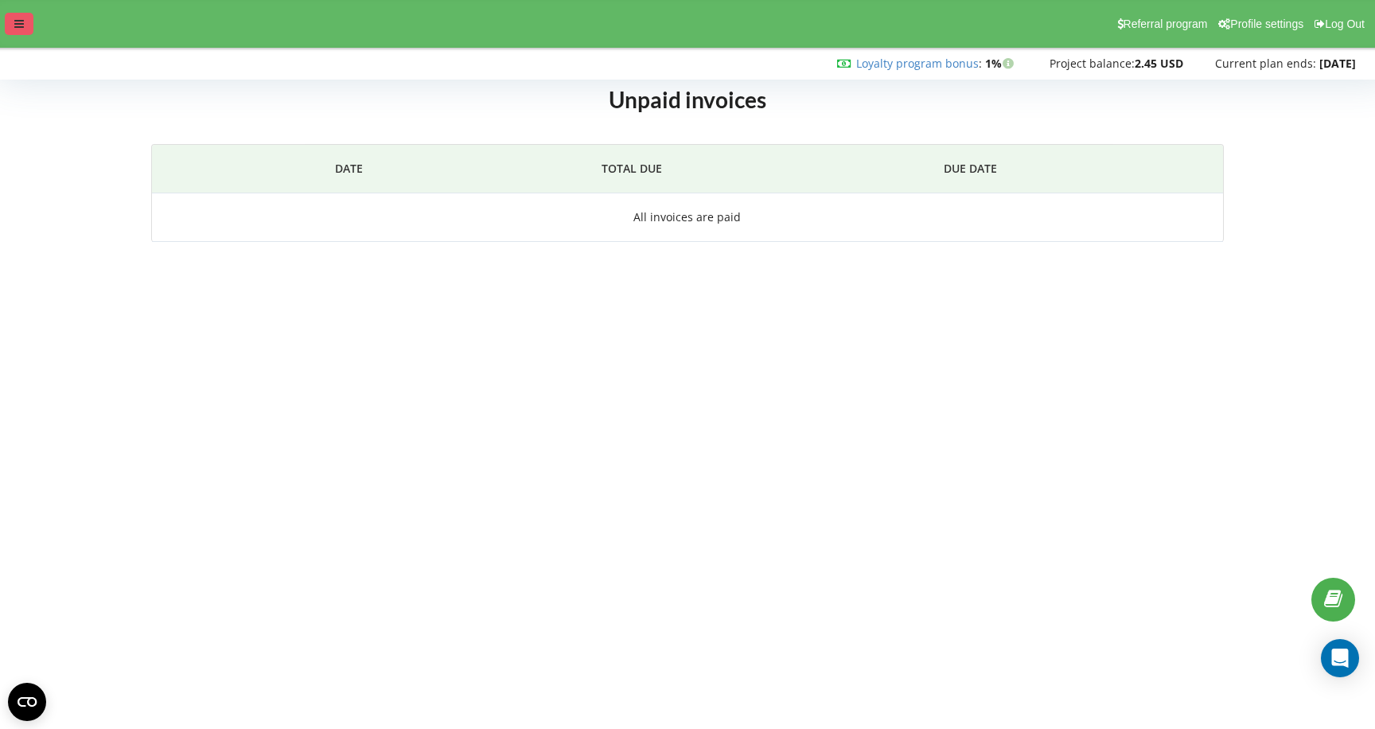
click at [22, 25] on icon at bounding box center [19, 23] width 10 height 11
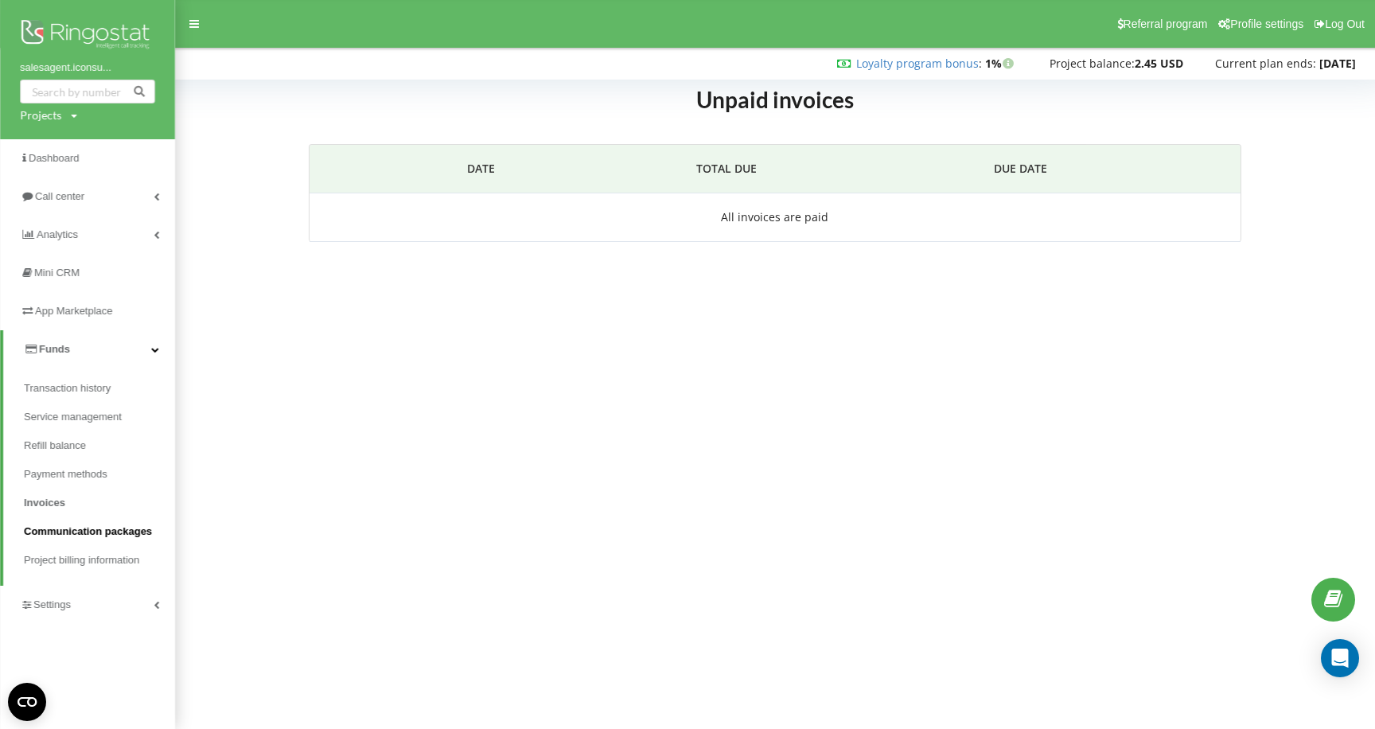
click at [118, 533] on span "Communication packages" at bounding box center [88, 532] width 128 height 16
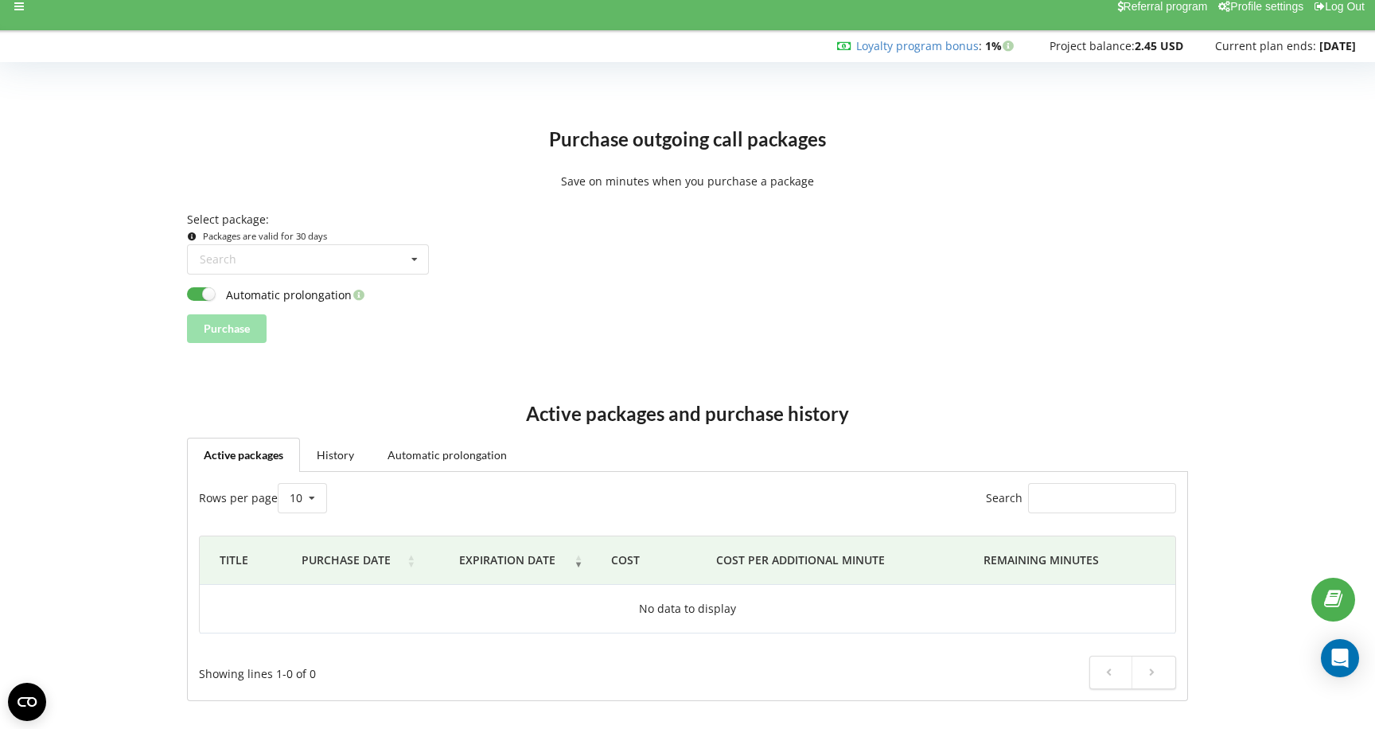
scroll to position [18, 0]
click at [379, 271] on input at bounding box center [309, 259] width 240 height 29
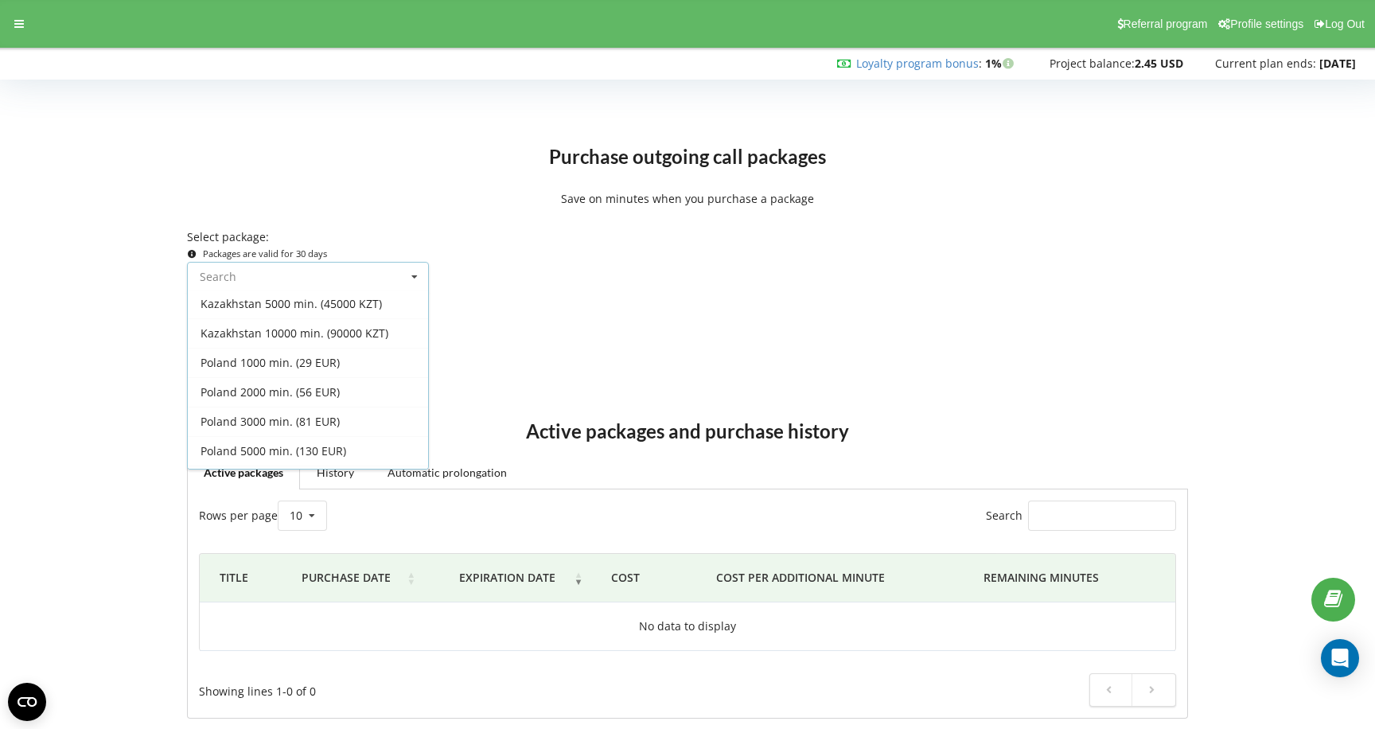
scroll to position [630, 0]
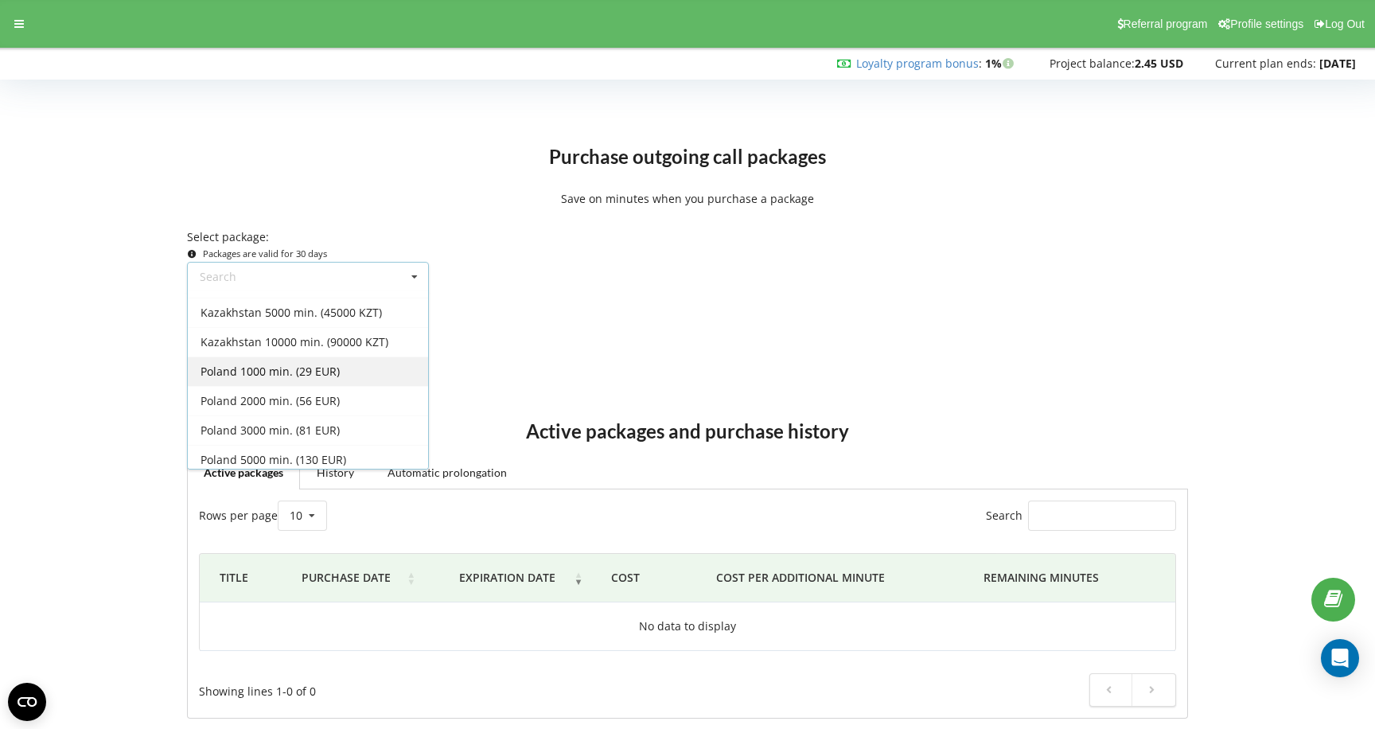
click at [330, 376] on div "Poland 1000 min. (29 EUR)" at bounding box center [308, 371] width 240 height 29
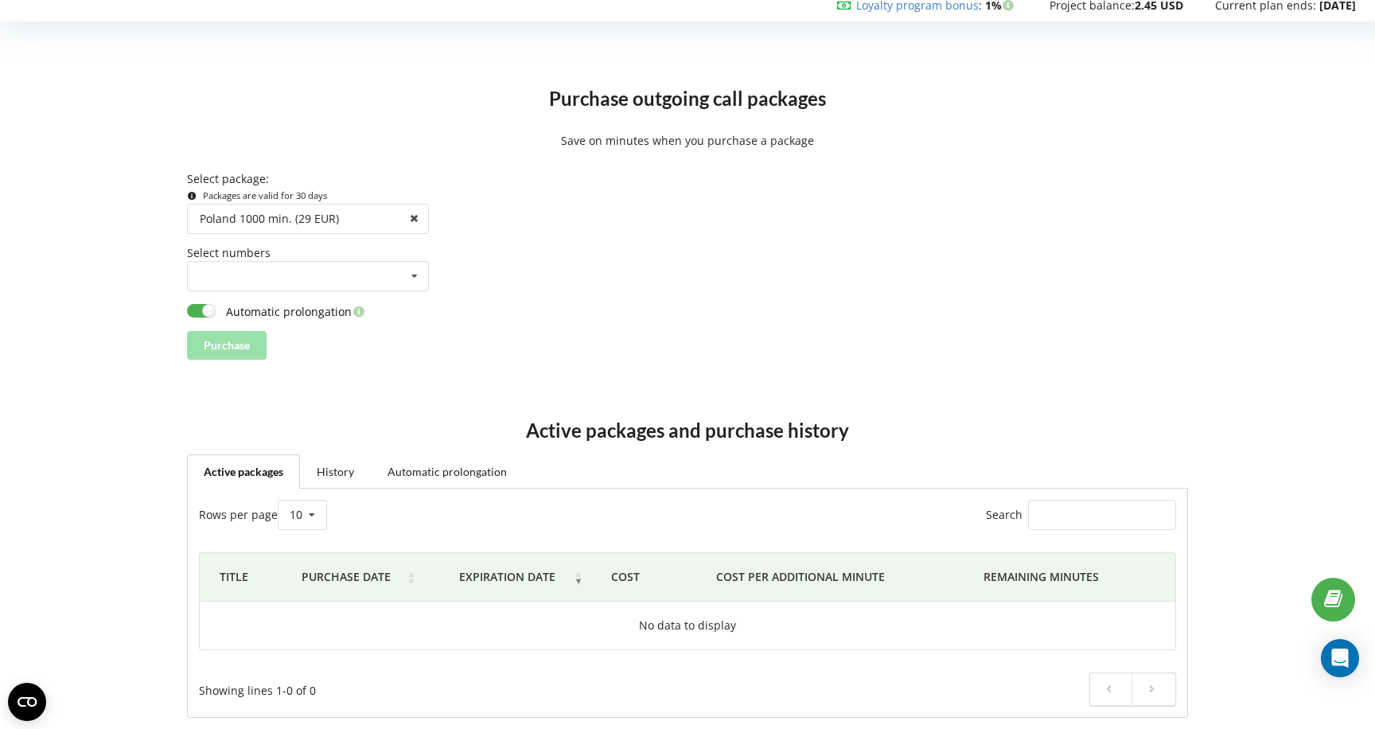
scroll to position [75, 0]
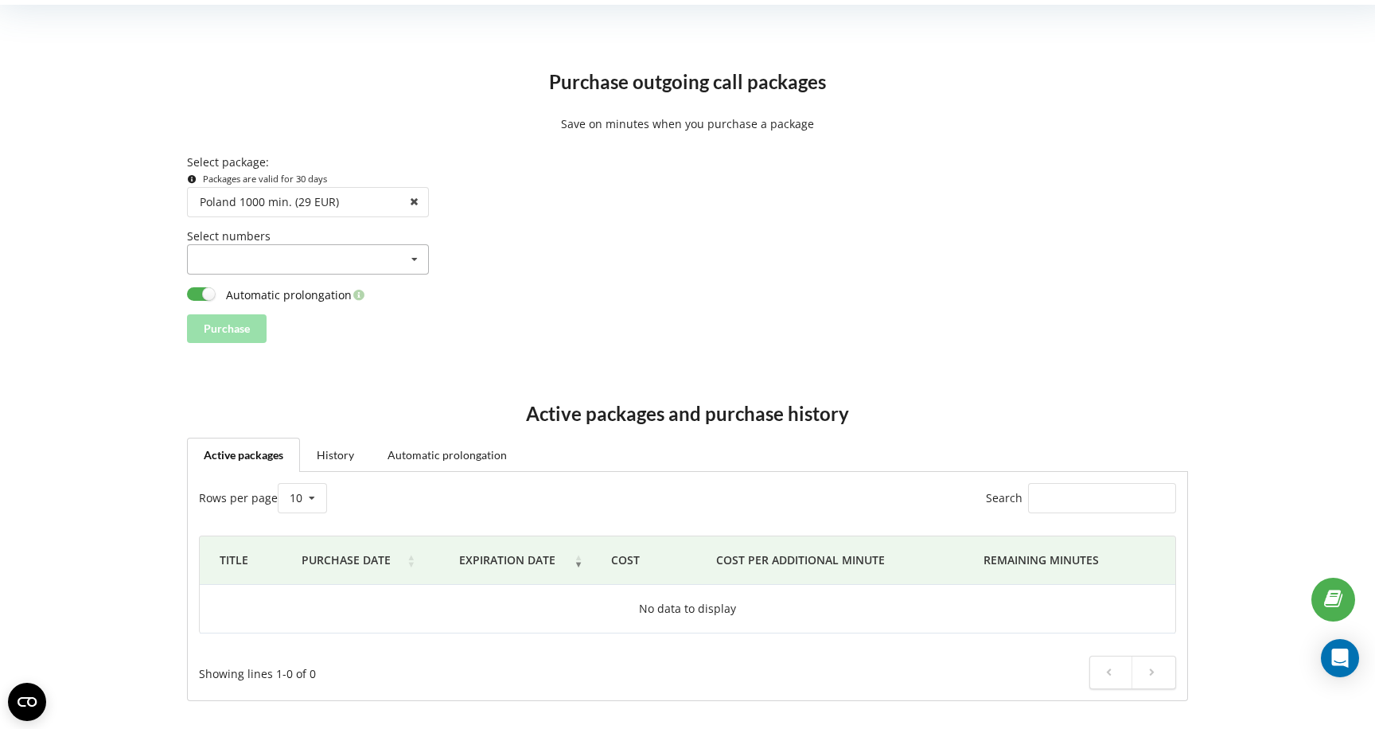
click at [396, 251] on div at bounding box center [308, 259] width 242 height 30
click at [417, 260] on icon at bounding box center [415, 259] width 24 height 29
click at [416, 260] on icon at bounding box center [415, 259] width 24 height 29
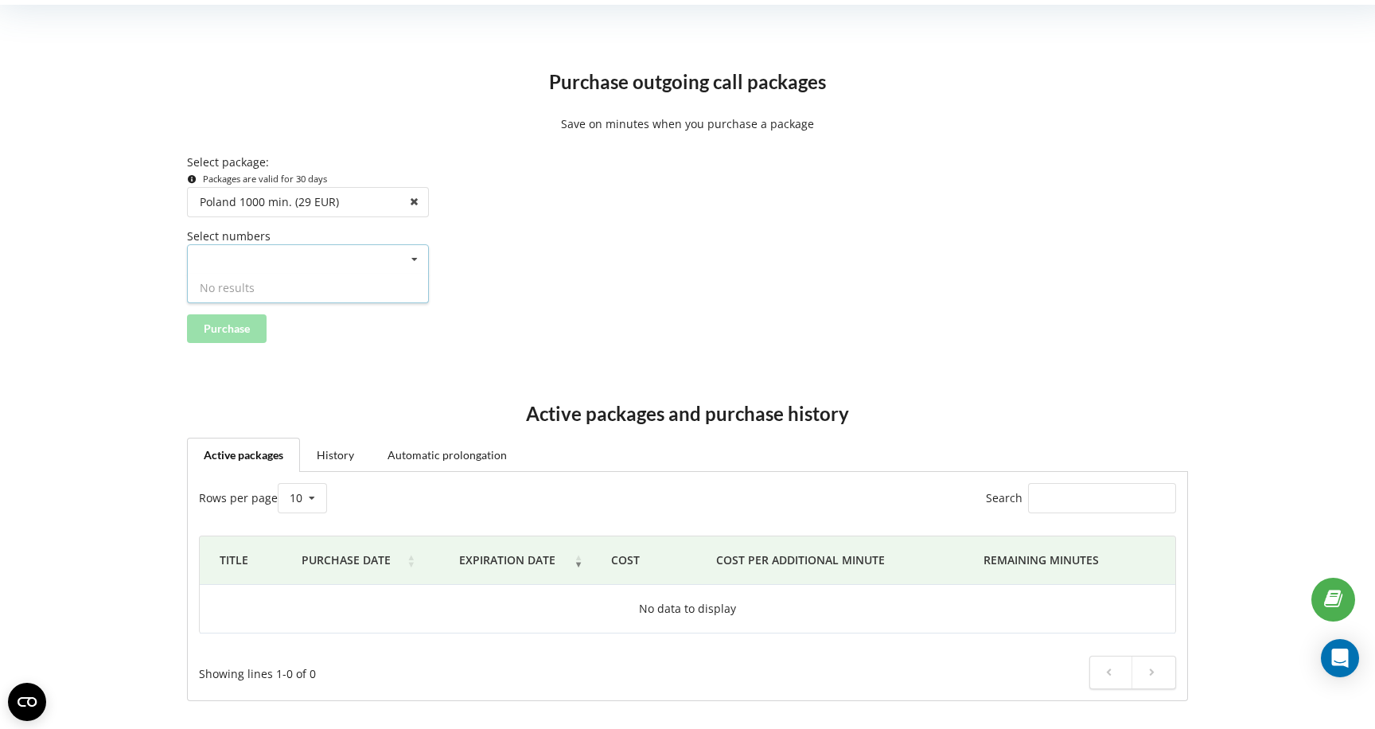
click at [416, 260] on icon at bounding box center [415, 259] width 24 height 29
click at [353, 452] on link "History" at bounding box center [335, 454] width 71 height 33
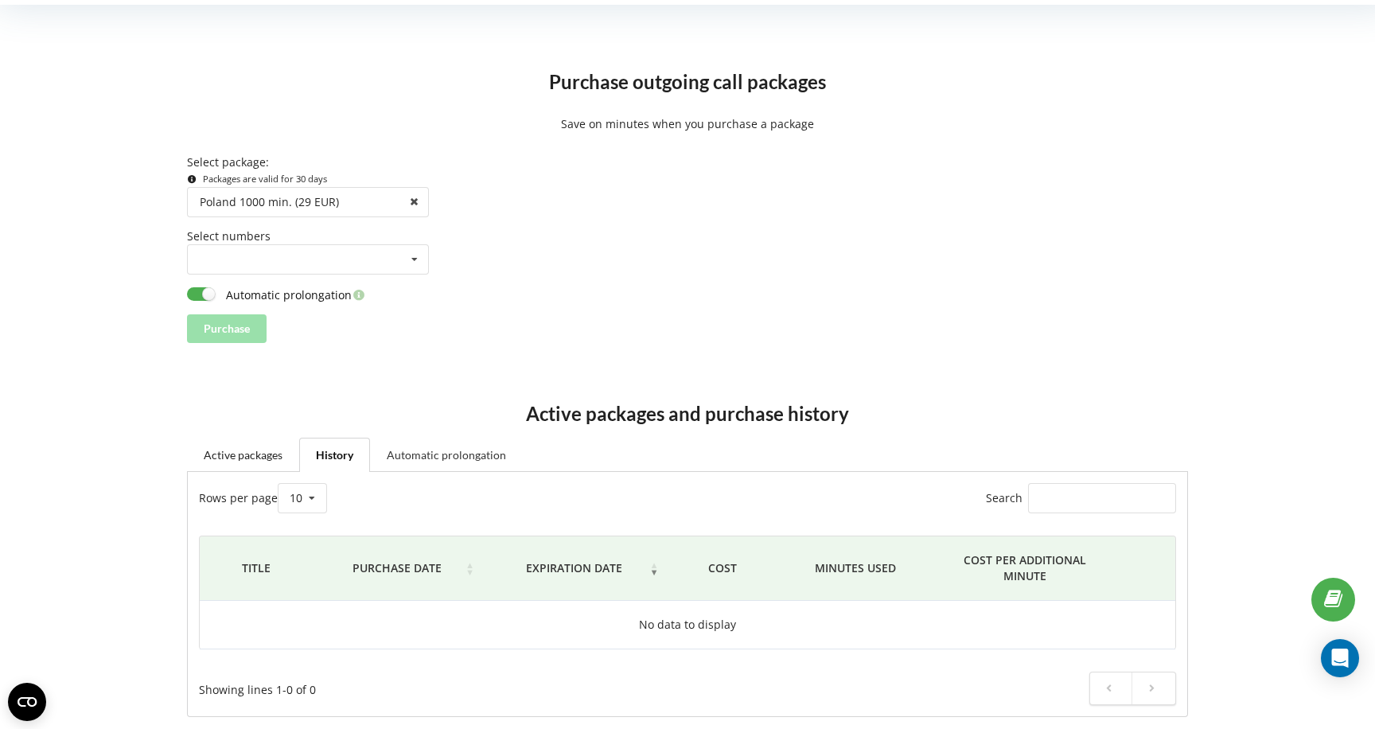
click at [442, 448] on link "Automatic prolongation" at bounding box center [446, 454] width 153 height 33
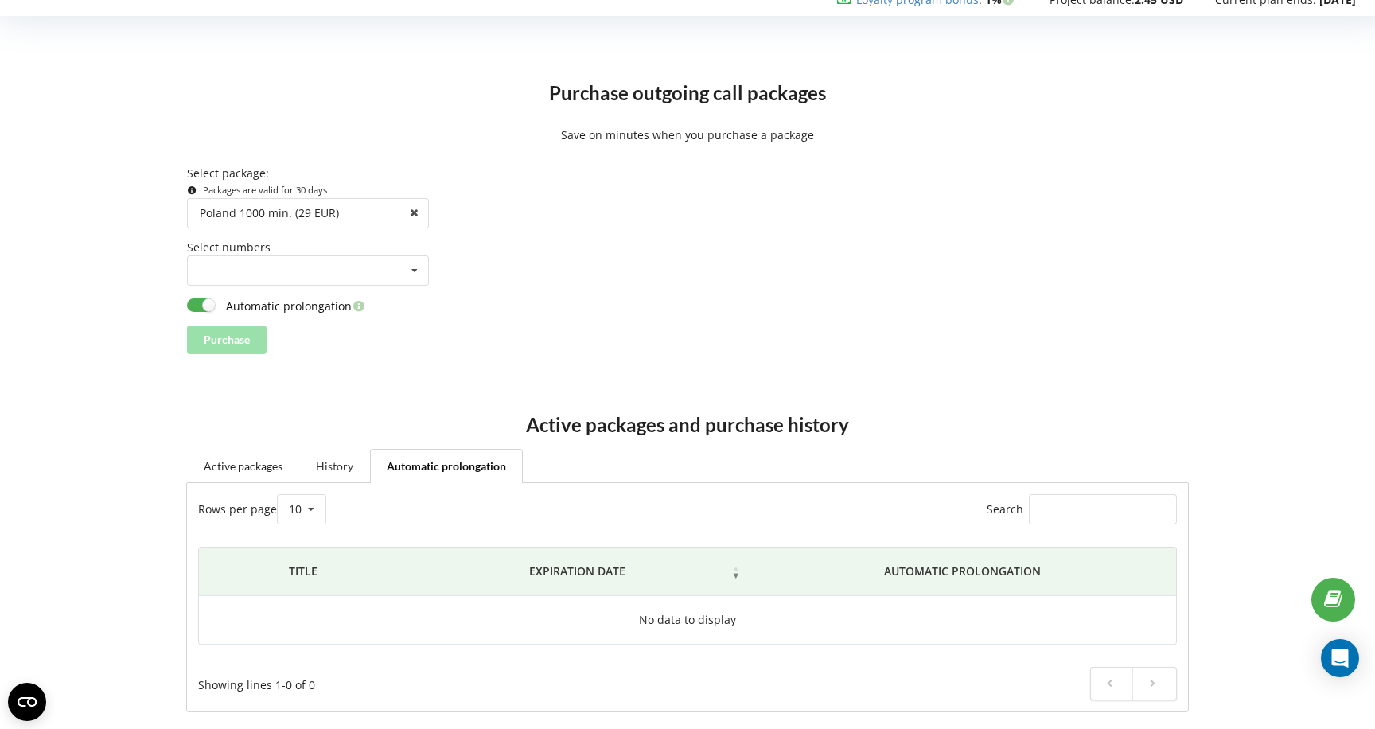
click at [345, 457] on link "History" at bounding box center [334, 465] width 71 height 33
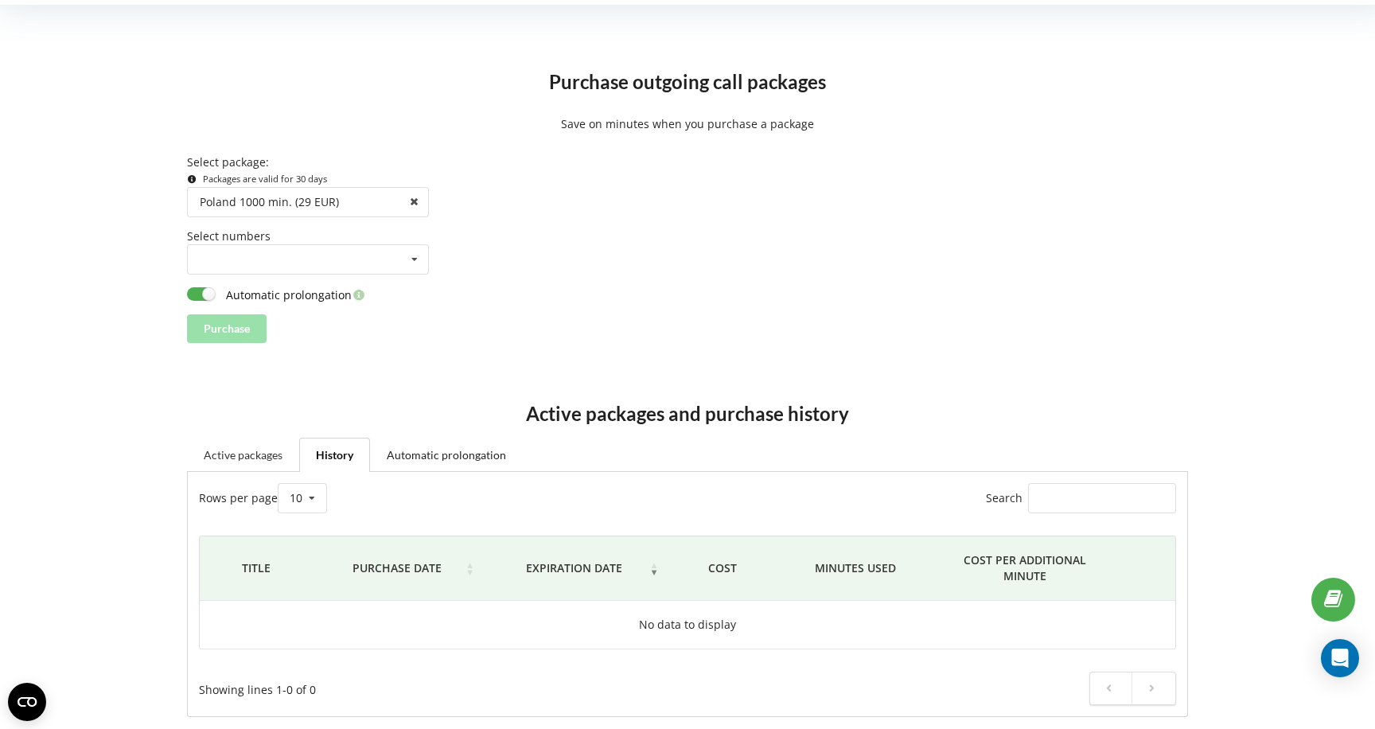
click at [256, 460] on link "Active packages" at bounding box center [243, 454] width 112 height 33
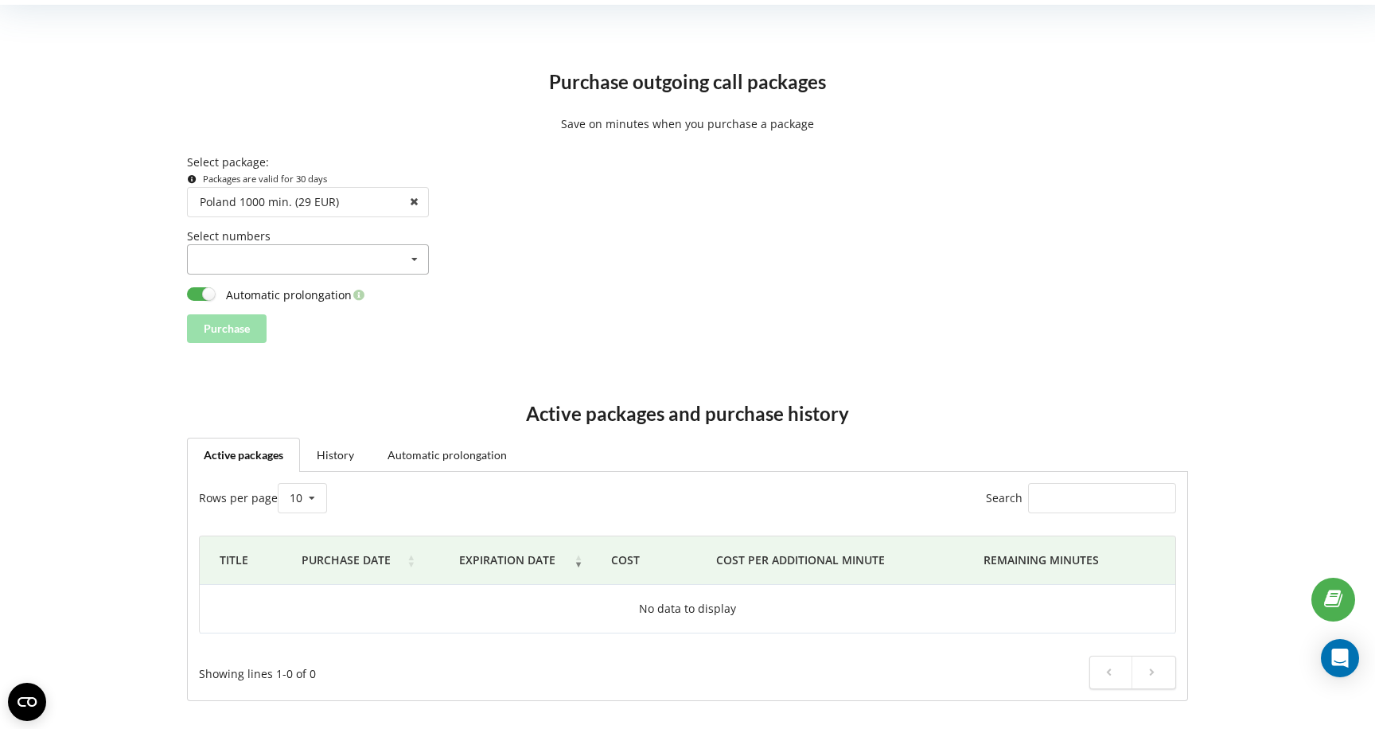
scroll to position [0, 0]
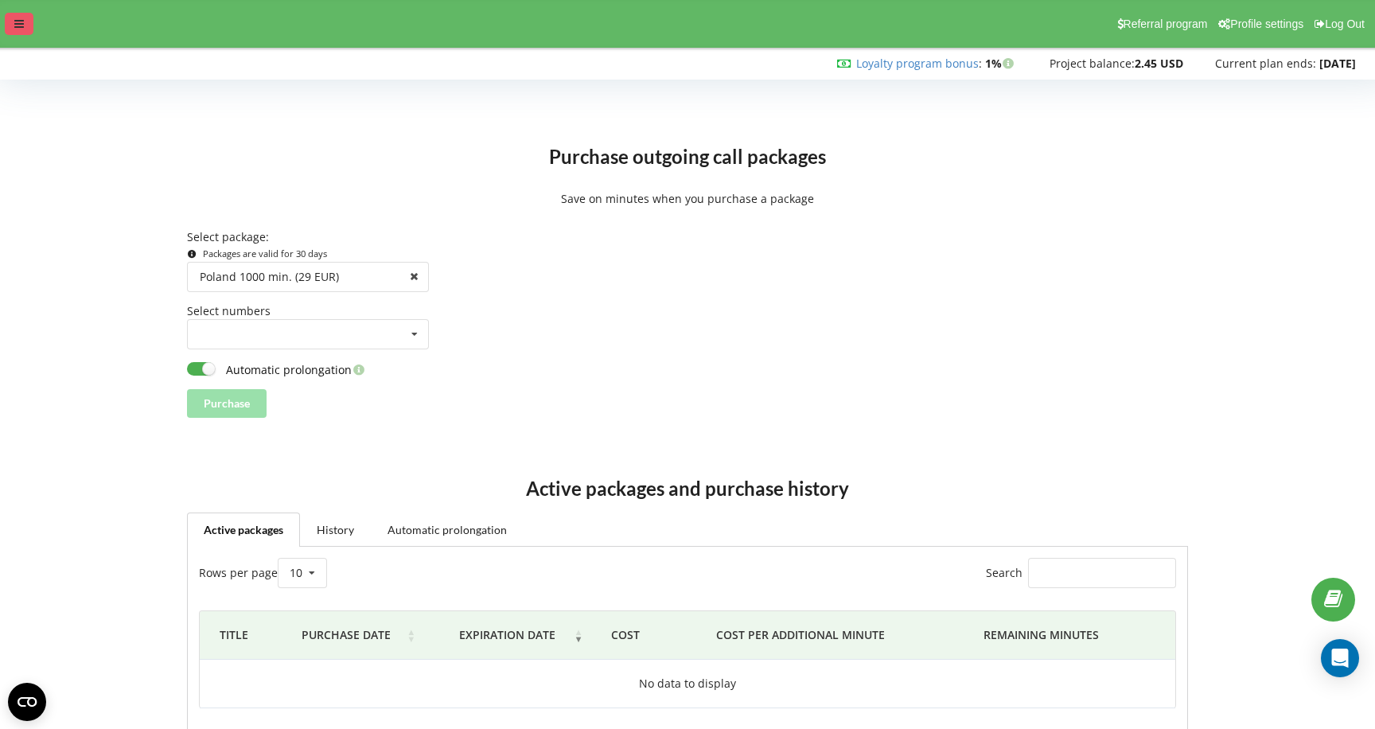
click at [28, 29] on div at bounding box center [19, 24] width 29 height 22
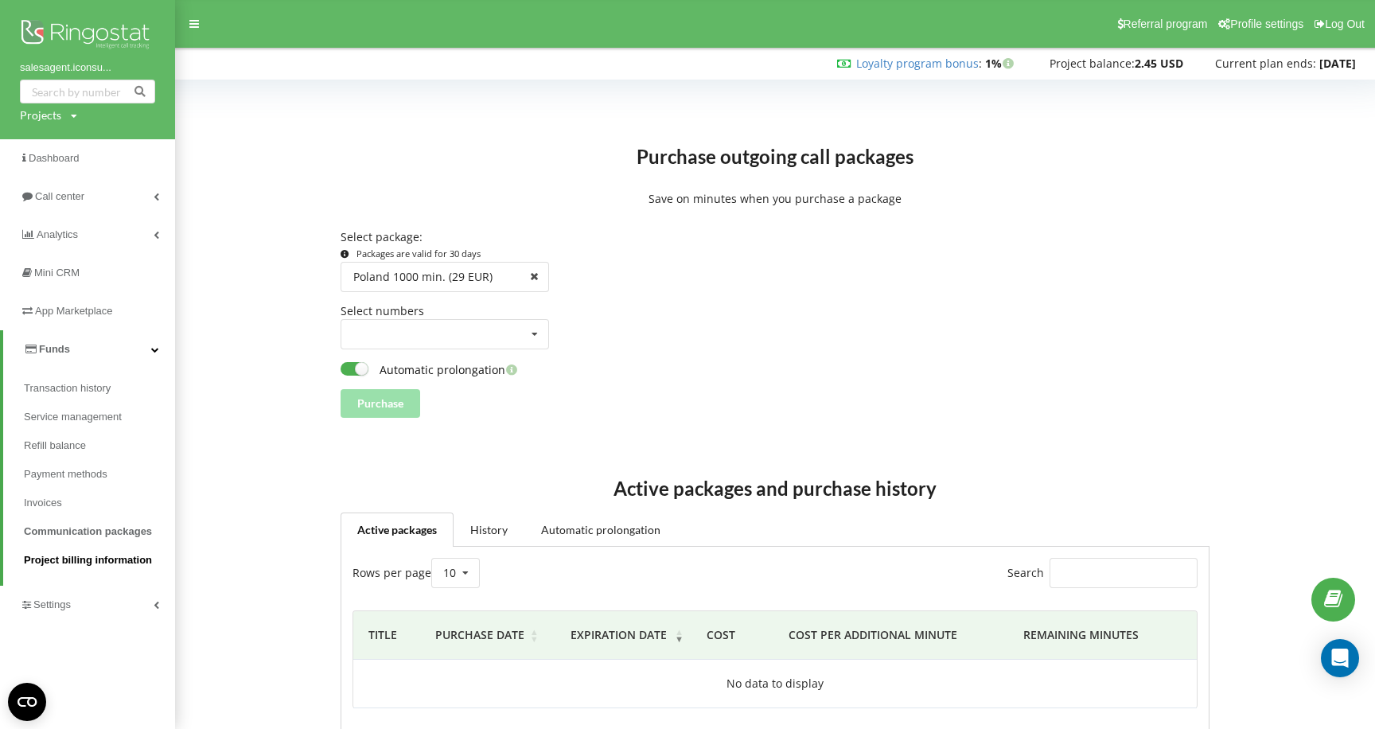
click at [123, 561] on span "Project billing information" at bounding box center [88, 560] width 128 height 16
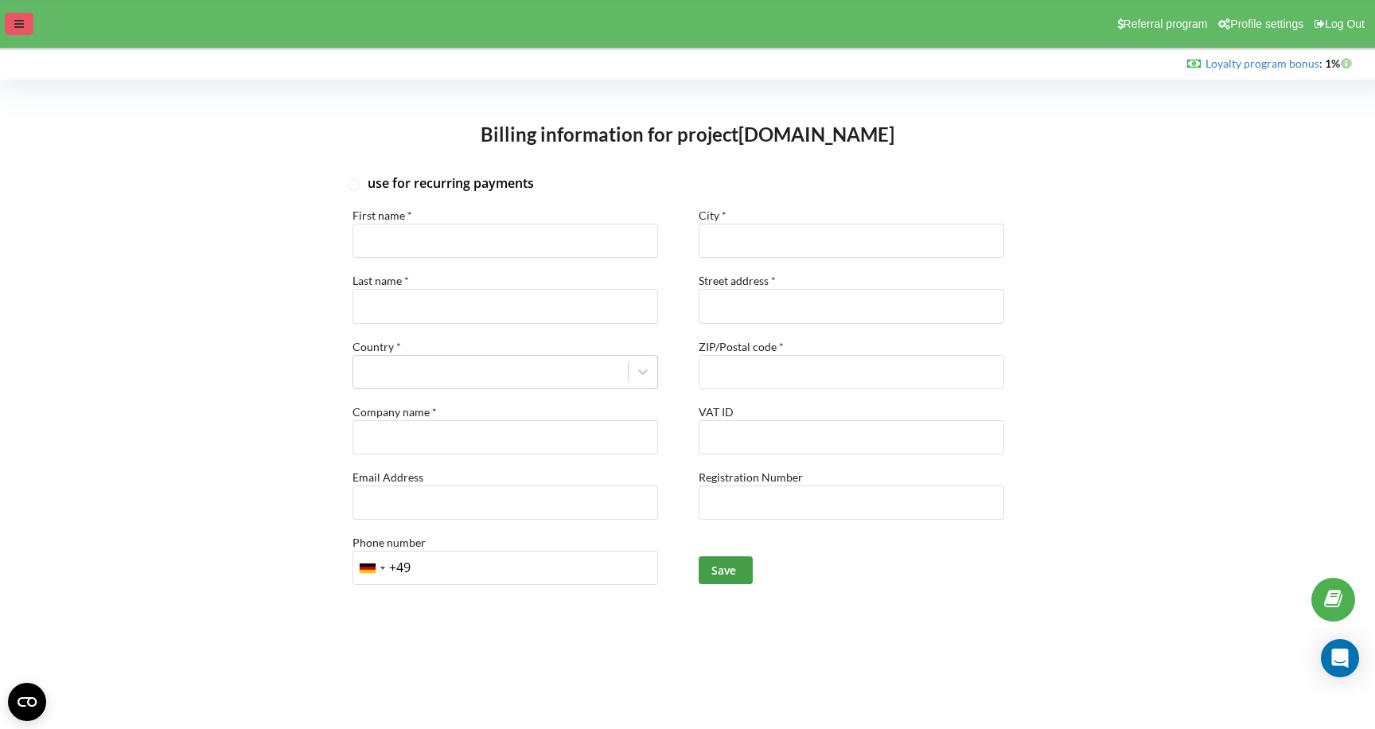
click at [22, 25] on icon at bounding box center [19, 23] width 10 height 11
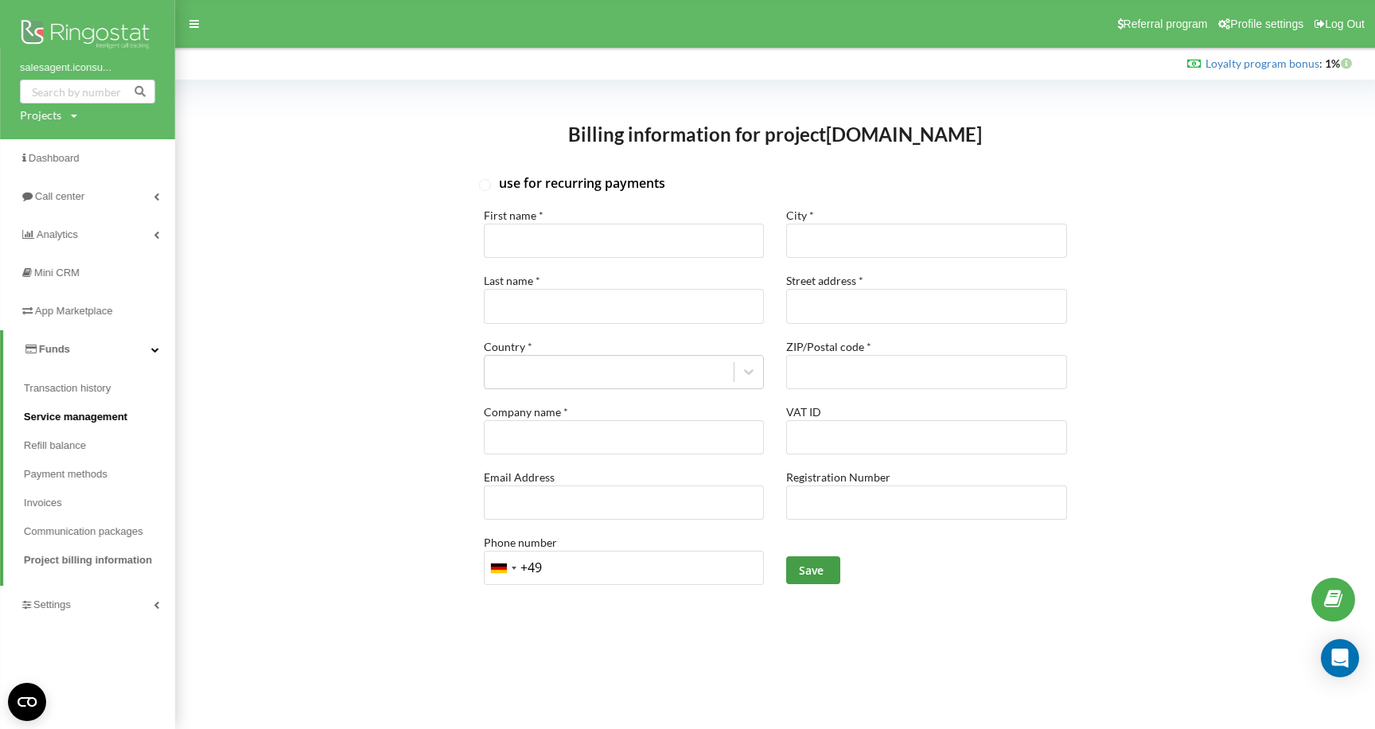
click at [78, 414] on span "Service management" at bounding box center [75, 417] width 103 height 16
click at [57, 158] on span "Dashboard" at bounding box center [56, 158] width 54 height 12
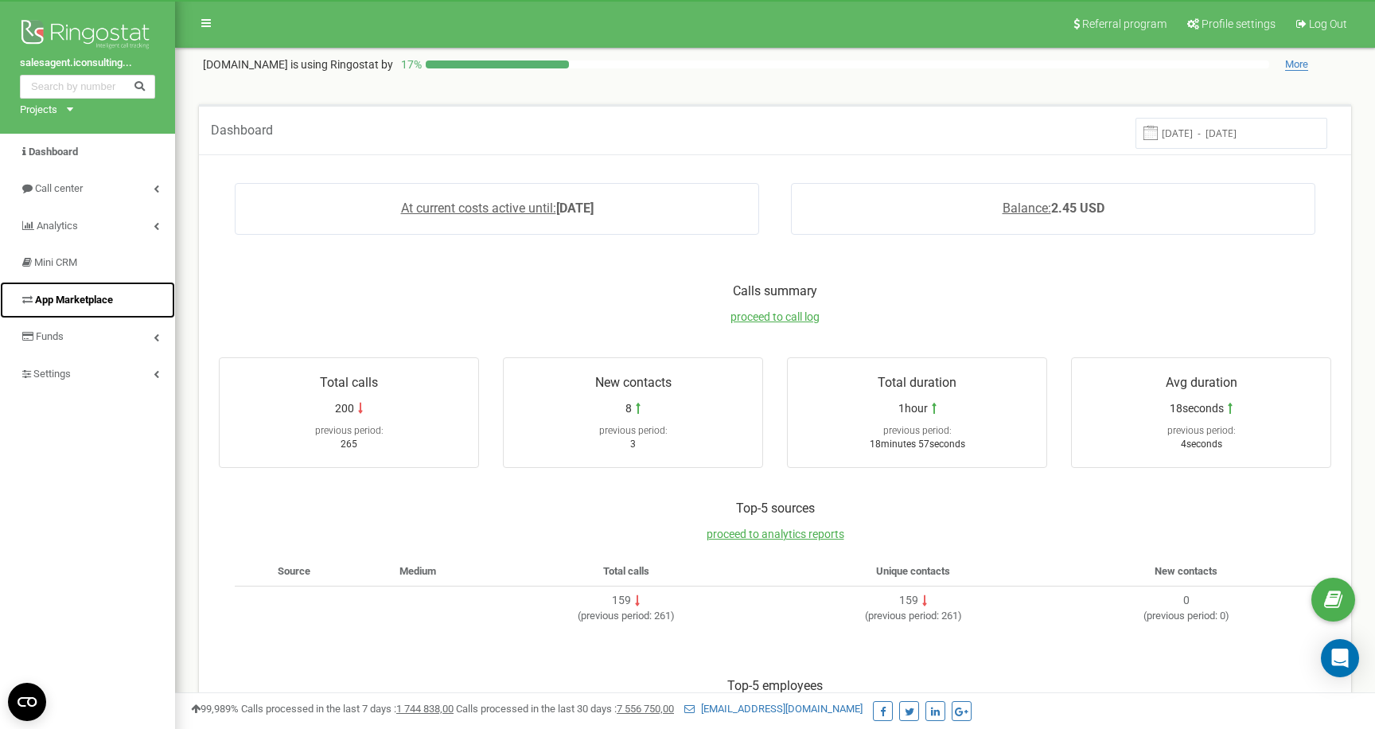
click at [99, 302] on span "App Marketplace" at bounding box center [74, 300] width 78 height 12
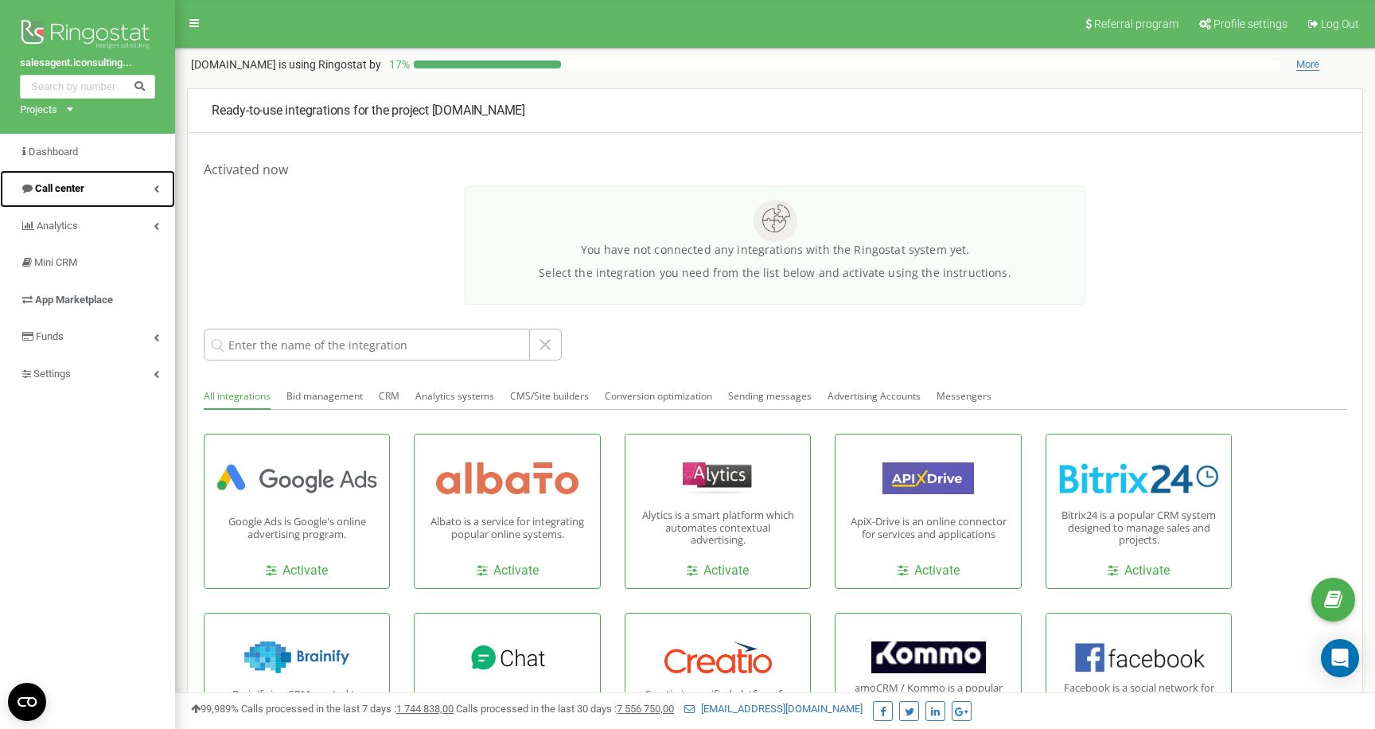
click at [160, 186] on link "Call center" at bounding box center [87, 188] width 175 height 37
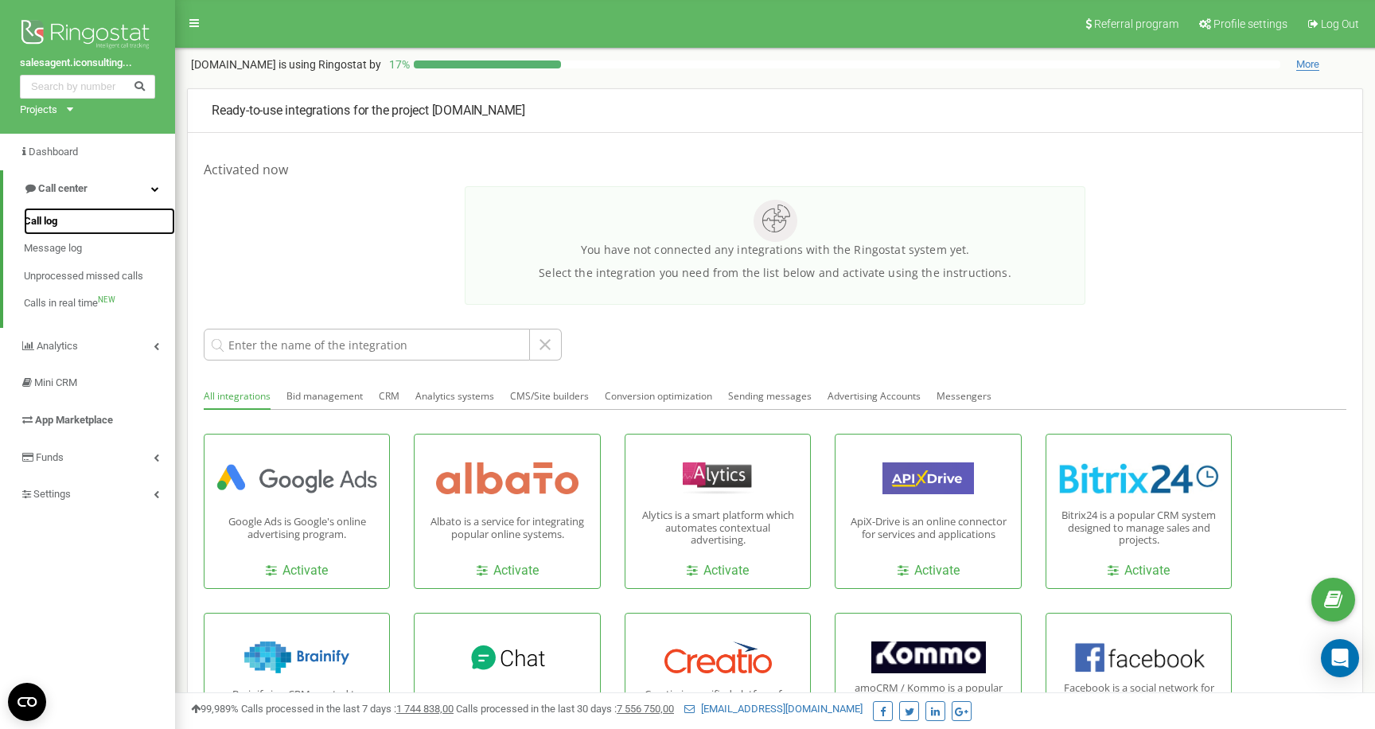
click at [106, 224] on link "Call log" at bounding box center [99, 222] width 151 height 28
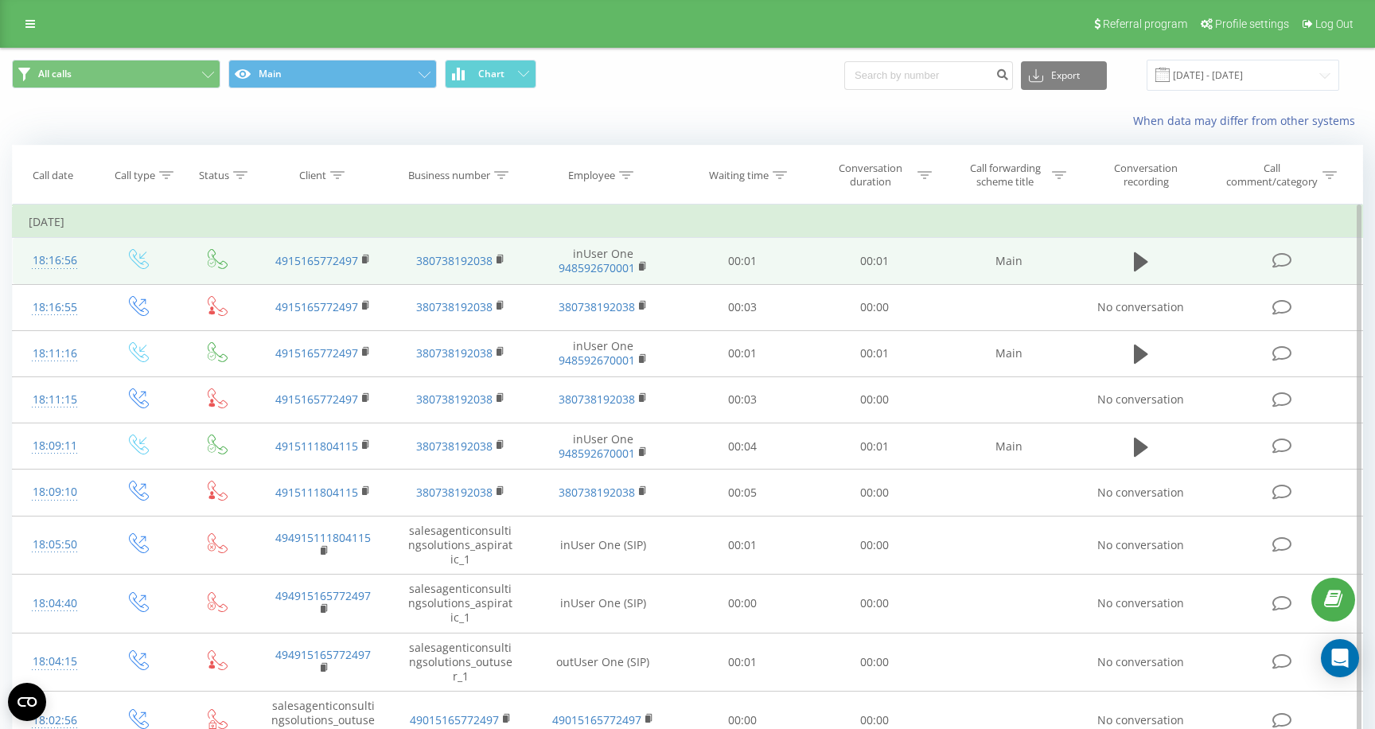
scroll to position [2, 0]
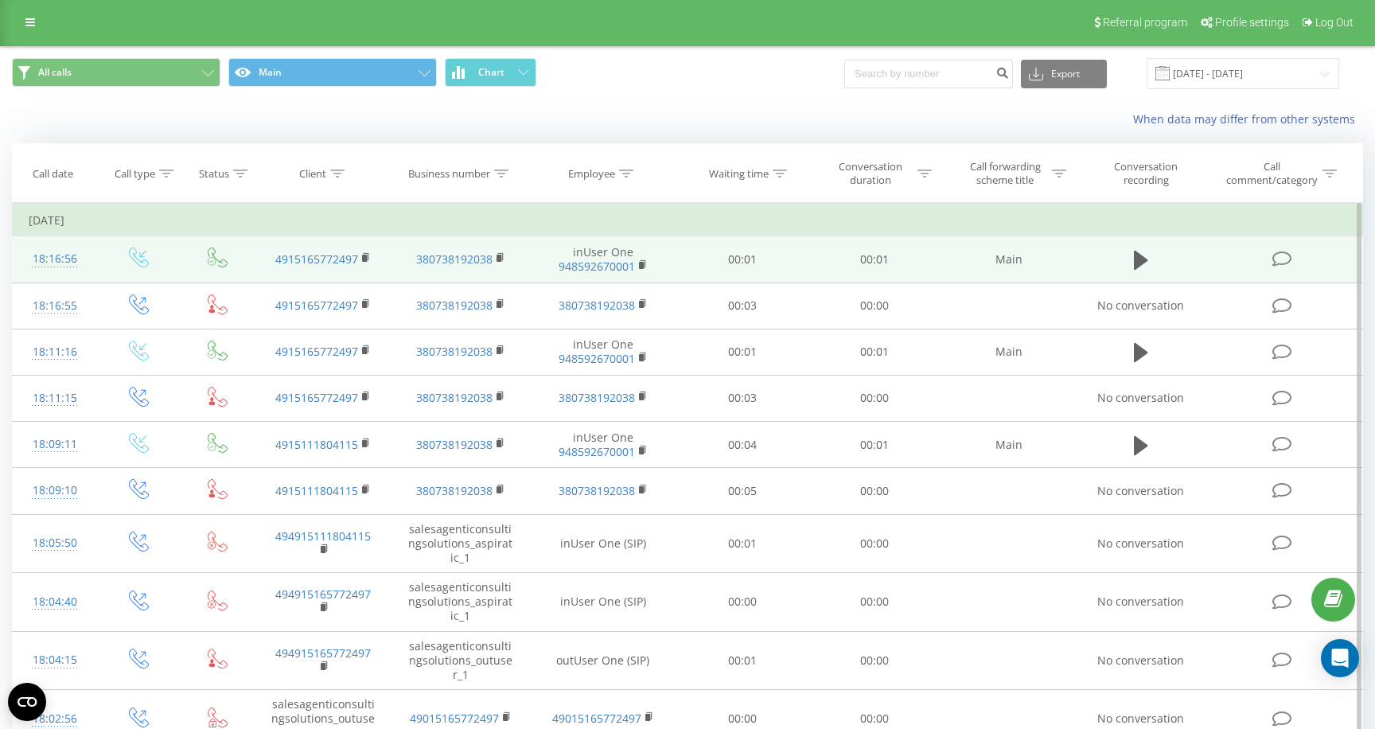
click at [1284, 261] on icon at bounding box center [1282, 259] width 20 height 17
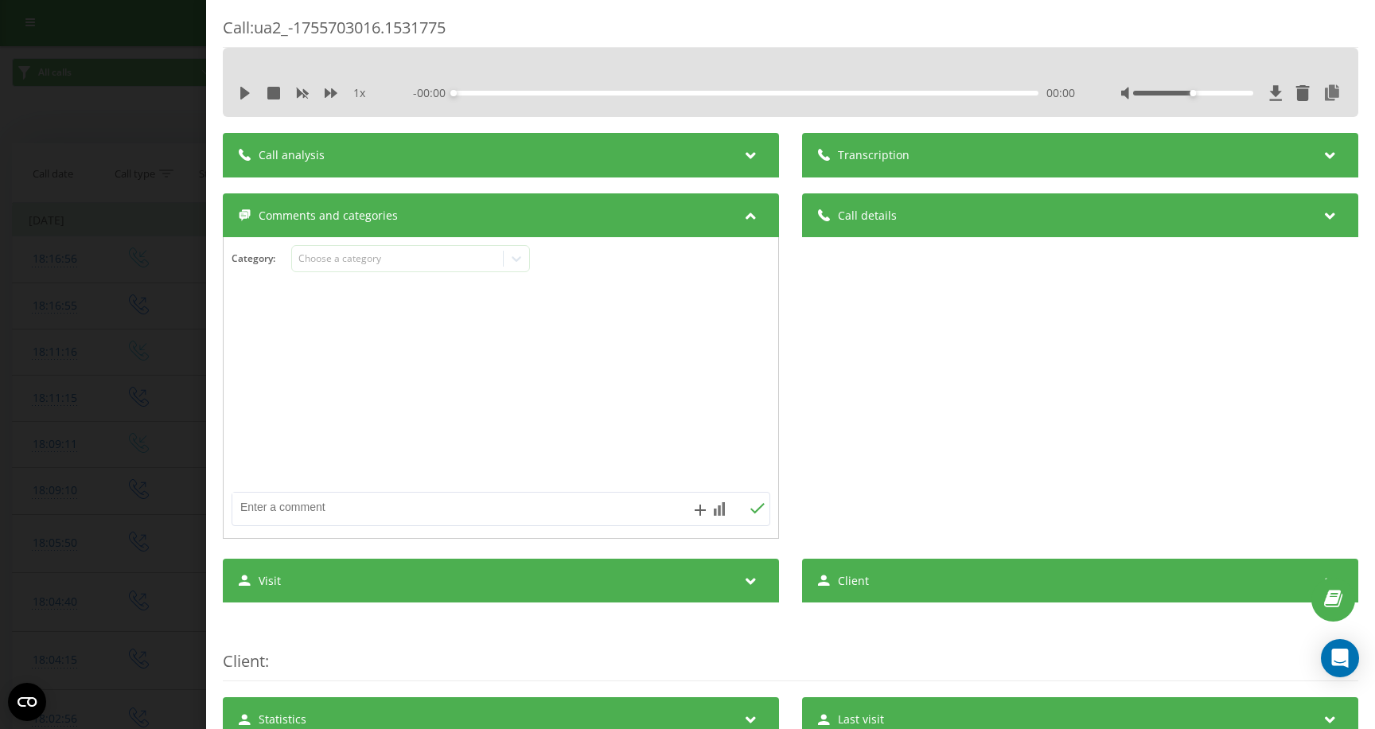
scroll to position [6, 0]
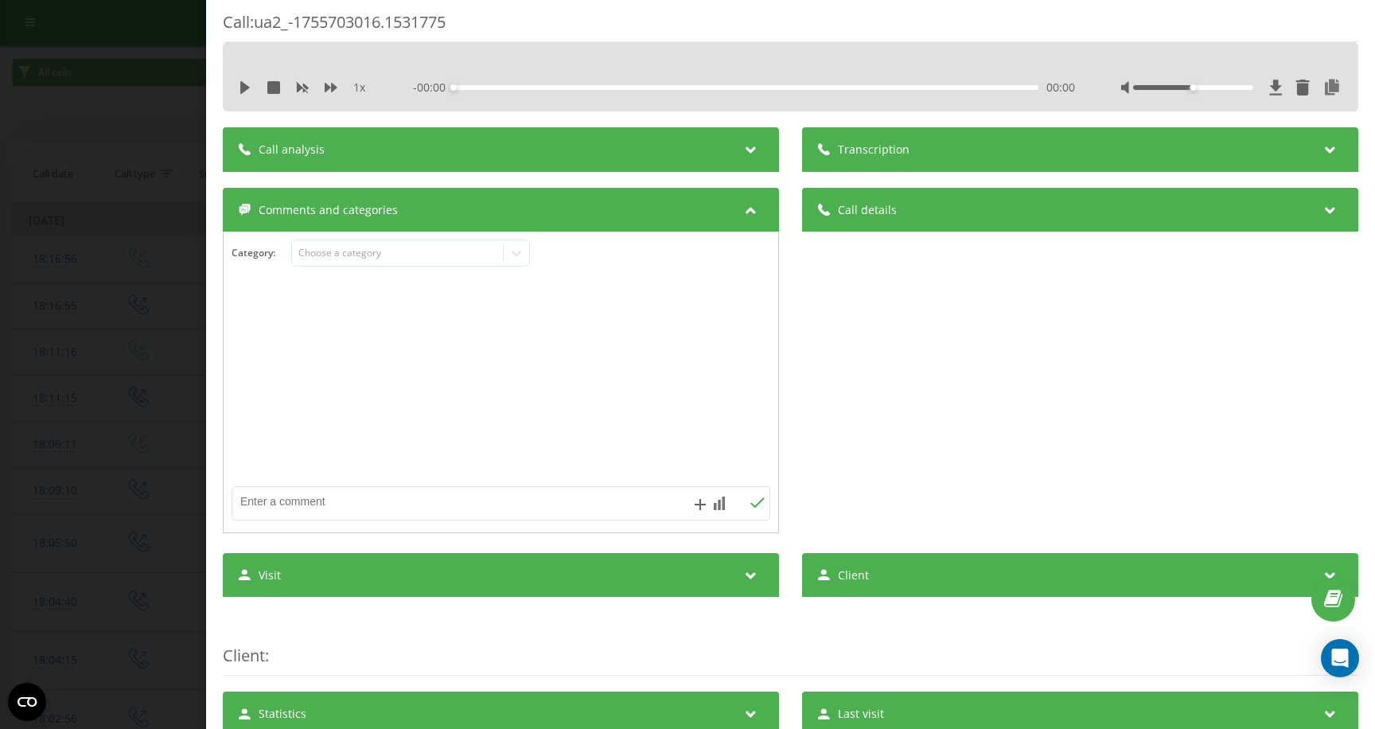
click at [1339, 227] on div "Call details" at bounding box center [1080, 210] width 556 height 45
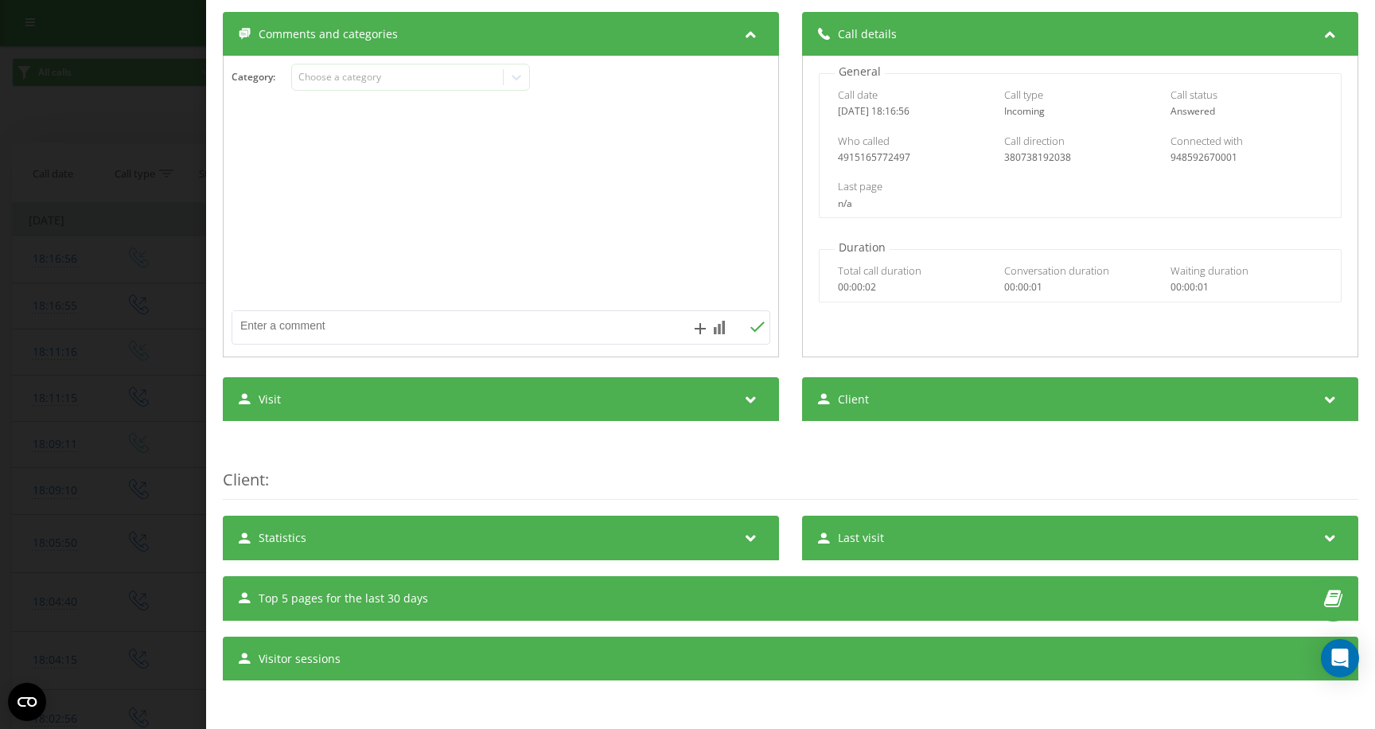
scroll to position [183, 0]
click at [750, 540] on icon at bounding box center [751, 536] width 19 height 16
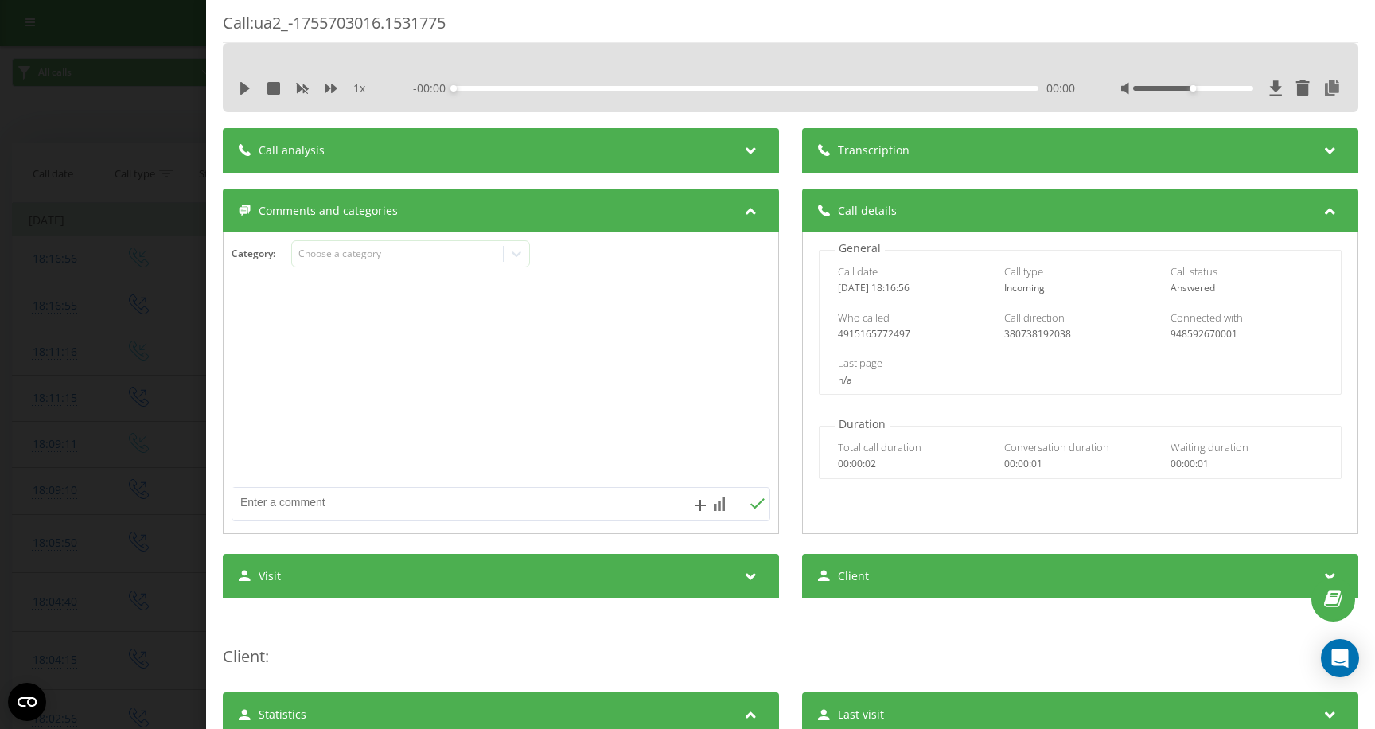
scroll to position [0, 0]
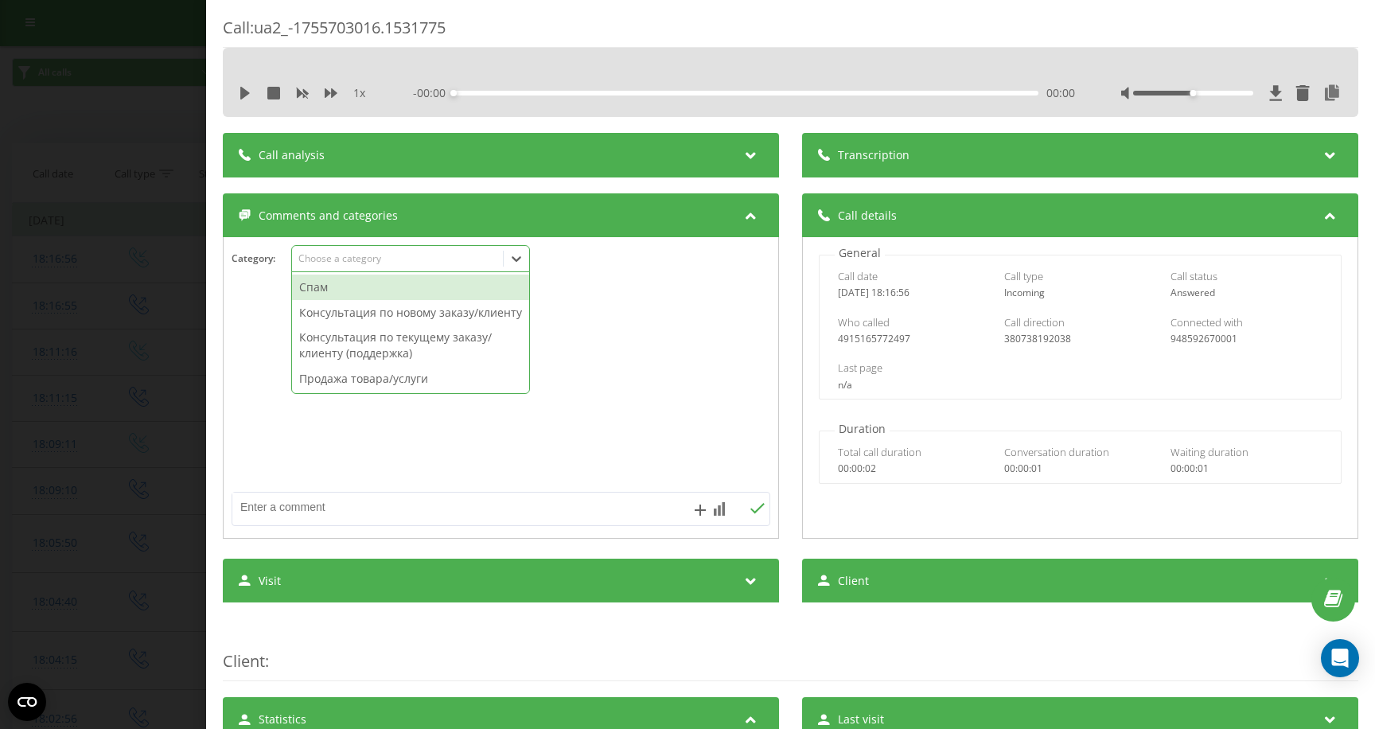
click at [520, 263] on icon at bounding box center [517, 259] width 16 height 16
click at [610, 289] on div "Category : Спам, 1 of 4. 4 results available. Use Up and Down to choose options…" at bounding box center [501, 269] width 555 height 48
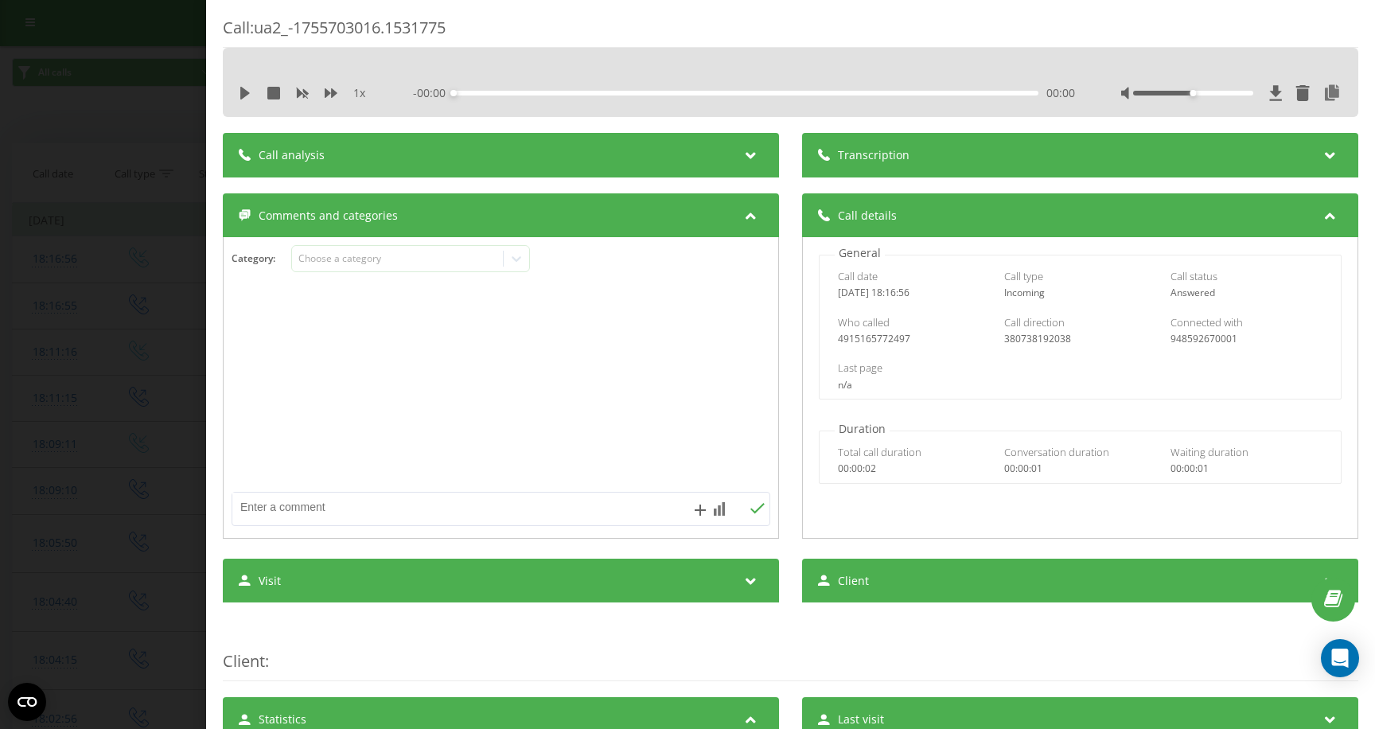
click at [1016, 150] on div "Transcription" at bounding box center [1080, 155] width 556 height 45
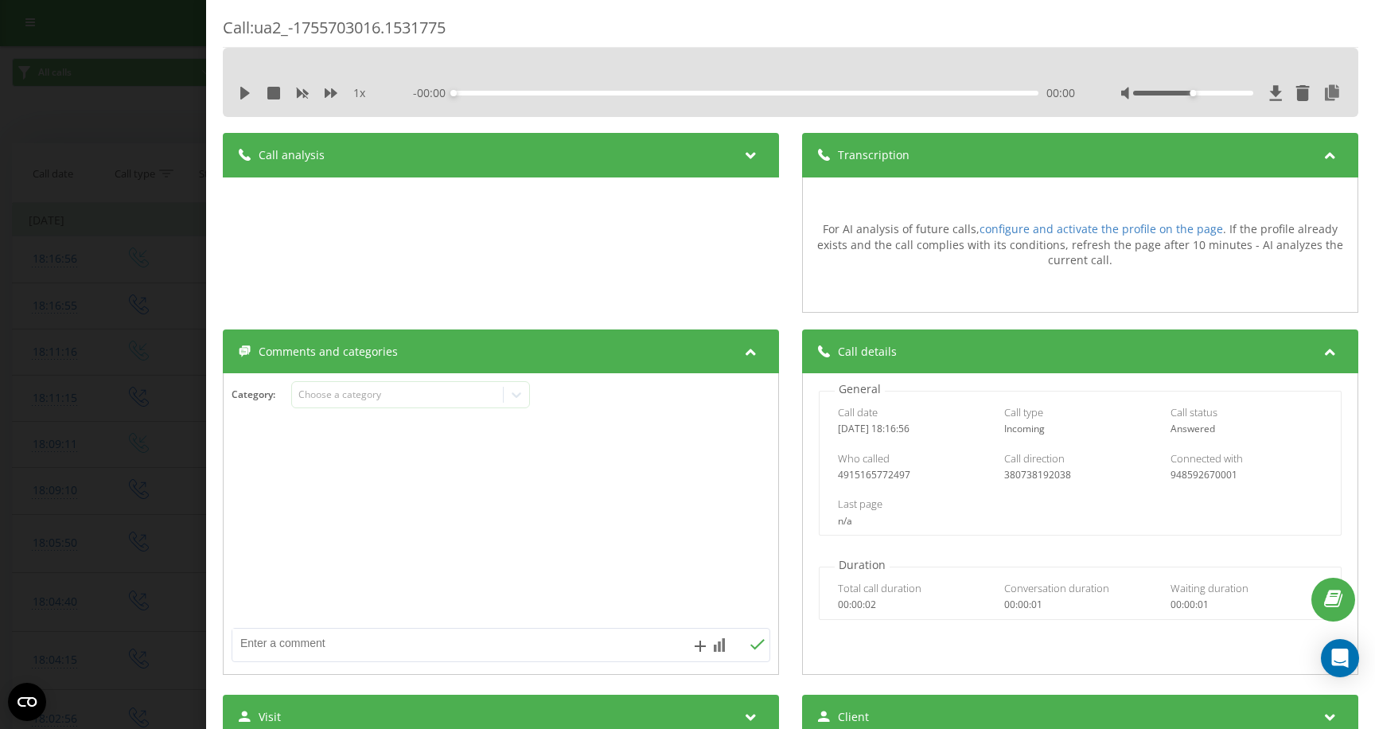
click at [711, 159] on div "Call analysis" at bounding box center [501, 155] width 556 height 45
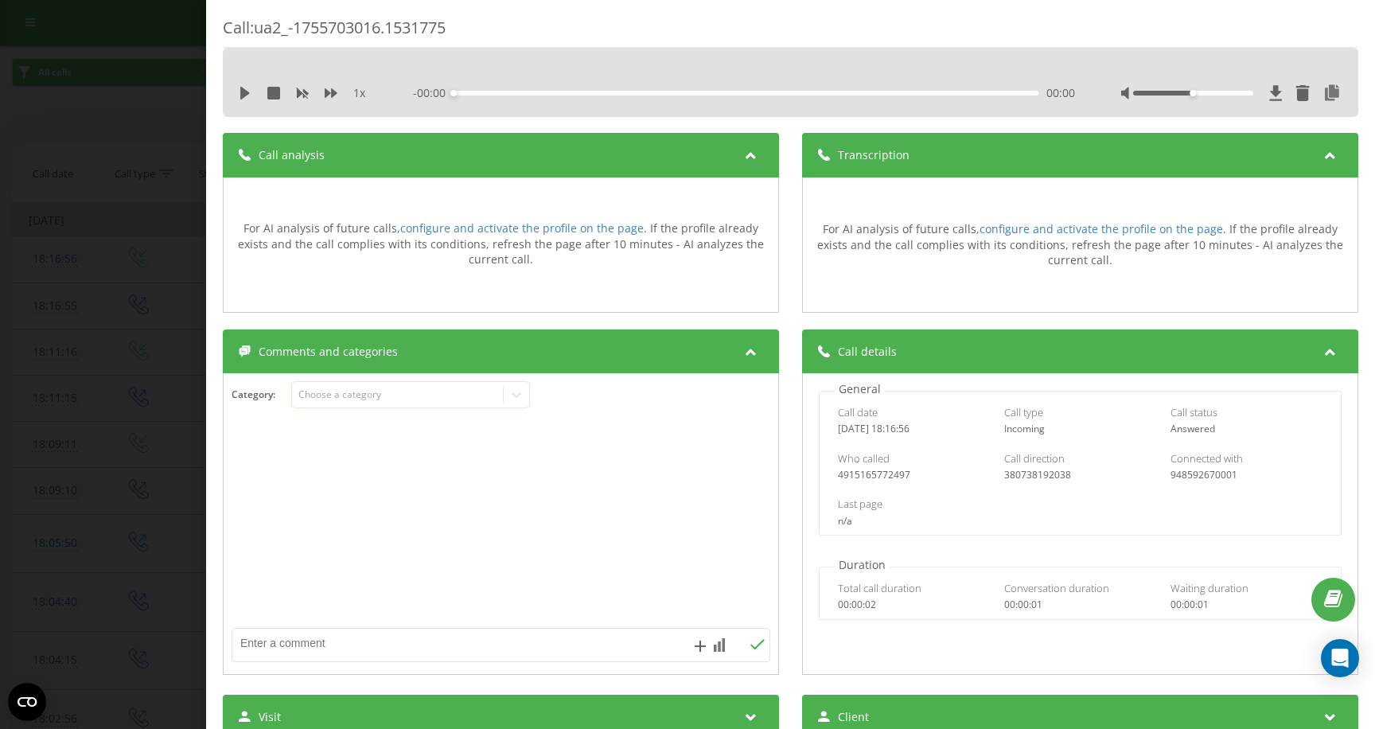
click at [179, 399] on div "Call : ua2_-1755703016.1531775 1 x - 00:00 00:00 00:00 Transcription For AI ana…" at bounding box center [687, 364] width 1375 height 729
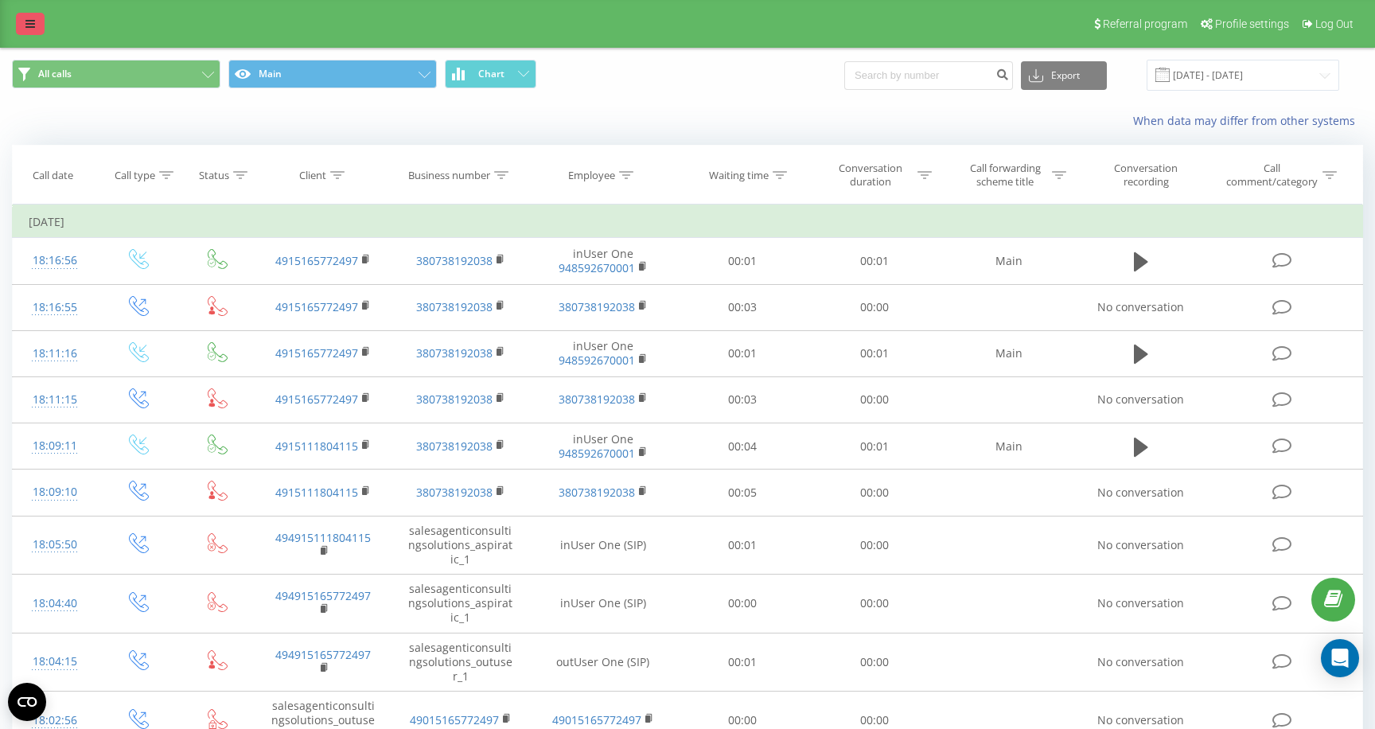
click at [36, 33] on link at bounding box center [30, 24] width 29 height 22
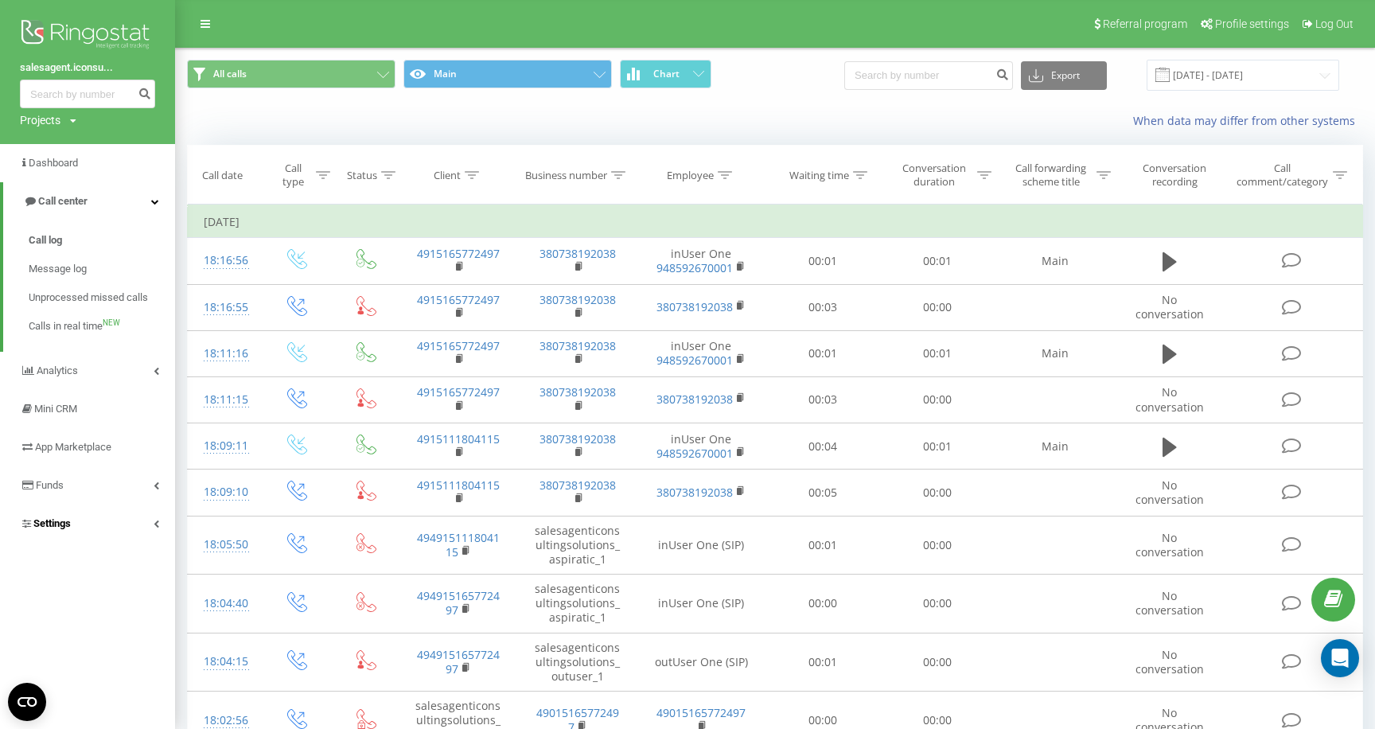
click at [154, 519] on link "Settings" at bounding box center [87, 524] width 175 height 38
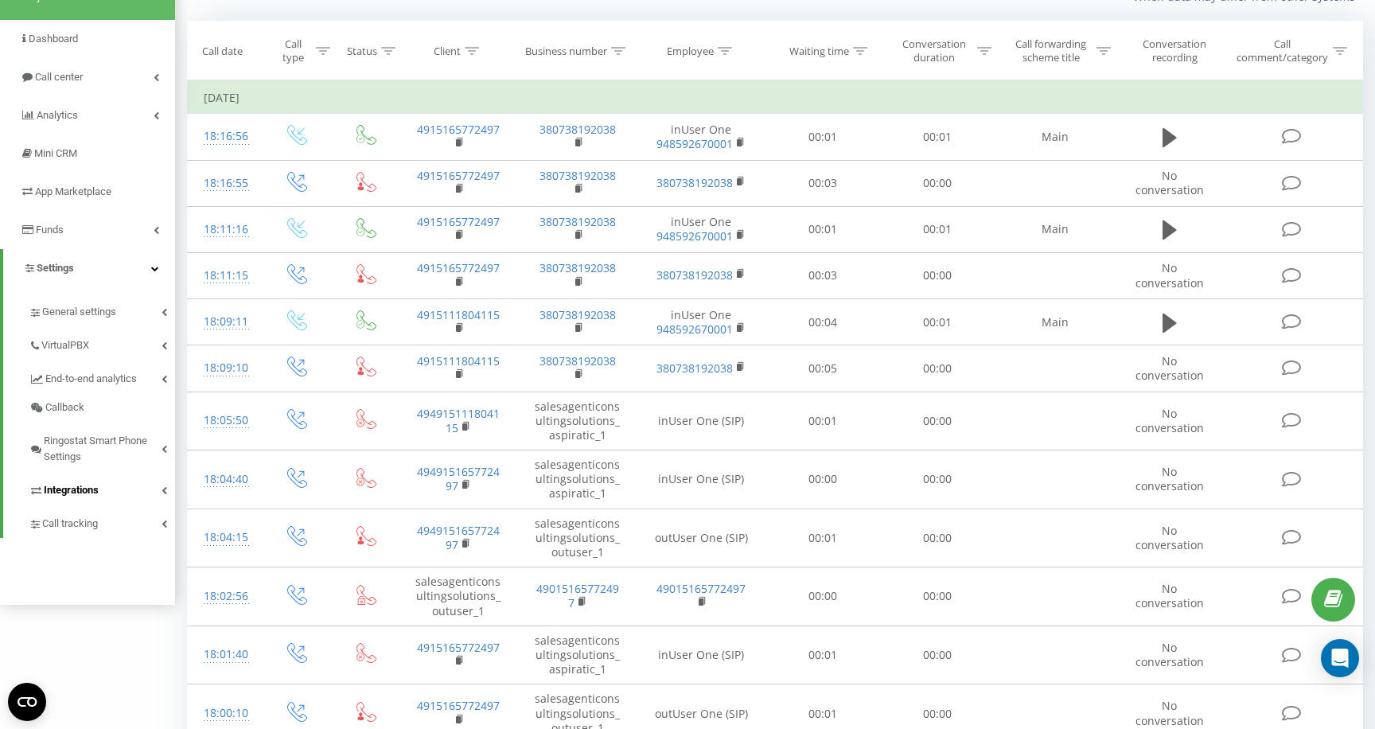
scroll to position [131, 0]
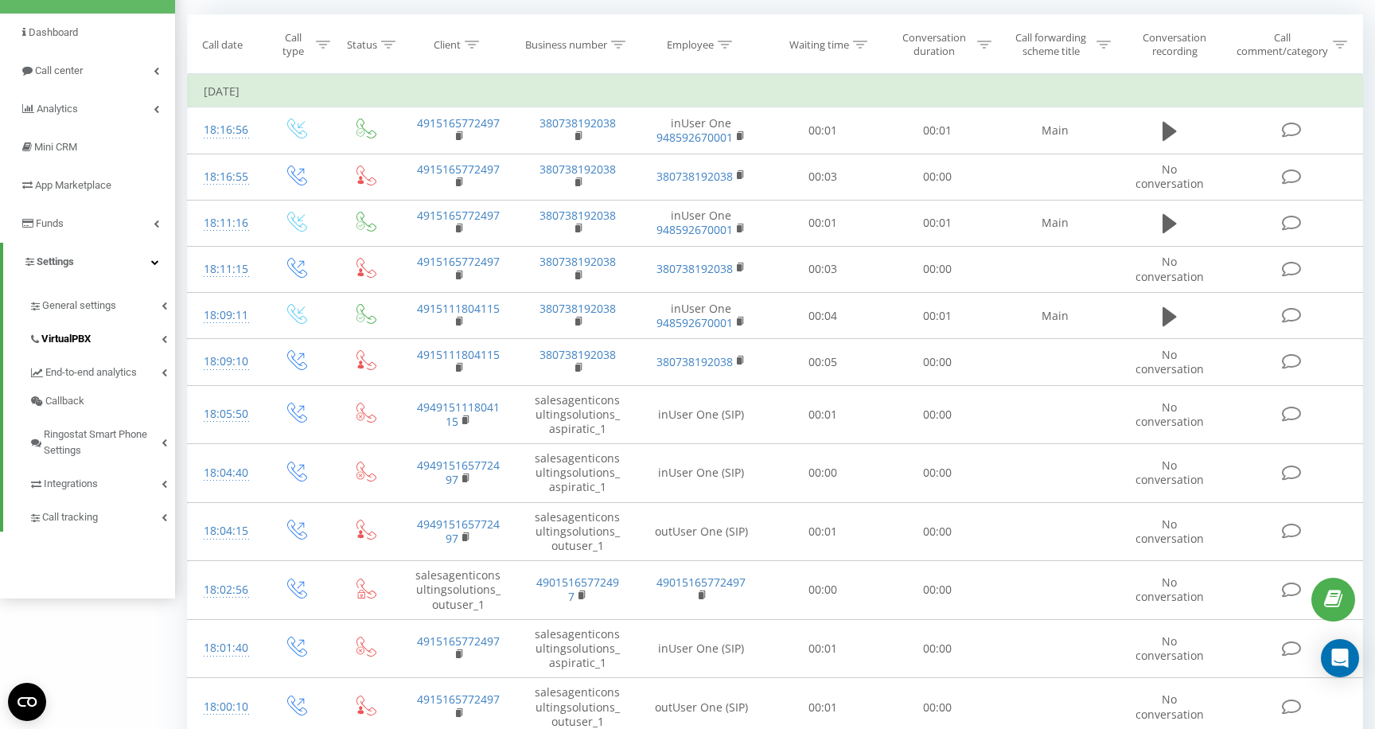
click at [158, 345] on link "VirtualPBX" at bounding box center [102, 336] width 146 height 33
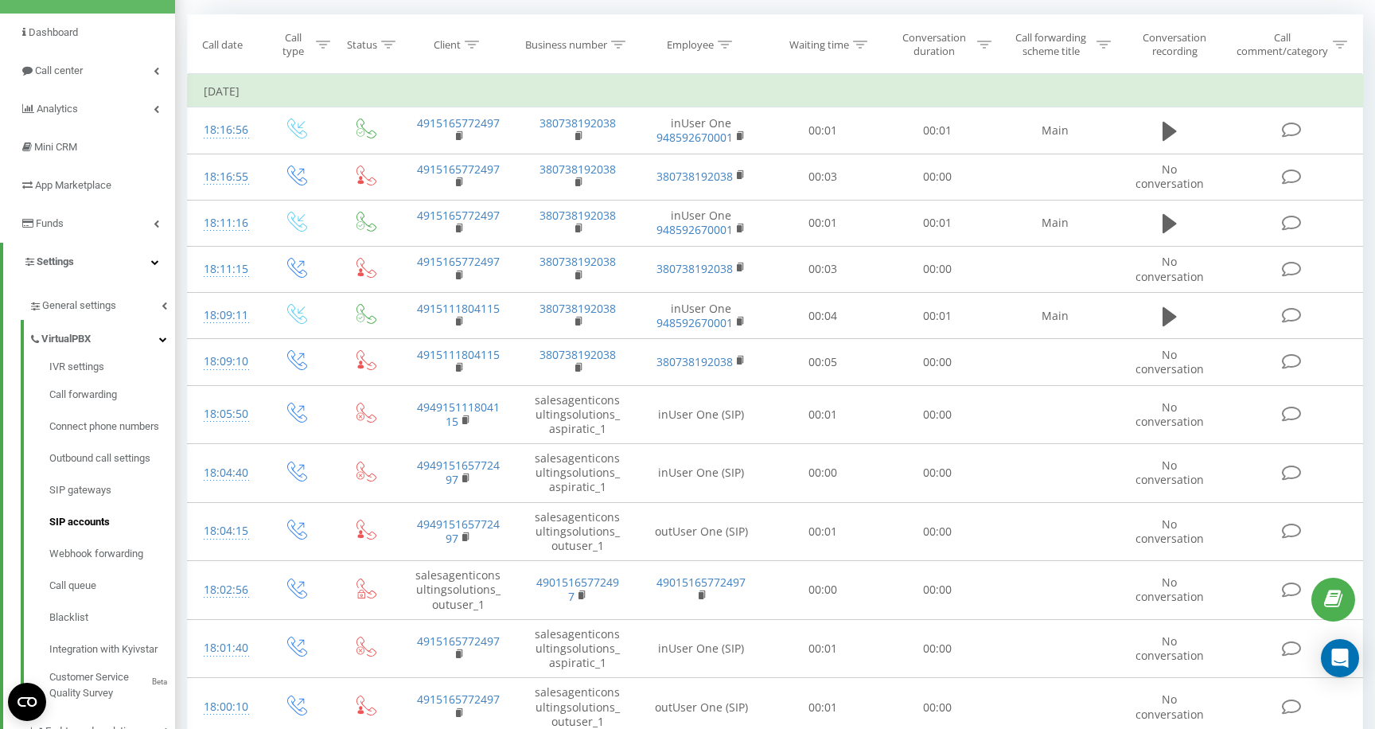
click at [103, 523] on span "SIP accounts" at bounding box center [79, 522] width 60 height 16
